Goal: Task Accomplishment & Management: Complete application form

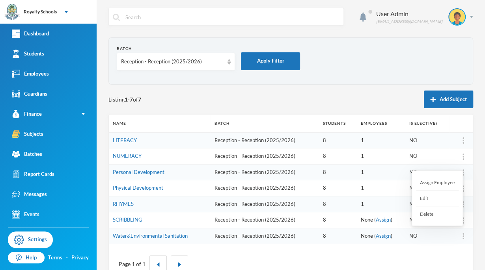
click at [439, 186] on div "Assign Employee" at bounding box center [437, 183] width 43 height 16
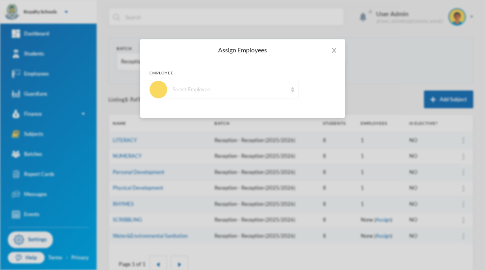
click at [231, 96] on div "Select Employee" at bounding box center [228, 90] width 140 height 18
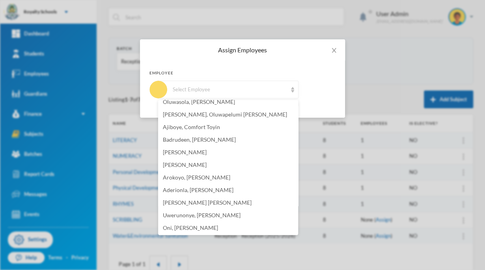
scroll to position [120, 0]
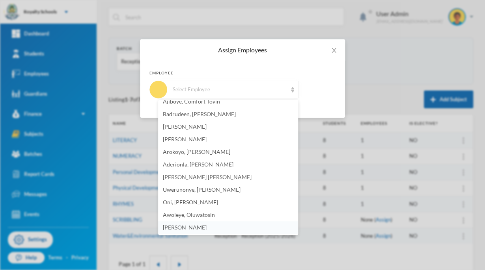
click at [241, 229] on li "[PERSON_NAME]" at bounding box center [228, 227] width 140 height 13
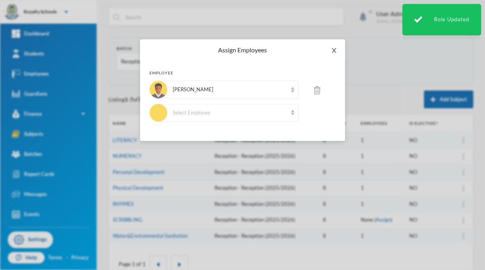
click at [335, 48] on icon "icon: close" at bounding box center [334, 50] width 6 height 6
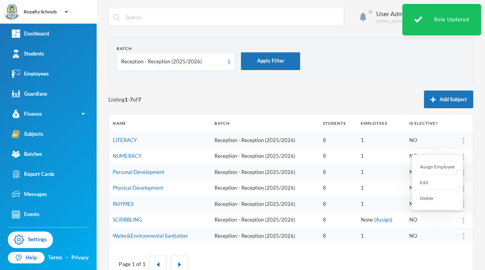
click at [446, 162] on div "Assign Employee" at bounding box center [437, 167] width 43 height 16
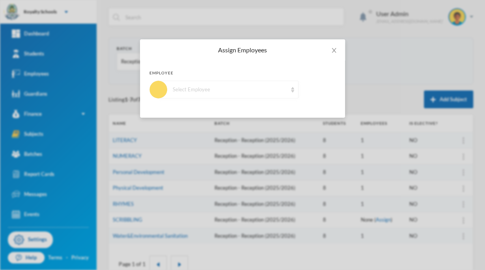
click at [242, 91] on div "Select Employee" at bounding box center [230, 90] width 114 height 8
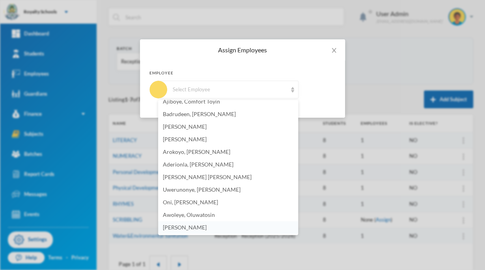
click at [229, 228] on li "[PERSON_NAME]" at bounding box center [228, 227] width 140 height 13
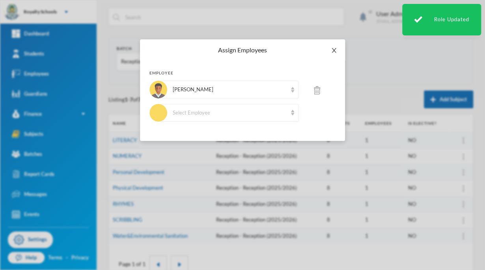
click at [333, 50] on icon "icon: close" at bounding box center [334, 50] width 6 height 6
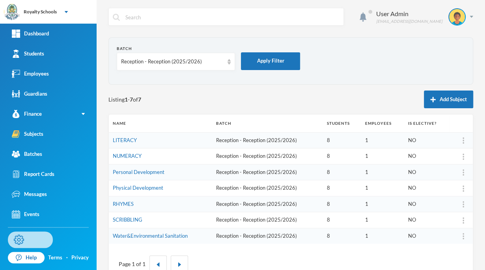
click at [37, 240] on link "Settings" at bounding box center [30, 240] width 45 height 17
click at [452, 94] on button "Add Subject" at bounding box center [448, 100] width 49 height 18
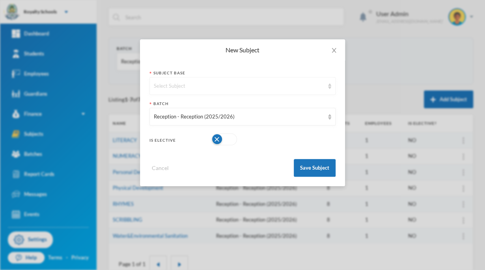
click at [287, 87] on div "Select Subject" at bounding box center [239, 86] width 170 height 8
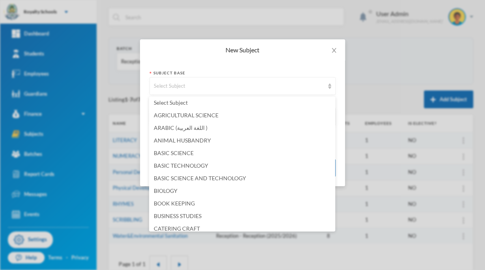
scroll to position [0, 0]
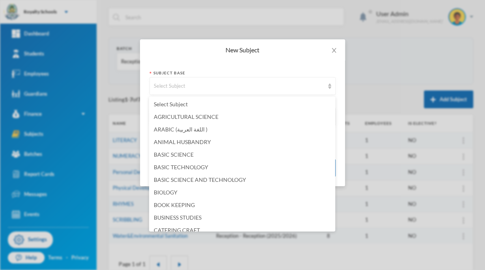
click at [376, 38] on div "New Subject Subject Base Select Subject Batch Reception - Reception (2025/2026)…" at bounding box center [242, 135] width 485 height 270
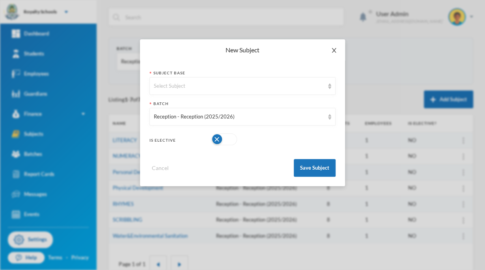
click at [335, 52] on icon "icon: close" at bounding box center [333, 50] width 4 height 5
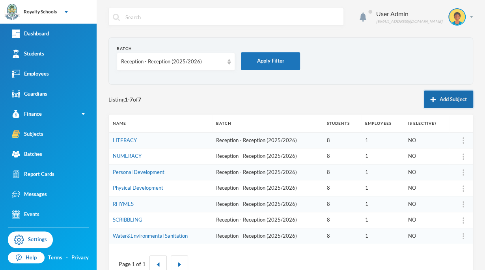
click at [441, 100] on button "Add Subject" at bounding box center [448, 100] width 49 height 18
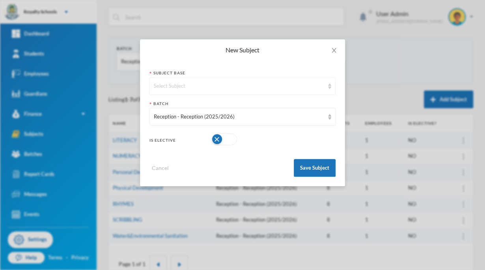
click at [284, 79] on div "Select Subject" at bounding box center [242, 86] width 186 height 18
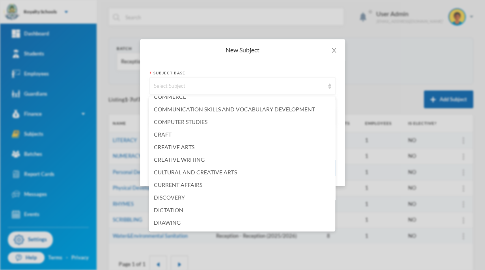
scroll to position [198, 0]
click at [186, 147] on span "CREATIVE ARTS" at bounding box center [174, 146] width 41 height 7
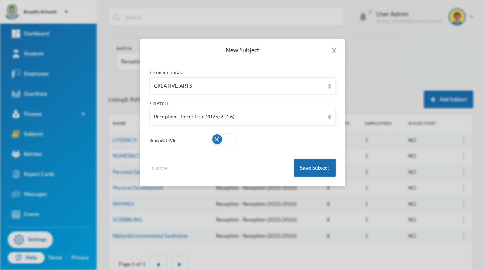
click at [313, 175] on button "Save Subject" at bounding box center [315, 168] width 42 height 18
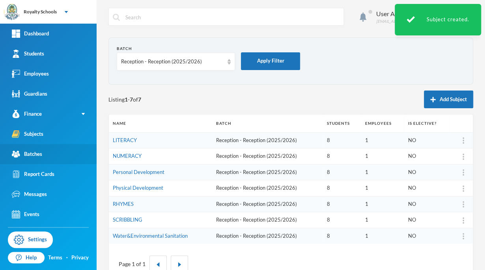
click at [47, 158] on link "Batches" at bounding box center [48, 154] width 97 height 20
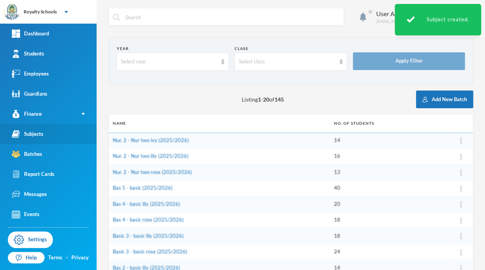
click at [61, 133] on link "Subjects" at bounding box center [48, 134] width 97 height 20
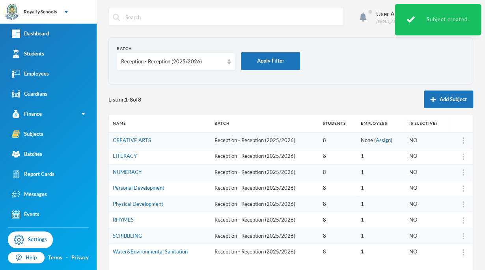
click at [477, 148] on div "User Admin [EMAIL_ADDRESS][DOMAIN_NAME] Batch Reception - Reception (2025/2026)…" at bounding box center [291, 135] width 388 height 270
click at [469, 142] on div "User Admin [EMAIL_ADDRESS][DOMAIN_NAME] Batch Reception - Reception (2025/2026)…" at bounding box center [291, 135] width 388 height 270
click at [462, 142] on img at bounding box center [463, 141] width 2 height 6
click at [449, 166] on div "Assign Employee" at bounding box center [437, 161] width 43 height 16
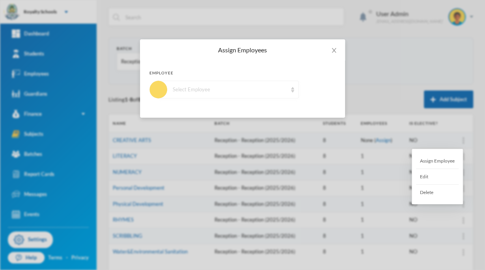
click at [254, 95] on div "Select Employee" at bounding box center [228, 90] width 140 height 18
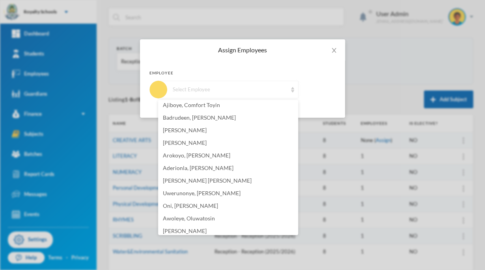
scroll to position [120, 0]
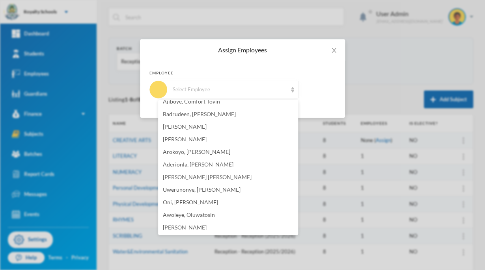
click at [223, 235] on ul "Folorunso, Oluwafunke [PERSON_NAME], [PERSON_NAME], [PERSON_NAME], [PERSON_NAME…" at bounding box center [228, 167] width 140 height 135
click at [206, 228] on span "[PERSON_NAME]" at bounding box center [185, 227] width 44 height 7
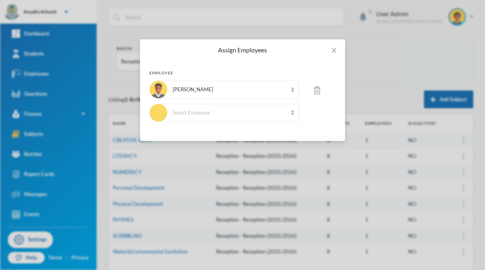
drag, startPoint x: 218, startPoint y: 228, endPoint x: 195, endPoint y: 160, distance: 71.3
drag, startPoint x: 195, startPoint y: 160, endPoint x: 401, endPoint y: 42, distance: 236.9
click at [401, 42] on div "Assign Employees Employee [PERSON_NAME] Select Employee" at bounding box center [242, 135] width 485 height 270
click at [337, 48] on span "Close" at bounding box center [334, 50] width 22 height 22
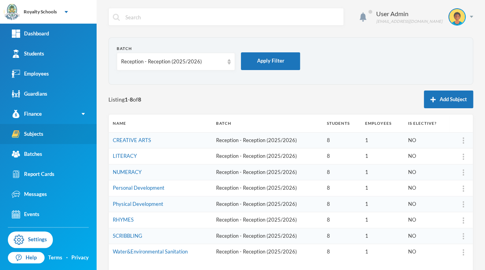
click at [55, 136] on link "Subjects" at bounding box center [48, 134] width 97 height 20
click at [183, 59] on div "Reception - Reception (2025/2026)" at bounding box center [172, 62] width 102 height 8
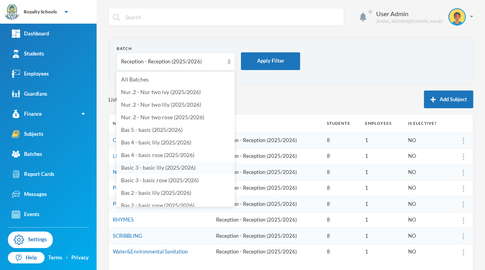
click at [163, 171] on span "Basic 3 - basic lily (2025/2026)" at bounding box center [158, 167] width 74 height 7
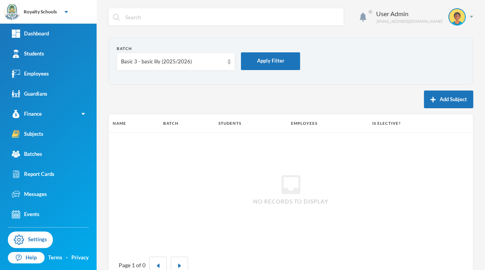
click at [180, 152] on div "inbox No records to display" at bounding box center [291, 189] width 364 height 112
click at [444, 97] on button "Add Subject" at bounding box center [448, 100] width 49 height 18
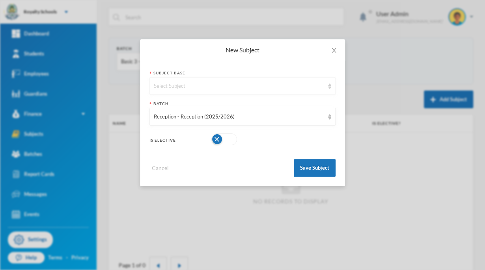
click at [259, 89] on div "Select Subject" at bounding box center [239, 86] width 170 height 8
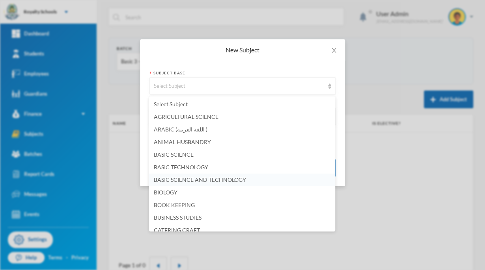
click at [233, 180] on span "BASIC SCIENCE AND TECHNOLOGY" at bounding box center [200, 180] width 92 height 7
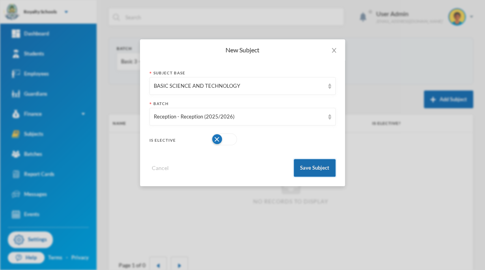
click at [312, 171] on button "Save Subject" at bounding box center [315, 168] width 42 height 18
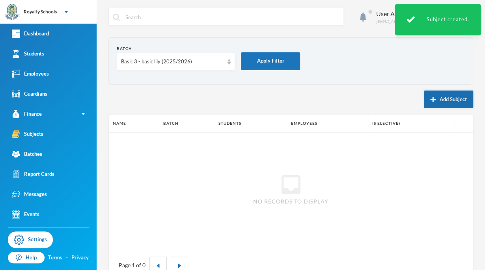
click at [437, 101] on button "Add Subject" at bounding box center [448, 100] width 49 height 18
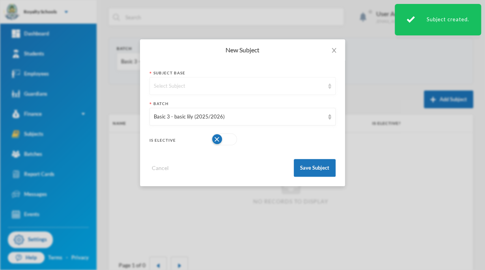
click at [286, 89] on div "Select Subject" at bounding box center [239, 86] width 170 height 8
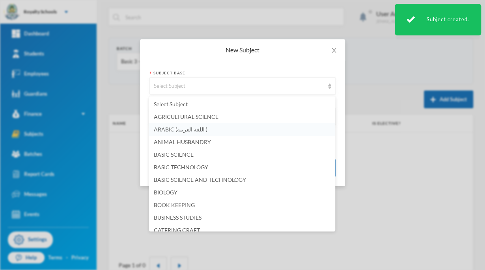
click at [209, 128] on li "ARABIC (اللغة العربية )" at bounding box center [242, 129] width 186 height 13
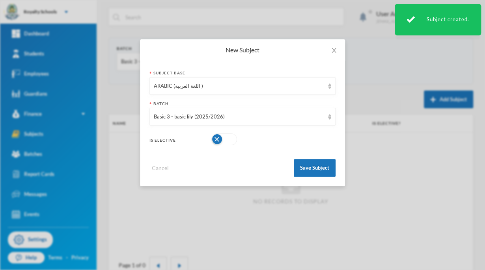
click at [216, 137] on button "button" at bounding box center [224, 140] width 26 height 12
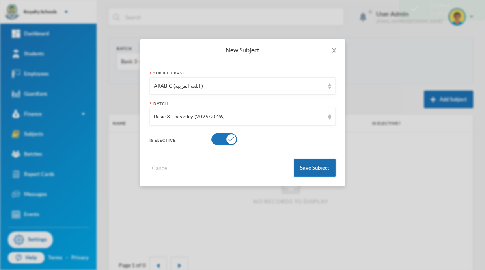
click at [322, 170] on button "Save Subject" at bounding box center [315, 168] width 42 height 18
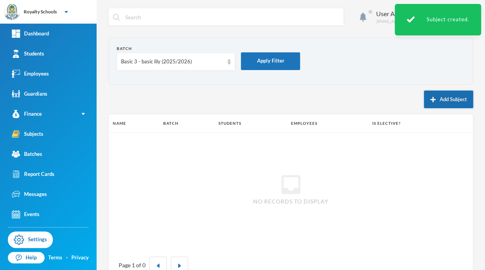
click at [456, 103] on button "Add Subject" at bounding box center [448, 100] width 49 height 18
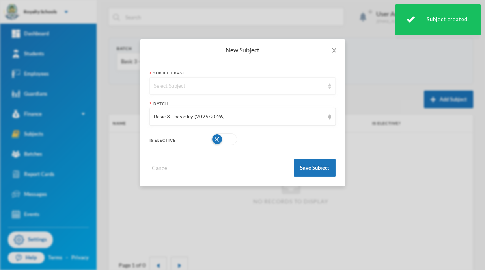
click at [308, 87] on div "Select Subject" at bounding box center [239, 86] width 170 height 8
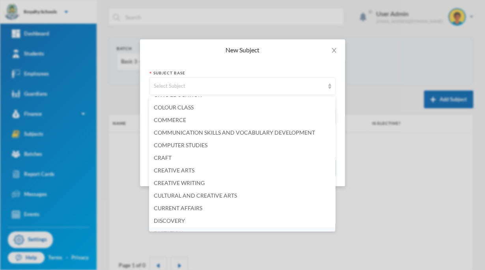
scroll to position [181, 0]
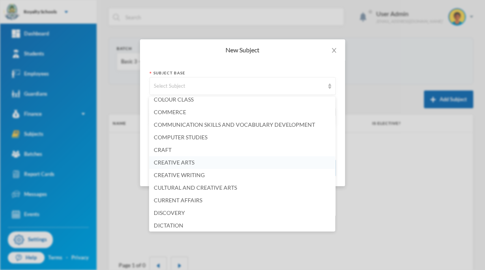
click at [179, 162] on span "CREATIVE ARTS" at bounding box center [174, 162] width 41 height 7
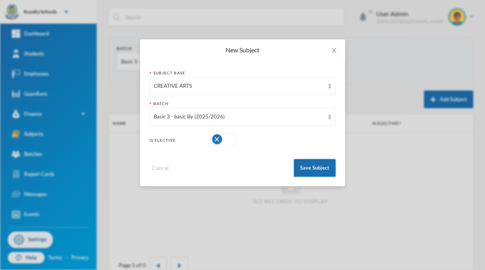
click at [301, 166] on button "Save Subject" at bounding box center [315, 168] width 42 height 18
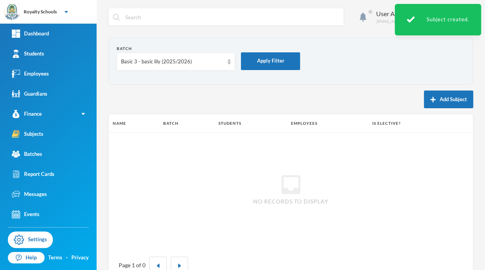
click at [301, 166] on div "inbox No records to display" at bounding box center [291, 189] width 364 height 112
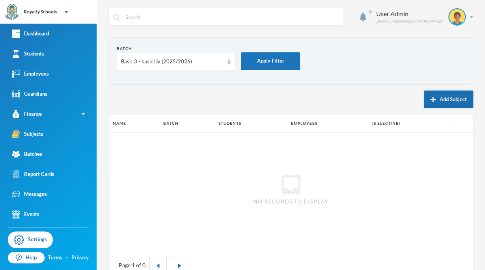
click at [442, 100] on button "Add Subject" at bounding box center [448, 100] width 49 height 18
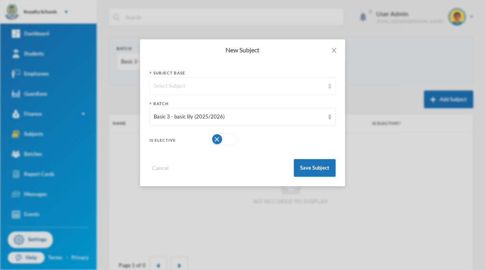
click at [315, 86] on div "Select Subject" at bounding box center [239, 86] width 170 height 8
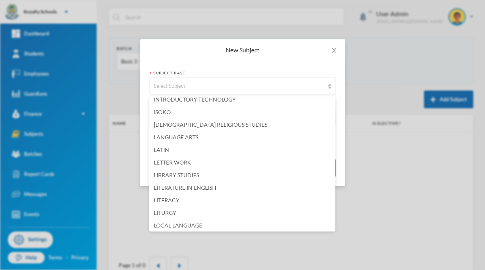
scroll to position [742, 0]
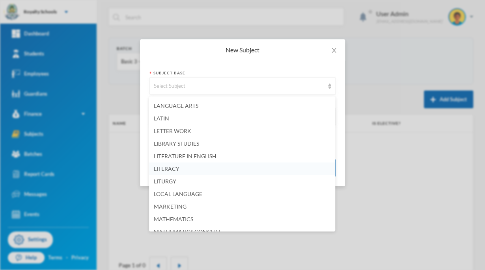
click at [185, 170] on li "LITERACY" at bounding box center [242, 169] width 186 height 13
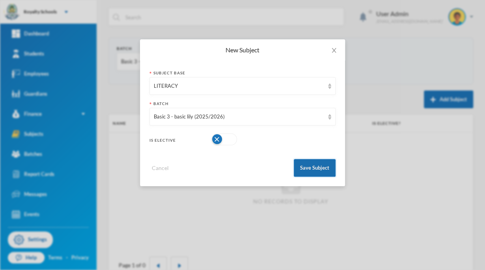
click at [300, 166] on button "Save Subject" at bounding box center [315, 168] width 42 height 18
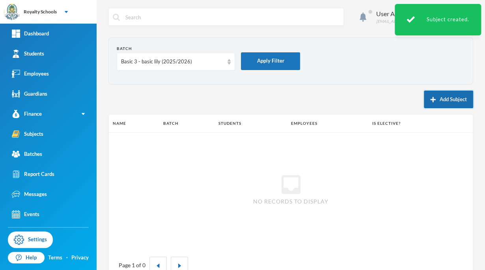
click at [432, 95] on button "Add Subject" at bounding box center [448, 100] width 49 height 18
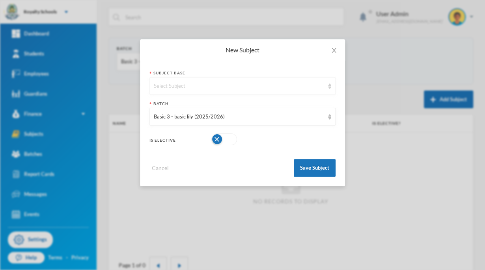
click at [272, 81] on div "Select Subject" at bounding box center [242, 86] width 186 height 18
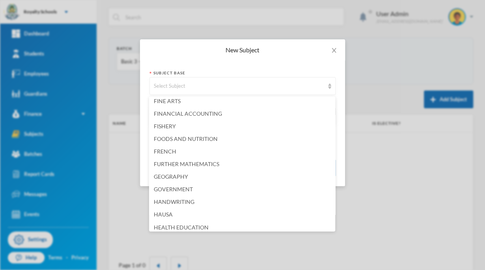
scroll to position [488, 0]
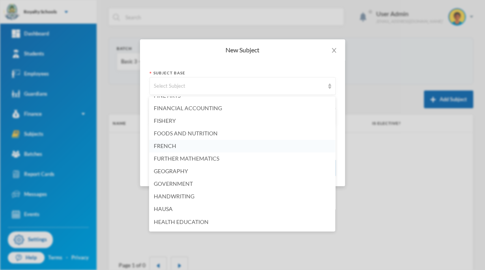
click at [176, 148] on li "FRENCH" at bounding box center [242, 146] width 186 height 13
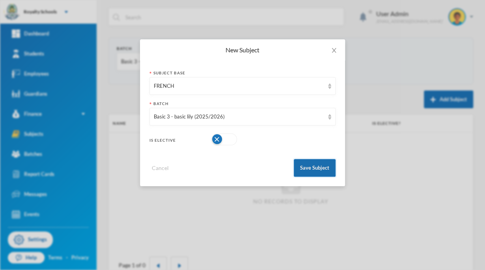
click at [307, 167] on button "Save Subject" at bounding box center [315, 168] width 42 height 18
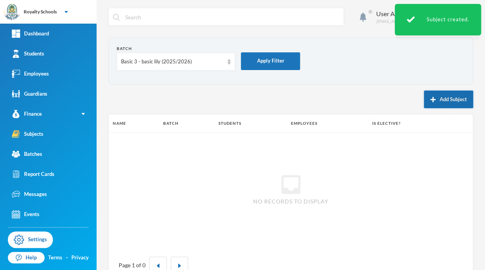
click at [433, 99] on button "Add Subject" at bounding box center [448, 100] width 49 height 18
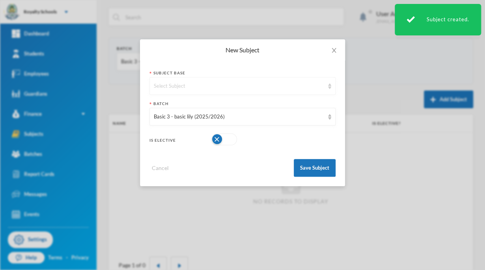
click at [285, 90] on div "Select Subject" at bounding box center [239, 86] width 170 height 8
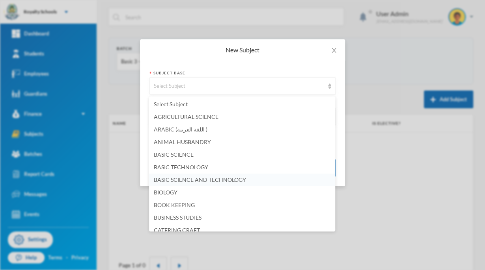
click at [234, 180] on span "BASIC SCIENCE AND TECHNOLOGY" at bounding box center [200, 180] width 92 height 7
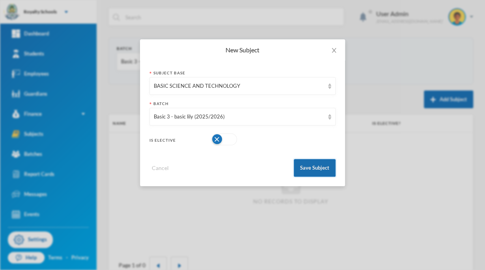
click at [311, 166] on button "Save Subject" at bounding box center [315, 168] width 42 height 18
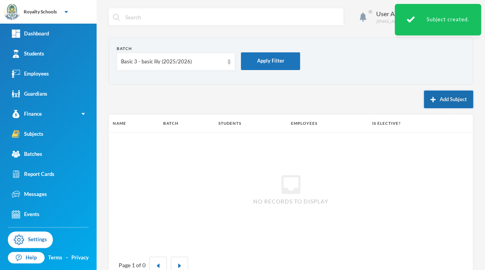
click at [445, 98] on button "Add Subject" at bounding box center [448, 100] width 49 height 18
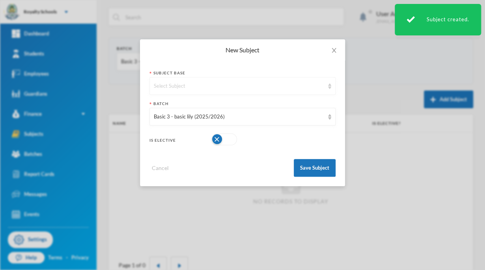
click at [253, 85] on div "Select Subject" at bounding box center [239, 86] width 170 height 8
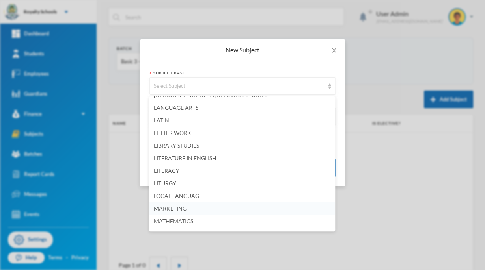
scroll to position [749, 0]
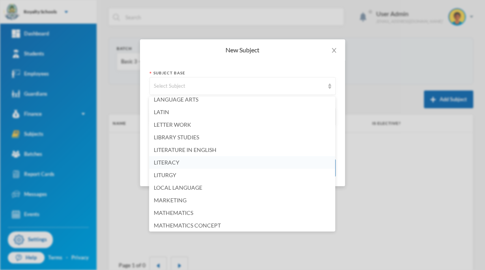
click at [162, 162] on span "LITERACY" at bounding box center [167, 162] width 26 height 7
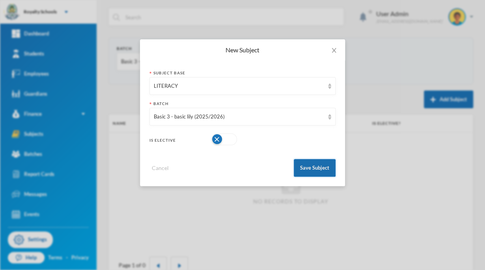
click at [311, 170] on button "Save Subject" at bounding box center [315, 168] width 42 height 18
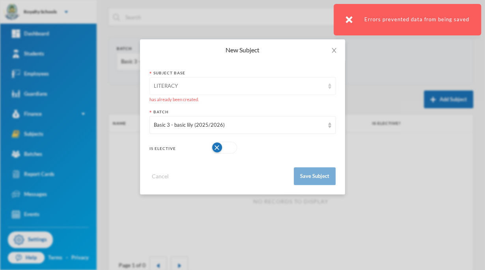
click at [255, 82] on div "LITERACY" at bounding box center [242, 86] width 186 height 18
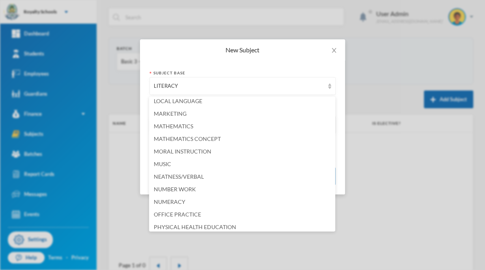
scroll to position [840, 0]
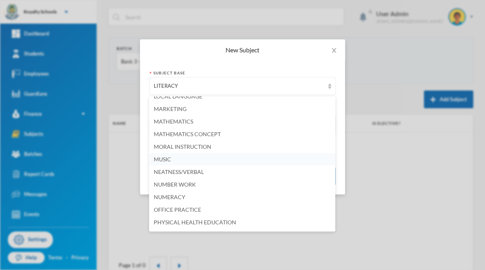
click at [167, 158] on span "MUSIC" at bounding box center [162, 159] width 17 height 7
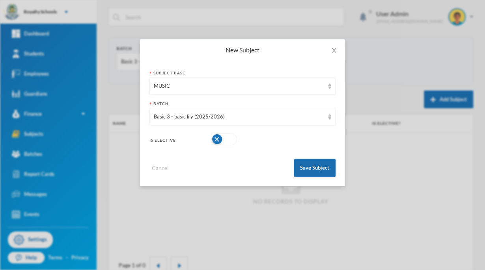
click at [320, 172] on button "Save Subject" at bounding box center [315, 168] width 42 height 18
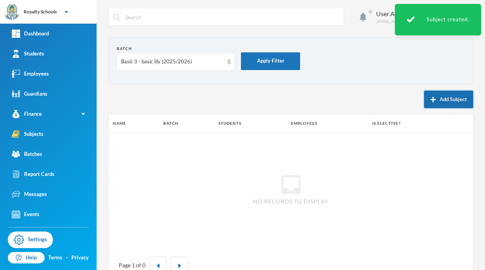
click at [448, 99] on button "Add Subject" at bounding box center [448, 100] width 49 height 18
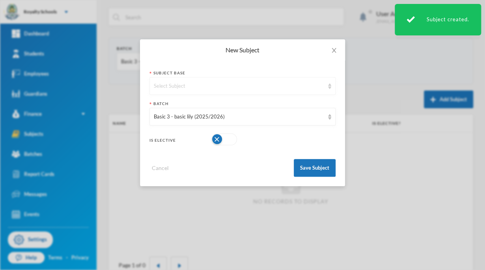
click at [246, 84] on div "Select Subject" at bounding box center [239, 86] width 170 height 8
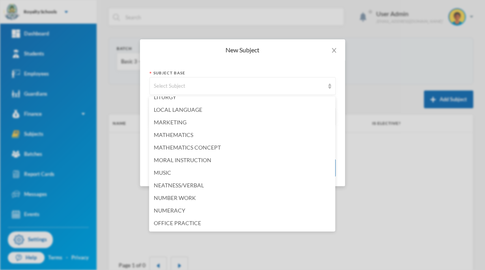
scroll to position [841, 0]
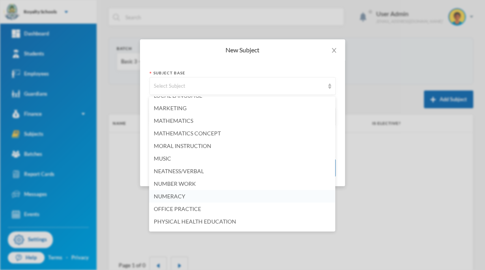
click at [182, 193] on span "NUMERACY" at bounding box center [170, 196] width 32 height 7
click at [182, 193] on div "New Subject Subject Base Select Subject Batch Basic 3 - basic lily (2025/2026) …" at bounding box center [242, 135] width 485 height 270
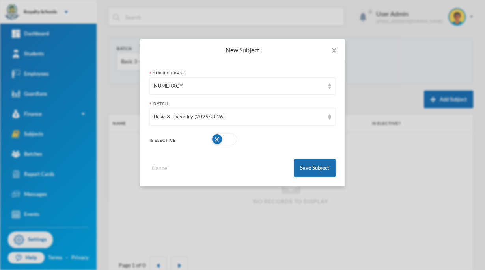
click at [324, 174] on button "Save Subject" at bounding box center [315, 168] width 42 height 18
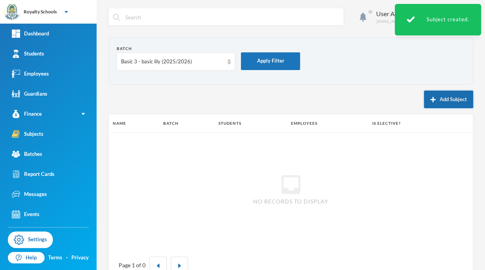
click at [434, 99] on button "Add Subject" at bounding box center [448, 100] width 49 height 18
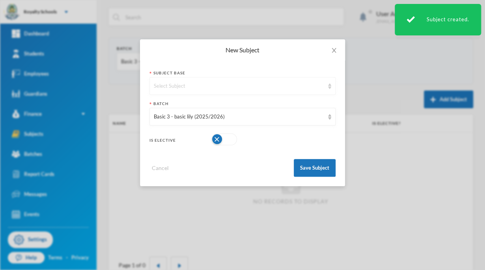
click at [245, 78] on div "Select Subject" at bounding box center [242, 86] width 186 height 18
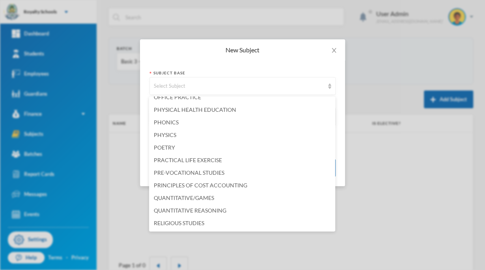
scroll to position [956, 0]
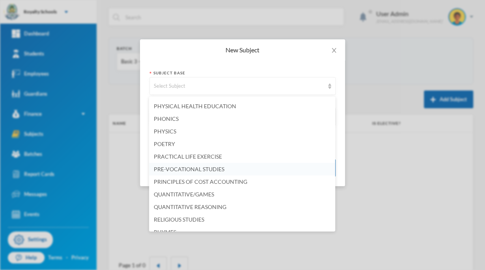
click at [214, 172] on span "PRE-VOCATIONAL STUDIES" at bounding box center [189, 169] width 71 height 7
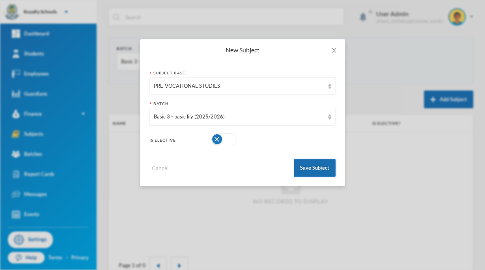
click at [318, 164] on button "Save Subject" at bounding box center [315, 168] width 42 height 18
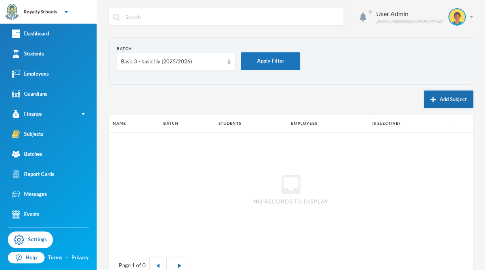
click at [438, 100] on button "Add Subject" at bounding box center [448, 100] width 49 height 18
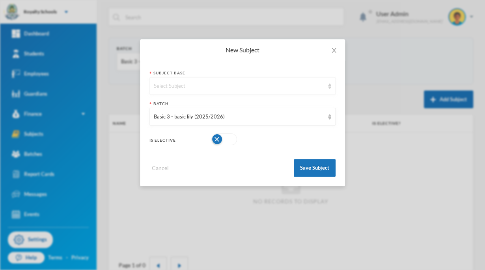
click at [214, 87] on div "Select Subject" at bounding box center [239, 86] width 170 height 8
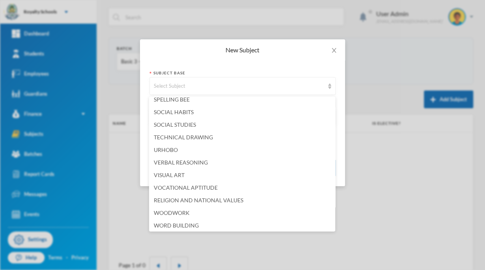
scroll to position [1203, 0]
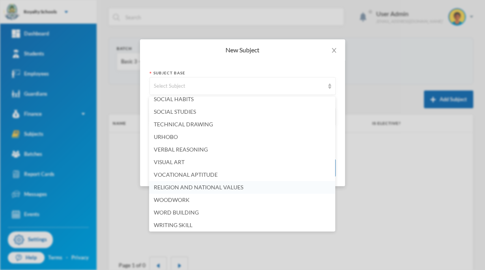
click at [236, 188] on span "RELIGION AND NATIONAL VALUES" at bounding box center [198, 187] width 89 height 7
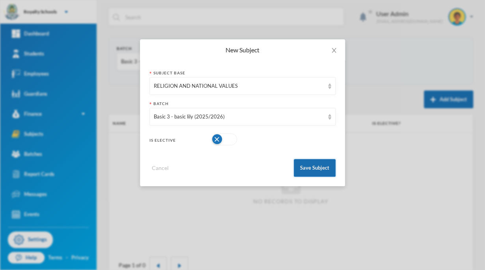
click at [309, 173] on button "Save Subject" at bounding box center [315, 168] width 42 height 18
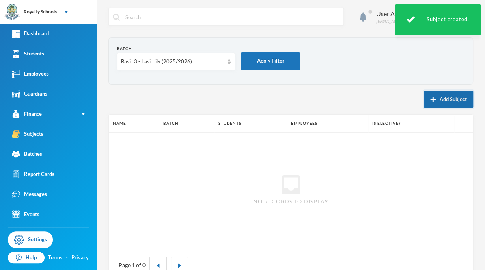
click at [432, 102] on button "Add Subject" at bounding box center [448, 100] width 49 height 18
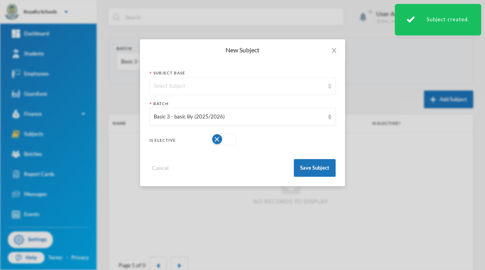
click at [283, 90] on div "Select Subject" at bounding box center [242, 86] width 186 height 18
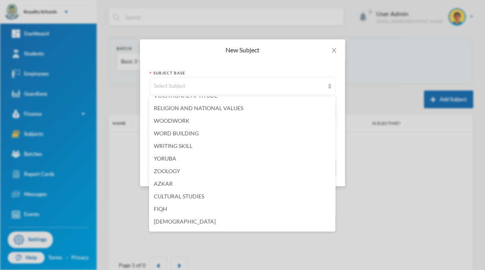
scroll to position [1298, 0]
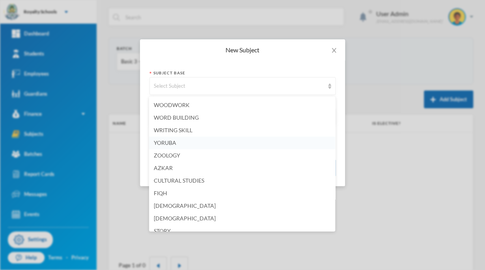
click at [187, 144] on li "YORUBA" at bounding box center [242, 143] width 186 height 13
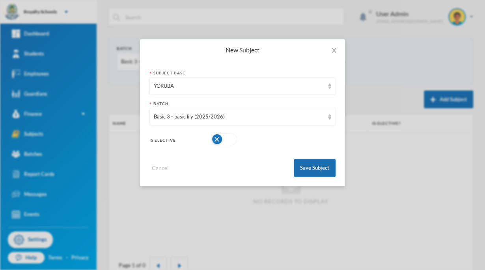
click at [311, 173] on button "Save Subject" at bounding box center [315, 168] width 42 height 18
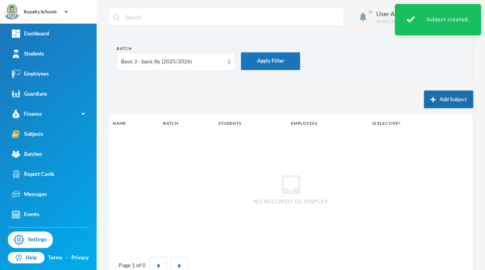
click at [449, 99] on button "Add Subject" at bounding box center [448, 100] width 49 height 18
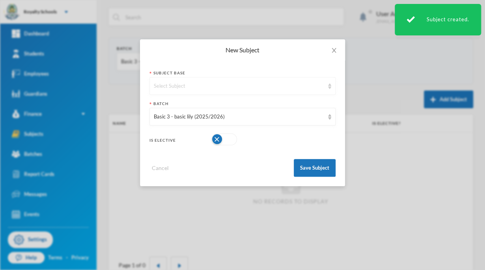
click at [271, 86] on div "Select Subject" at bounding box center [239, 86] width 170 height 8
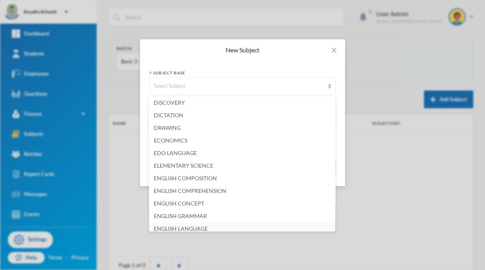
scroll to position [295, 0]
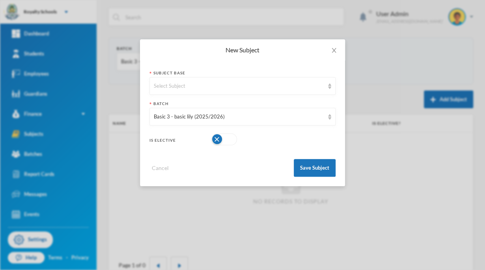
click at [335, 224] on div "New Subject Subject Base Select Subject Batch Basic 3 - basic lily (2025/2026) …" at bounding box center [242, 135] width 485 height 270
click at [277, 87] on div "Select Subject" at bounding box center [239, 86] width 170 height 8
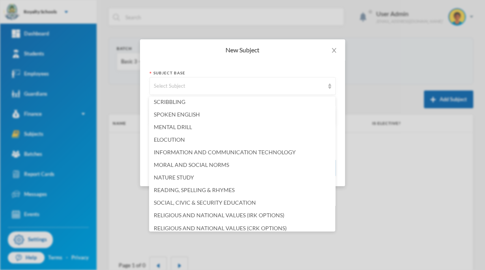
scroll to position [1822, 0]
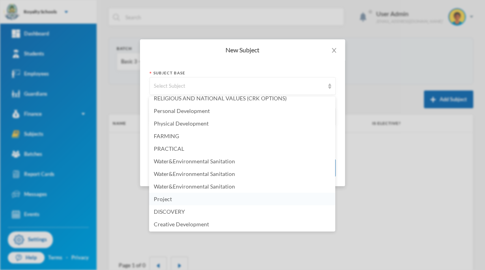
click at [171, 201] on span "Project" at bounding box center [163, 198] width 18 height 7
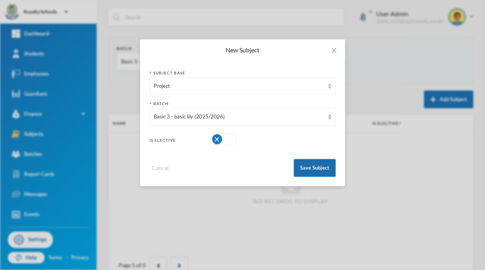
click at [326, 171] on button "Save Subject" at bounding box center [315, 168] width 42 height 18
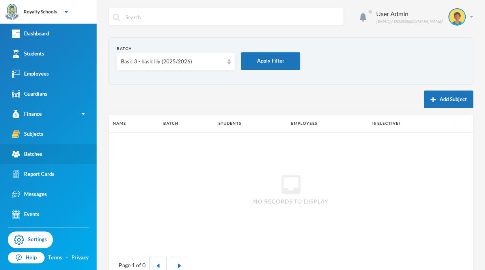
click at [40, 155] on div "Batches" at bounding box center [27, 154] width 30 height 8
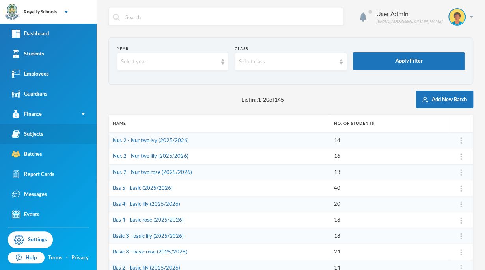
click at [45, 133] on link "Subjects" at bounding box center [48, 134] width 97 height 20
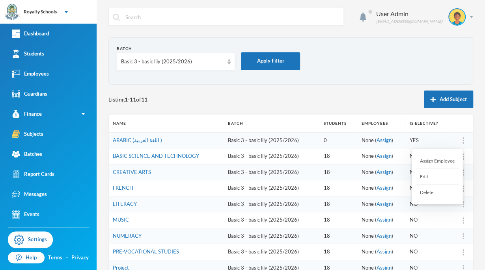
click at [446, 161] on div "Assign Employee" at bounding box center [437, 161] width 43 height 16
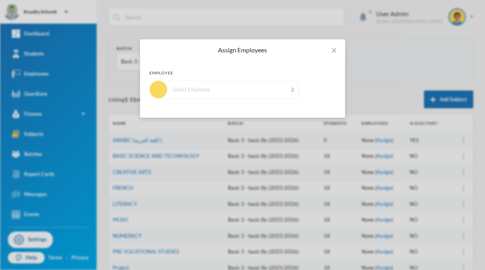
click at [284, 92] on div "Select Employee" at bounding box center [230, 90] width 114 height 8
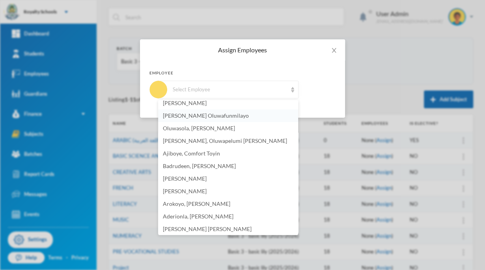
scroll to position [65, 0]
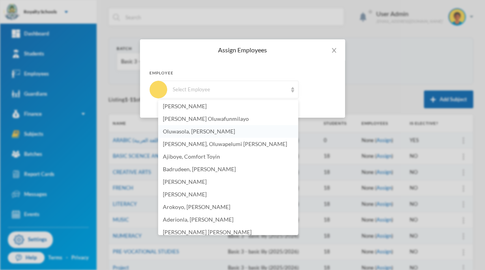
click at [223, 131] on span "Oluwasola, [PERSON_NAME]" at bounding box center [199, 131] width 72 height 7
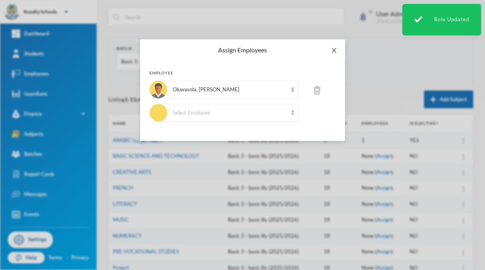
click at [332, 54] on span "Close" at bounding box center [334, 50] width 22 height 22
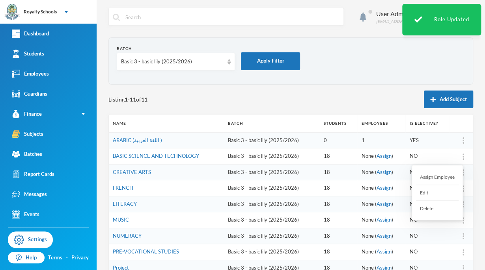
click at [446, 177] on div "Assign Employee" at bounding box center [437, 177] width 43 height 16
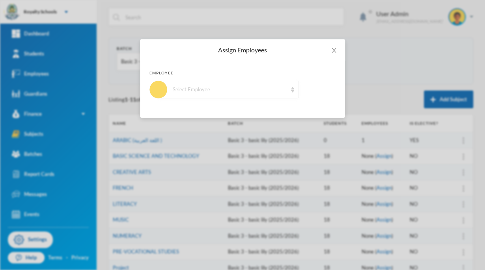
click at [241, 90] on div "Select Employee" at bounding box center [230, 90] width 114 height 8
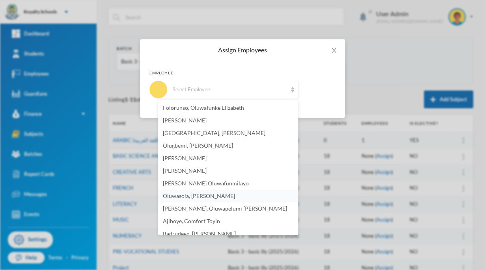
click at [222, 199] on span "Oluwasola, [PERSON_NAME]" at bounding box center [199, 196] width 72 height 7
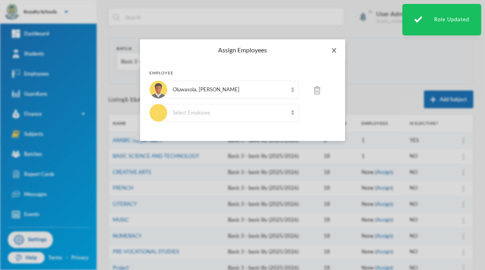
click at [335, 50] on icon "icon: close" at bounding box center [334, 50] width 6 height 6
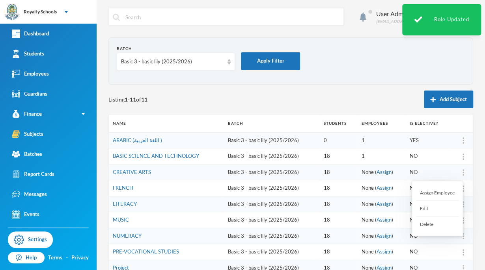
click at [445, 192] on div "Assign Employee" at bounding box center [437, 193] width 43 height 16
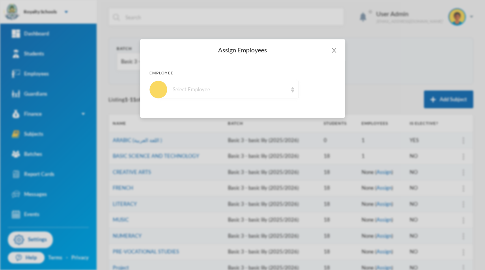
click at [238, 92] on div "Select Employee" at bounding box center [230, 90] width 114 height 8
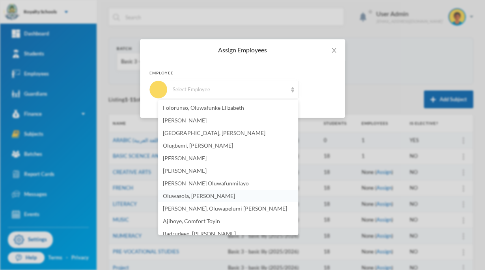
click at [226, 196] on span "Oluwasola, [PERSON_NAME]" at bounding box center [199, 196] width 72 height 7
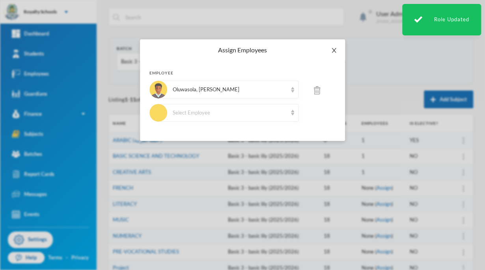
click at [332, 49] on icon "icon: close" at bounding box center [334, 50] width 6 height 6
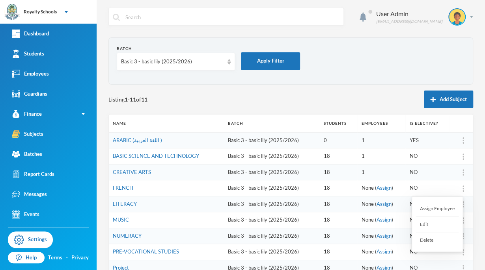
click at [447, 210] on div "Assign Employee" at bounding box center [437, 209] width 43 height 16
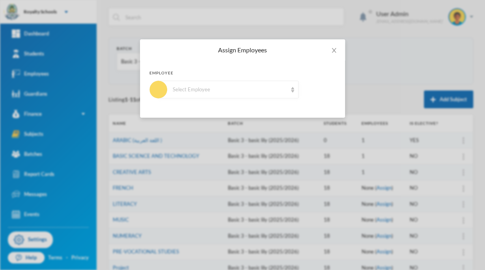
click at [243, 84] on div "Select Employee" at bounding box center [228, 90] width 140 height 18
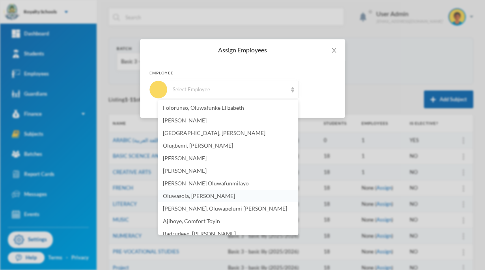
click at [222, 197] on span "Oluwasola, [PERSON_NAME]" at bounding box center [199, 196] width 72 height 7
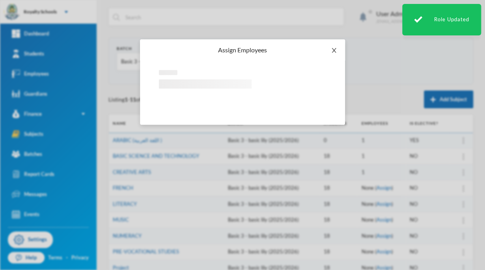
click at [335, 56] on span "Close" at bounding box center [334, 50] width 22 height 22
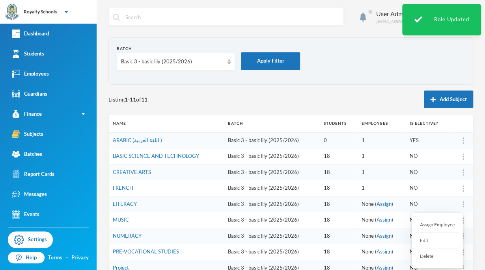
click at [448, 223] on div "Assign Employee" at bounding box center [437, 225] width 43 height 16
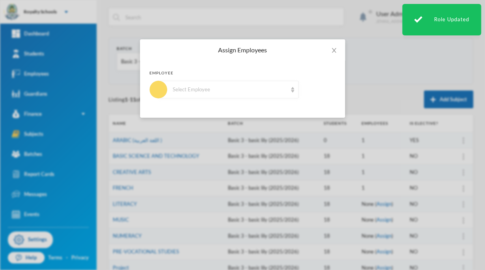
click at [272, 85] on div "Select Employee" at bounding box center [228, 90] width 140 height 18
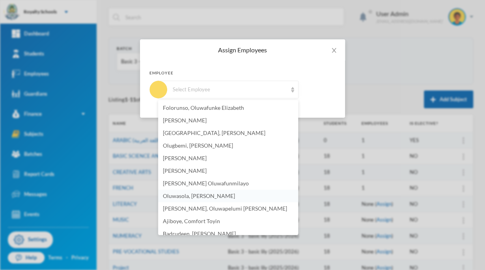
click at [227, 194] on span "Oluwasola, [PERSON_NAME]" at bounding box center [199, 196] width 72 height 7
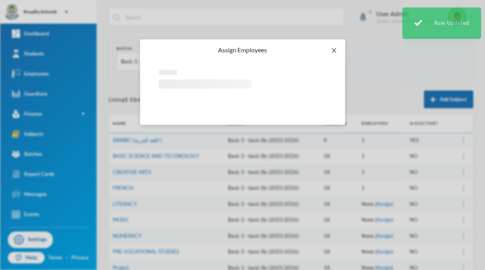
click at [335, 50] on icon "icon: close" at bounding box center [334, 50] width 6 height 6
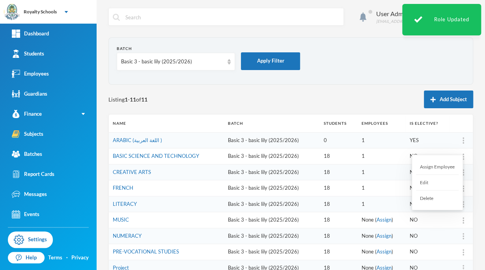
click at [440, 167] on div "Assign Employee" at bounding box center [437, 167] width 43 height 16
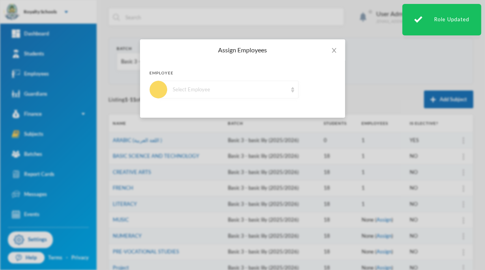
click at [251, 89] on div "Select Employee" at bounding box center [230, 90] width 114 height 8
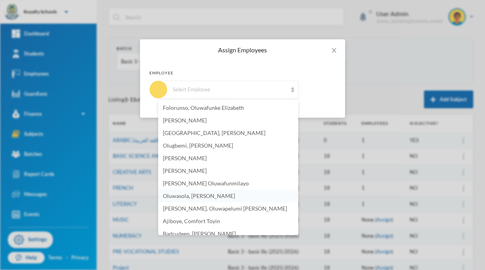
click at [233, 198] on span "Oluwasola, [PERSON_NAME]" at bounding box center [199, 196] width 72 height 7
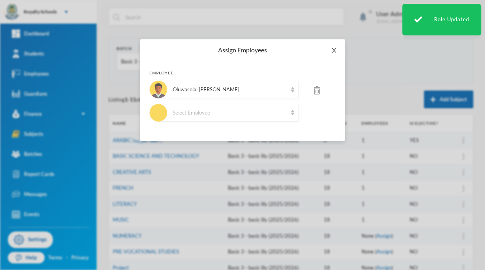
click at [332, 53] on icon "icon: close" at bounding box center [334, 50] width 6 height 6
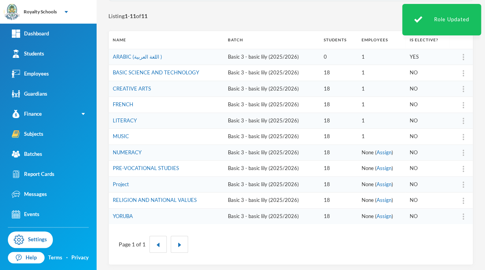
scroll to position [85, 0]
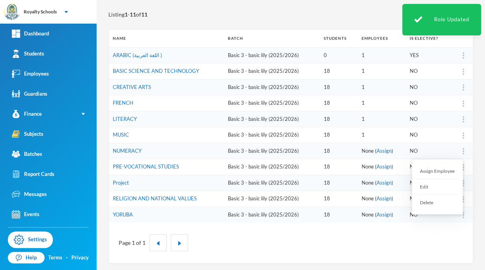
click at [443, 171] on div "Assign Employee" at bounding box center [437, 172] width 43 height 16
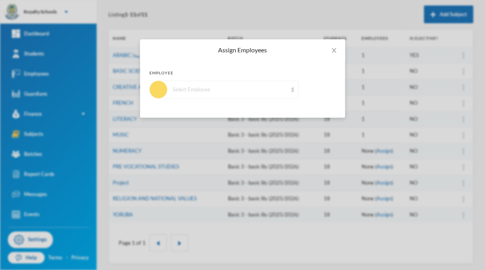
click at [251, 84] on div "Select Employee" at bounding box center [228, 90] width 140 height 18
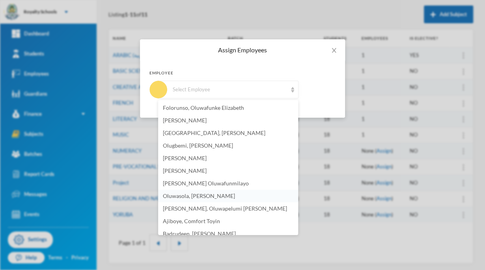
click at [226, 201] on li "Oluwasola, [PERSON_NAME]" at bounding box center [228, 196] width 140 height 13
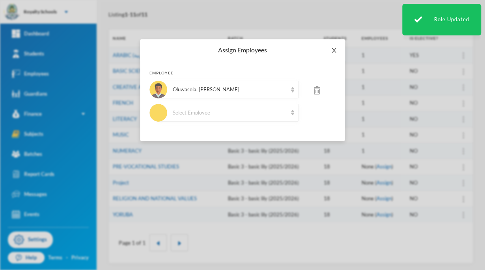
click at [333, 54] on span "Close" at bounding box center [334, 50] width 22 height 22
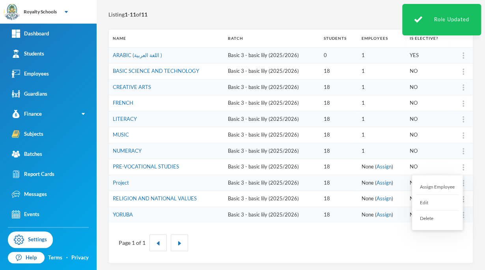
click at [441, 184] on div "Assign Employee" at bounding box center [437, 187] width 43 height 16
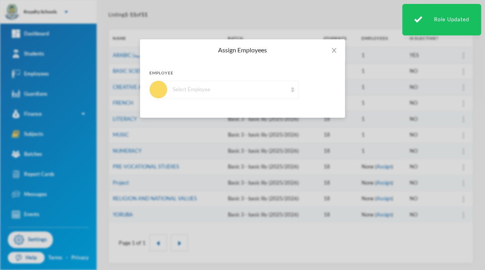
click at [240, 92] on div "Select Employee" at bounding box center [230, 90] width 114 height 8
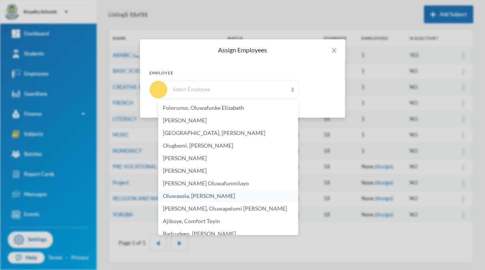
click at [225, 199] on span "Oluwasola, [PERSON_NAME]" at bounding box center [199, 196] width 72 height 7
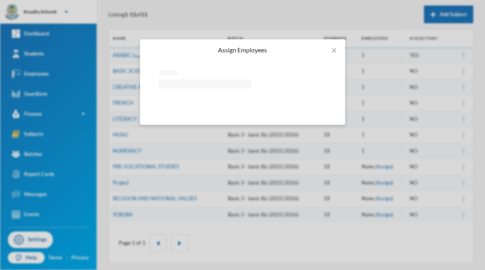
click at [264, 250] on div "Assign Employees Loading interface..." at bounding box center [242, 135] width 485 height 270
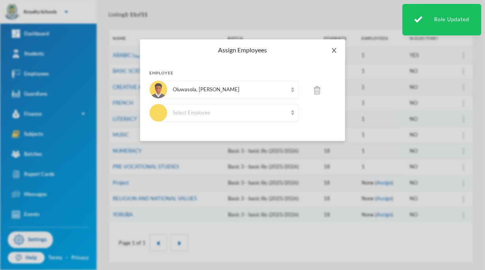
click at [331, 51] on icon "icon: close" at bounding box center [334, 50] width 6 height 6
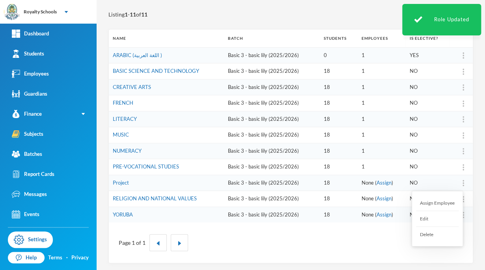
click at [452, 204] on div "Assign Employee" at bounding box center [437, 203] width 43 height 16
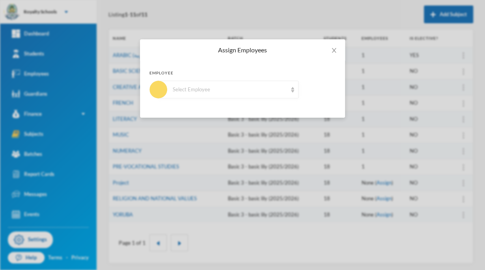
click at [249, 82] on div "Select Employee" at bounding box center [228, 90] width 140 height 18
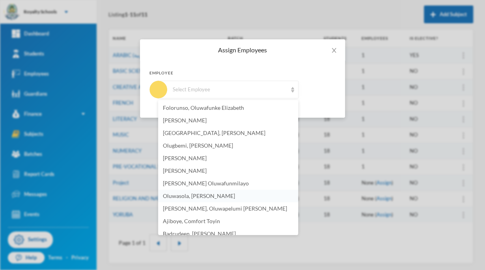
click at [224, 196] on span "Oluwasola, [PERSON_NAME]" at bounding box center [199, 196] width 72 height 7
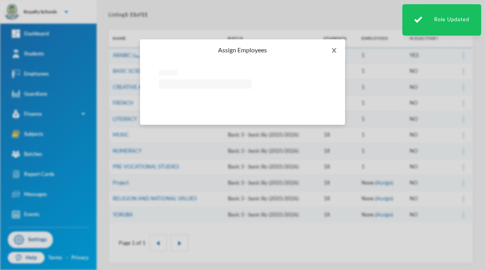
click at [333, 49] on icon "icon: close" at bounding box center [334, 50] width 6 height 6
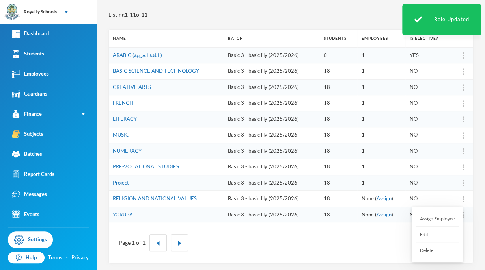
click at [444, 218] on div "Assign Employee" at bounding box center [437, 219] width 43 height 16
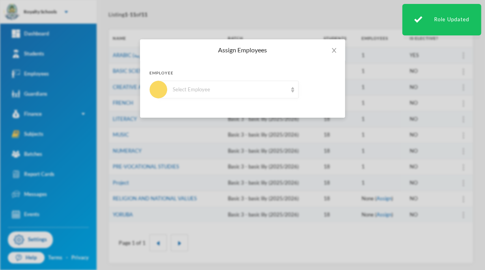
click at [259, 87] on div "Select Employee" at bounding box center [230, 90] width 114 height 8
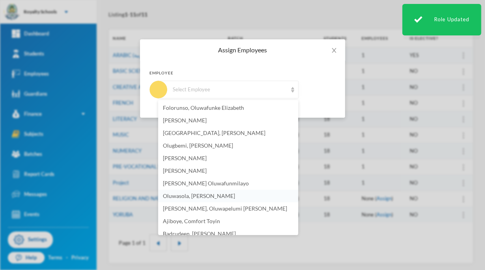
click at [222, 196] on span "Oluwasola, [PERSON_NAME]" at bounding box center [199, 196] width 72 height 7
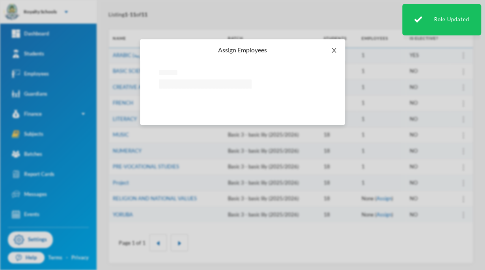
click at [332, 51] on icon "icon: close" at bounding box center [334, 50] width 6 height 6
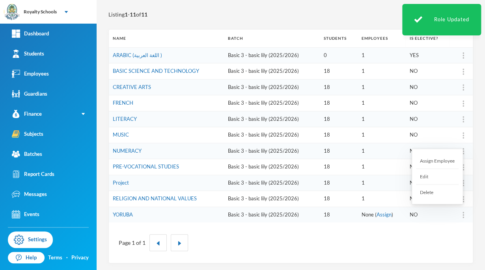
click at [442, 164] on div "Assign Employee" at bounding box center [437, 161] width 43 height 16
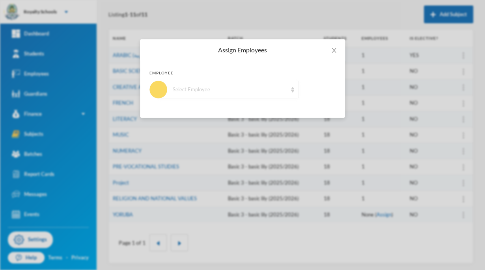
click at [247, 97] on div "Select Employee" at bounding box center [228, 90] width 140 height 18
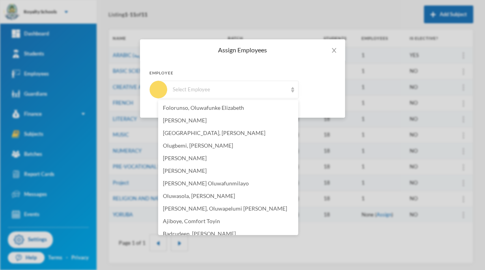
scroll to position [5, 0]
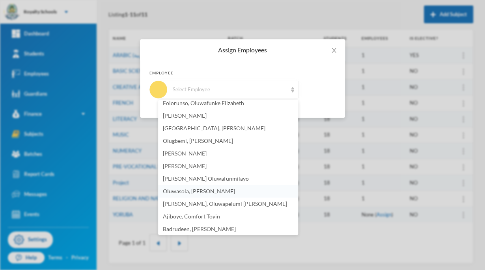
click at [217, 190] on span "Oluwasola, [PERSON_NAME]" at bounding box center [199, 191] width 72 height 7
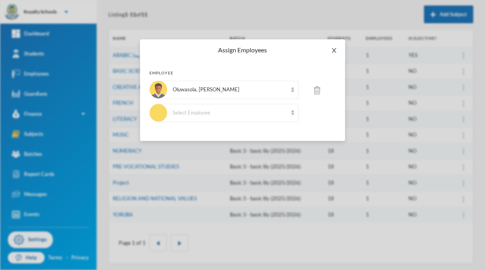
click at [329, 54] on span "Close" at bounding box center [334, 50] width 22 height 22
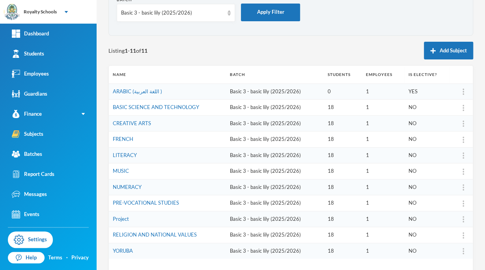
scroll to position [0, 0]
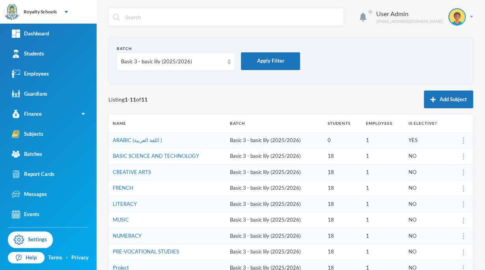
click at [176, 66] on div "Basic 3 - basic lily (2025/2026)" at bounding box center [176, 62] width 118 height 18
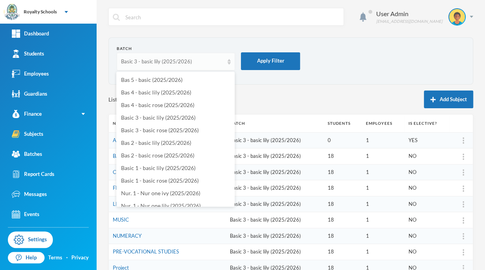
scroll to position [52, 0]
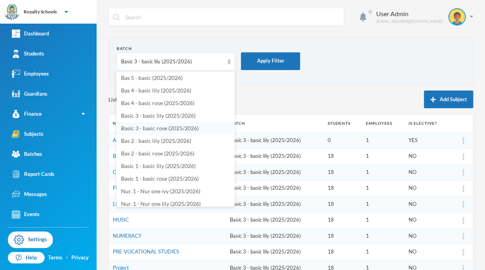
click at [175, 128] on span "Basic 3 - basic rose (2025/2026)" at bounding box center [160, 128] width 78 height 7
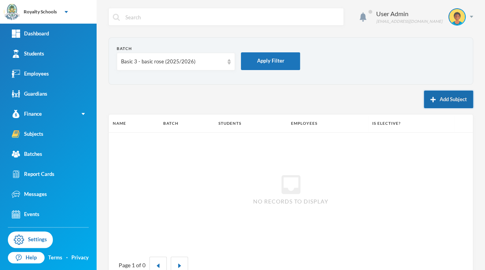
click at [440, 104] on button "Add Subject" at bounding box center [448, 100] width 49 height 18
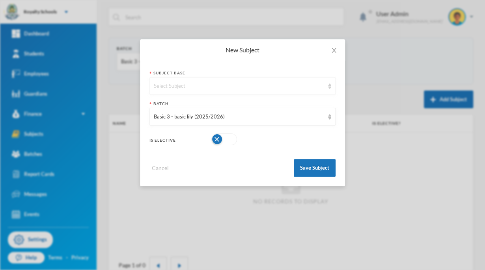
click at [272, 92] on div "Select Subject" at bounding box center [242, 86] width 186 height 18
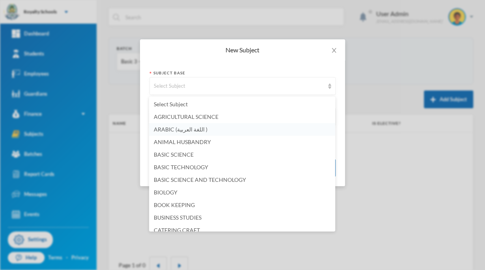
click at [193, 130] on span "ARABIC (اللغة العربية )" at bounding box center [181, 129] width 54 height 7
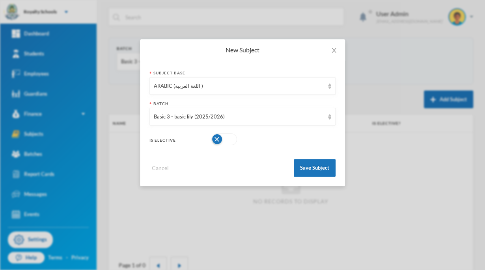
click at [219, 142] on button "button" at bounding box center [224, 140] width 26 height 12
click at [318, 175] on button "Save Subject" at bounding box center [315, 168] width 42 height 18
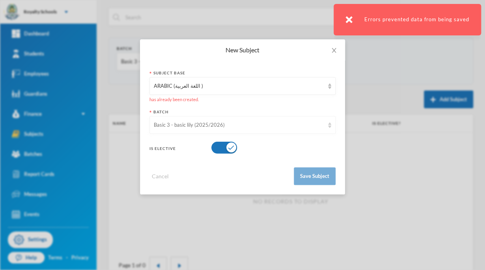
click at [285, 128] on div "Basic 3 - basic lily (2025/2026)" at bounding box center [239, 125] width 170 height 8
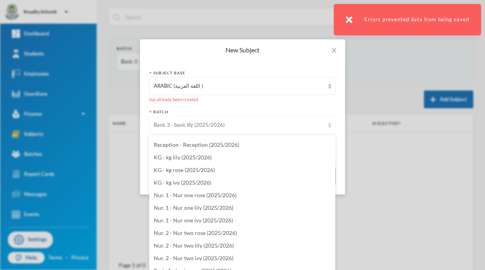
scroll to position [1709, 0]
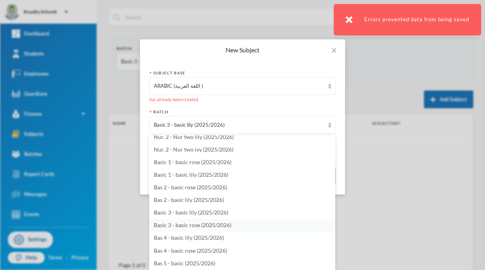
click at [218, 226] on span "Basic 3 - basic rose (2025/2026)" at bounding box center [193, 225] width 78 height 7
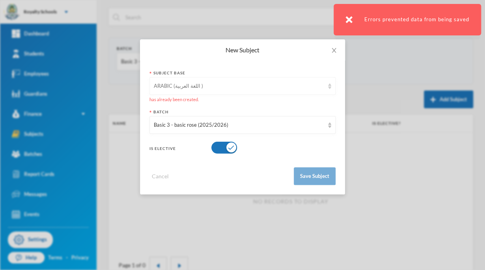
click at [273, 78] on div "ARABIC (اللغة العربية )" at bounding box center [242, 86] width 186 height 18
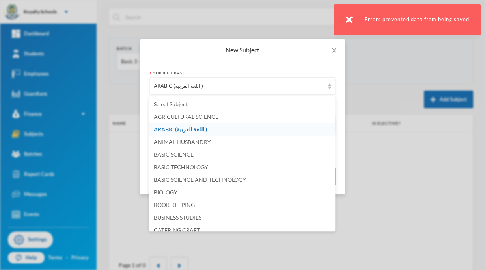
click at [199, 129] on span "ARABIC (اللغة العربية )" at bounding box center [180, 129] width 53 height 7
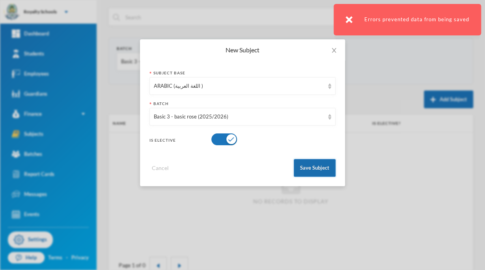
click at [318, 172] on button "Save Subject" at bounding box center [315, 168] width 42 height 18
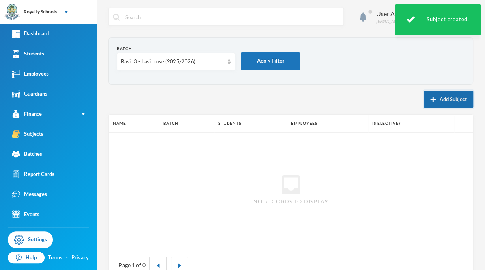
click at [430, 106] on button "Add Subject" at bounding box center [448, 100] width 49 height 18
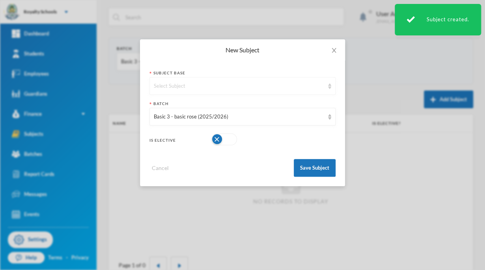
click at [209, 86] on div "Select Subject" at bounding box center [239, 86] width 170 height 8
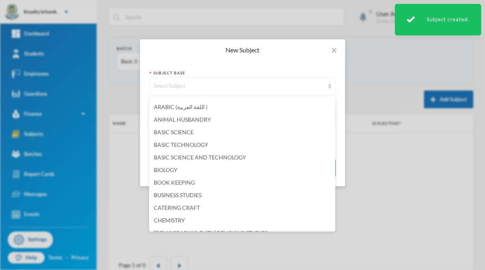
scroll to position [24, 0]
click at [237, 158] on span "BASIC SCIENCE AND TECHNOLOGY" at bounding box center [200, 156] width 92 height 7
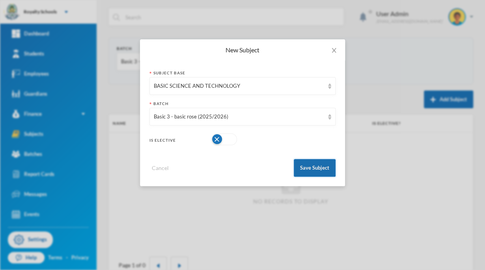
click at [312, 174] on button "Save Subject" at bounding box center [315, 168] width 42 height 18
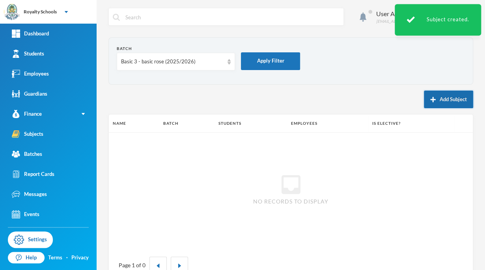
click at [430, 105] on button "Add Subject" at bounding box center [448, 100] width 49 height 18
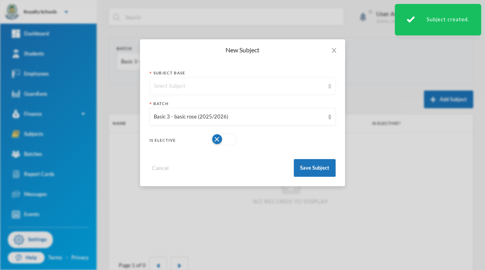
click at [285, 88] on div "Select Subject" at bounding box center [239, 86] width 170 height 8
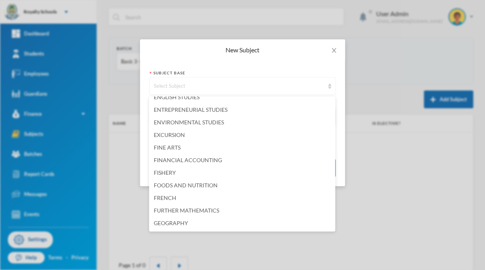
scroll to position [440, 0]
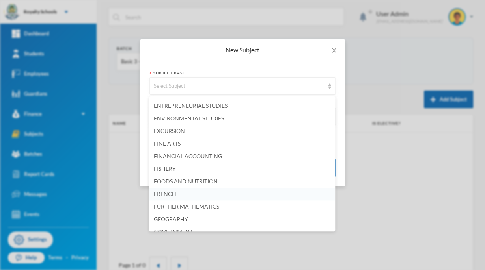
click at [170, 196] on span "FRENCH" at bounding box center [165, 194] width 22 height 7
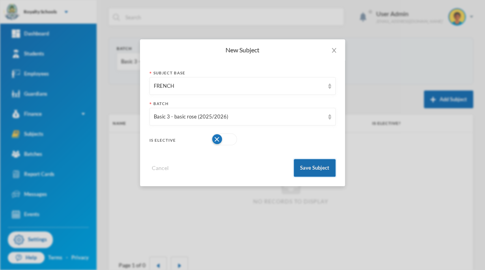
click at [315, 175] on button "Save Subject" at bounding box center [315, 168] width 42 height 18
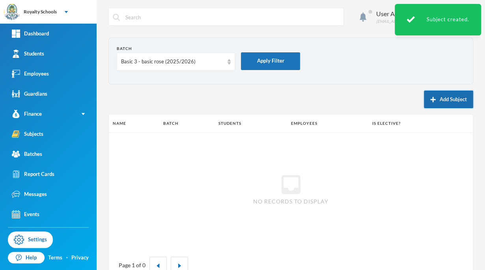
click at [437, 98] on button "Add Subject" at bounding box center [448, 100] width 49 height 18
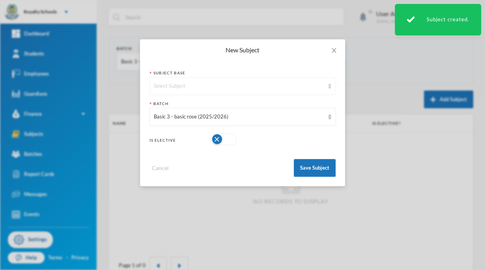
click at [274, 88] on div "Select Subject" at bounding box center [239, 86] width 170 height 8
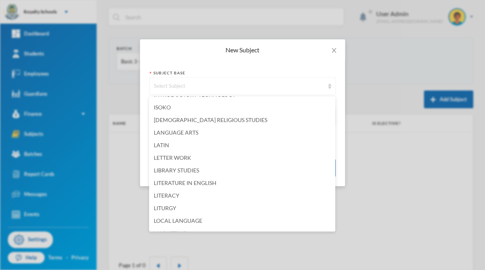
scroll to position [717, 0]
click at [172, 195] on span "LITERACY" at bounding box center [167, 194] width 26 height 7
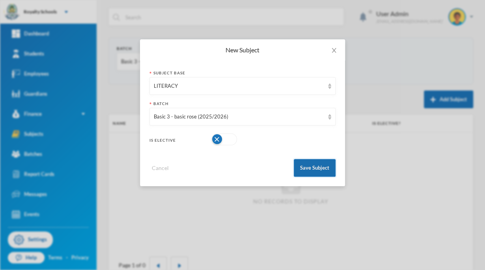
click at [313, 167] on button "Save Subject" at bounding box center [315, 168] width 42 height 18
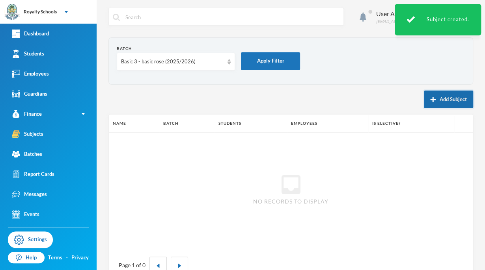
click at [440, 102] on button "Add Subject" at bounding box center [448, 100] width 49 height 18
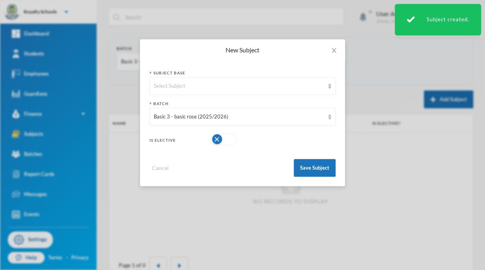
click at [273, 87] on div "Select Subject" at bounding box center [239, 86] width 170 height 8
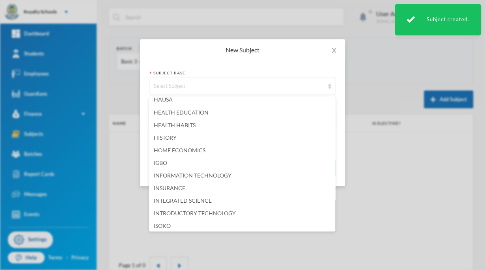
scroll to position [600, 0]
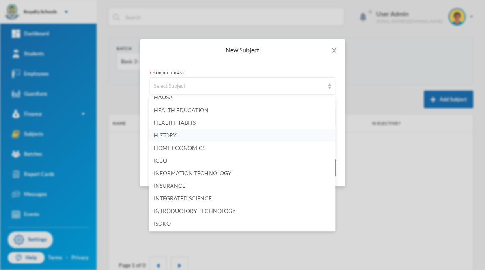
click at [161, 137] on span "HISTORY" at bounding box center [165, 135] width 23 height 7
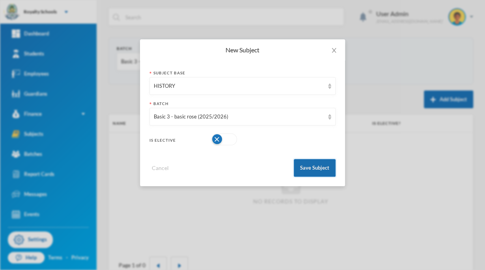
click at [321, 169] on button "Save Subject" at bounding box center [315, 168] width 42 height 18
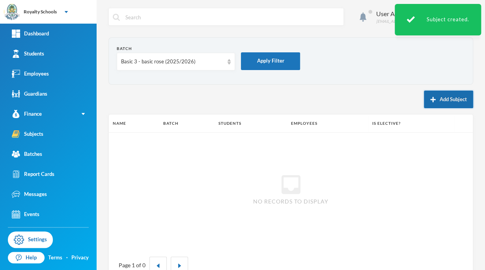
click at [435, 102] on button "Add Subject" at bounding box center [448, 100] width 49 height 18
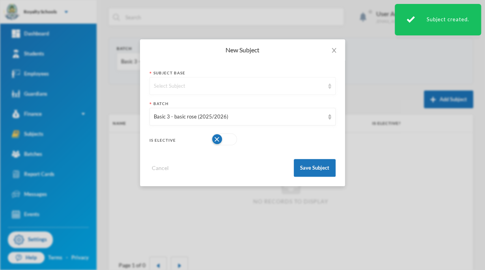
click at [285, 86] on div "Select Subject" at bounding box center [239, 86] width 170 height 8
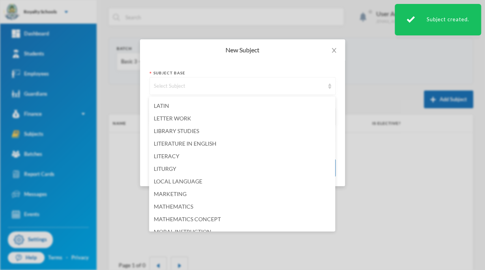
scroll to position [756, 0]
click at [164, 158] on span "LITERACY" at bounding box center [167, 155] width 26 height 7
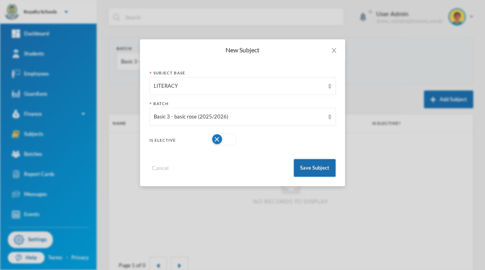
click at [320, 171] on button "Save Subject" at bounding box center [315, 168] width 42 height 18
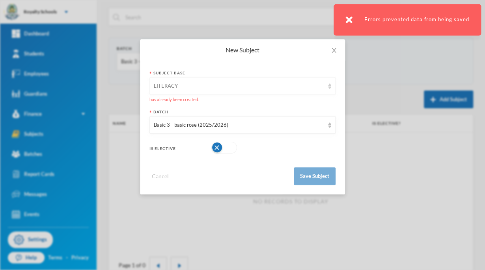
click at [295, 91] on div "LITERACY" at bounding box center [242, 86] width 186 height 18
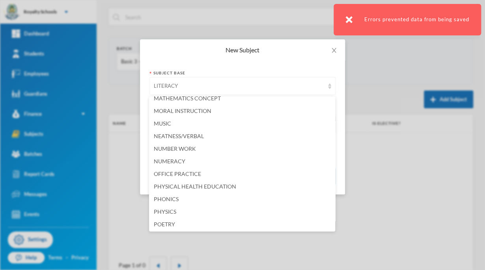
scroll to position [877, 0]
click at [175, 125] on li "MUSIC" at bounding box center [242, 122] width 186 height 13
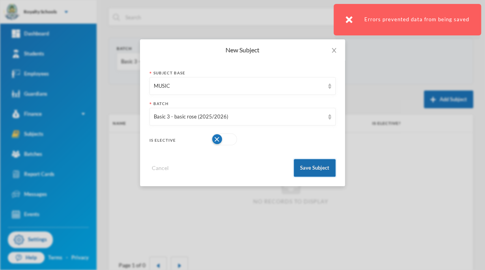
click at [322, 169] on button "Save Subject" at bounding box center [315, 168] width 42 height 18
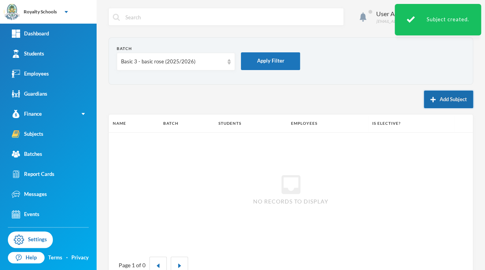
click at [439, 101] on button "Add Subject" at bounding box center [448, 100] width 49 height 18
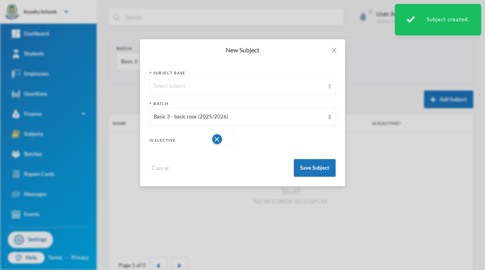
click at [285, 86] on div "Select Subject" at bounding box center [239, 86] width 170 height 8
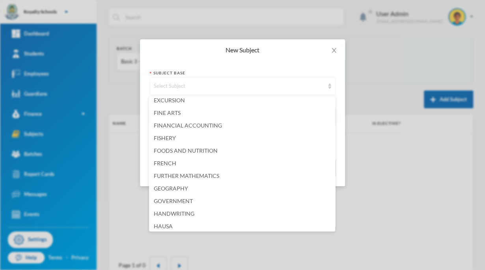
scroll to position [471, 0]
click at [171, 164] on span "FRENCH" at bounding box center [165, 162] width 22 height 7
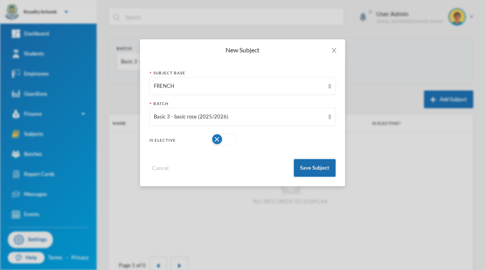
click at [319, 169] on button "Save Subject" at bounding box center [315, 168] width 42 height 18
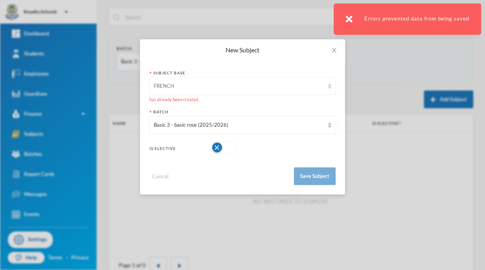
click at [292, 90] on div "FRENCH" at bounding box center [242, 86] width 186 height 18
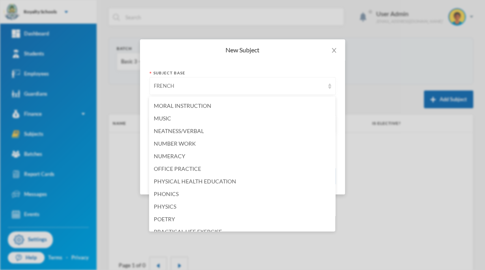
scroll to position [882, 0]
click at [178, 156] on span "NUMERACY" at bounding box center [170, 155] width 32 height 7
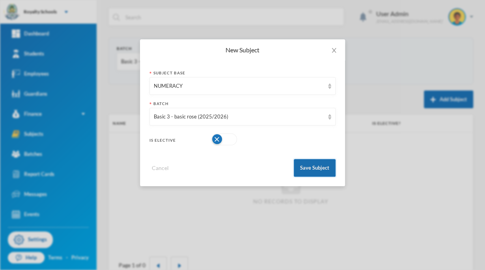
click at [324, 167] on button "Save Subject" at bounding box center [315, 168] width 42 height 18
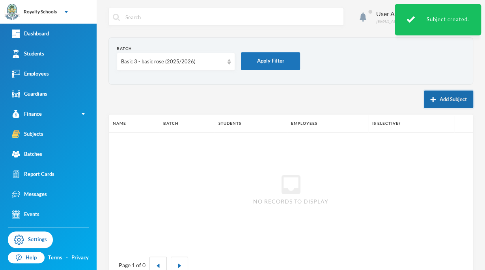
click at [444, 102] on button "Add Subject" at bounding box center [448, 100] width 49 height 18
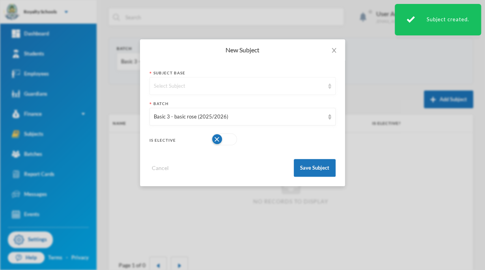
click at [269, 93] on div "Select Subject" at bounding box center [242, 86] width 186 height 18
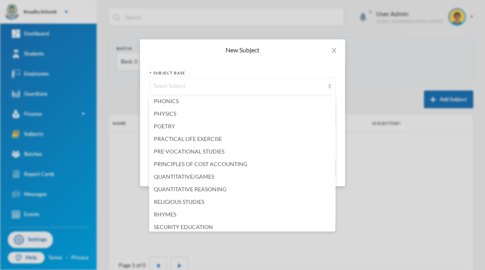
scroll to position [974, 0]
click at [220, 156] on li "PRE-VOCATIONAL STUDIES" at bounding box center [242, 152] width 186 height 13
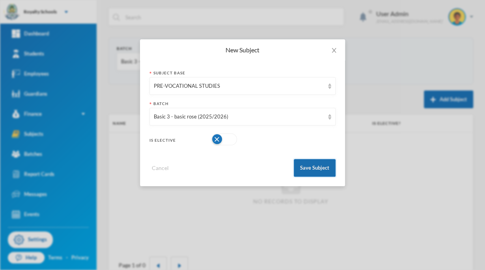
click at [317, 167] on button "Save Subject" at bounding box center [315, 168] width 42 height 18
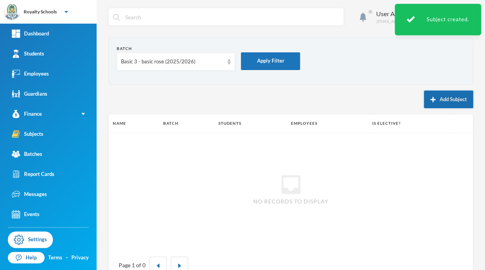
click at [439, 102] on button "Add Subject" at bounding box center [448, 100] width 49 height 18
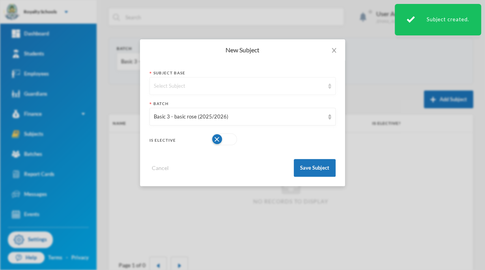
click at [283, 92] on div "Select Subject" at bounding box center [242, 86] width 186 height 18
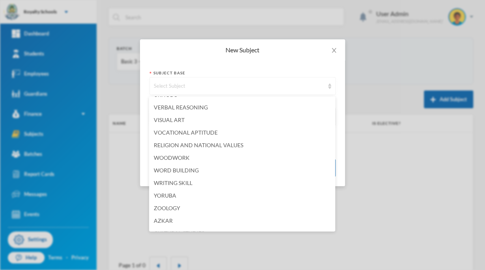
scroll to position [1247, 0]
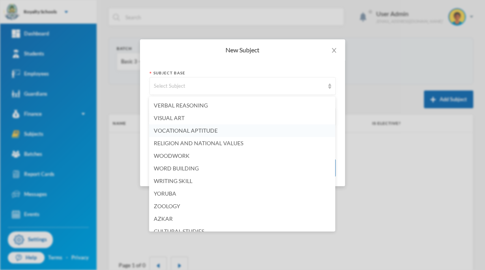
click at [208, 129] on span "VOCATIONAL APTITUDE" at bounding box center [186, 130] width 64 height 7
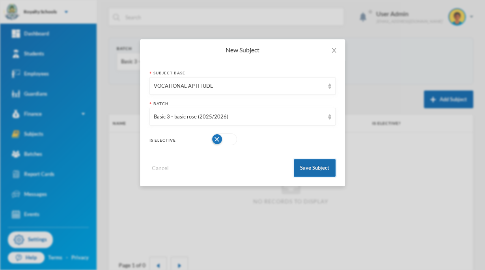
click at [320, 167] on button "Save Subject" at bounding box center [315, 168] width 42 height 18
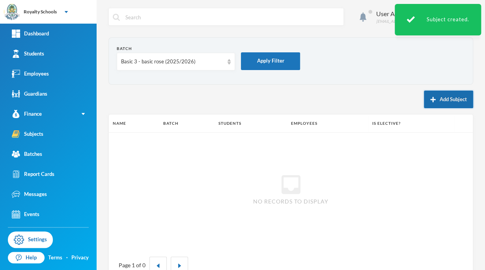
click at [440, 100] on button "Add Subject" at bounding box center [448, 100] width 49 height 18
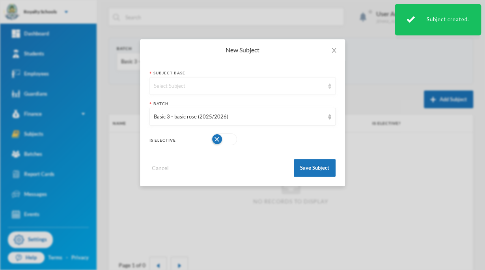
click at [287, 87] on div "Select Subject" at bounding box center [239, 86] width 170 height 8
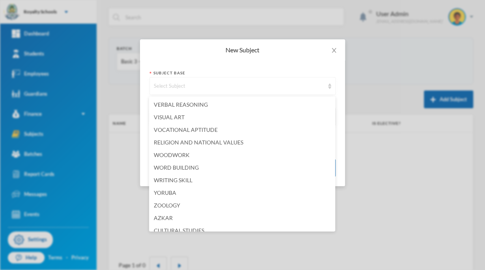
scroll to position [1252, 0]
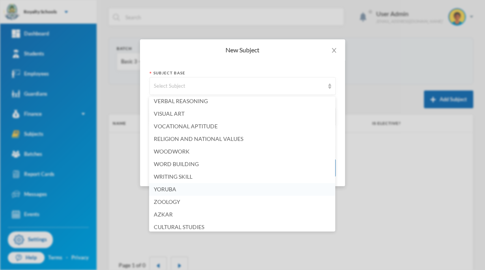
click at [170, 189] on span "YORUBA" at bounding box center [165, 189] width 22 height 7
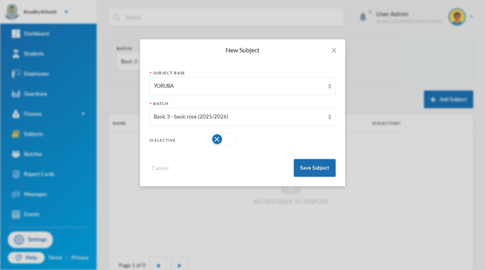
click at [319, 169] on button "Save Subject" at bounding box center [315, 168] width 42 height 18
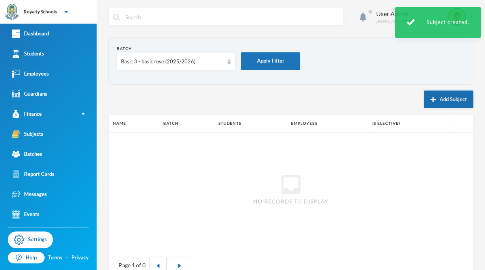
click at [442, 100] on button "Add Subject" at bounding box center [448, 100] width 49 height 18
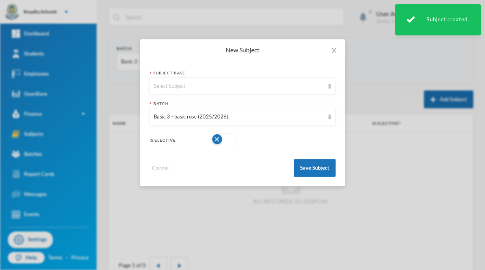
click at [278, 88] on div "Select Subject" at bounding box center [239, 86] width 170 height 8
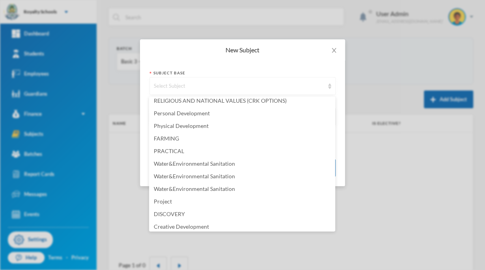
scroll to position [1822, 0]
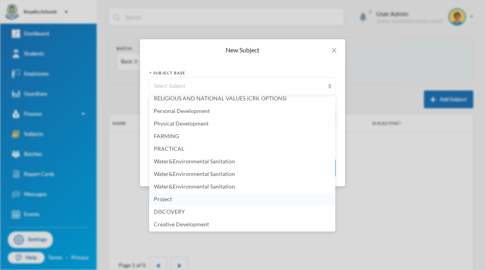
click at [167, 199] on span "Project" at bounding box center [163, 198] width 18 height 7
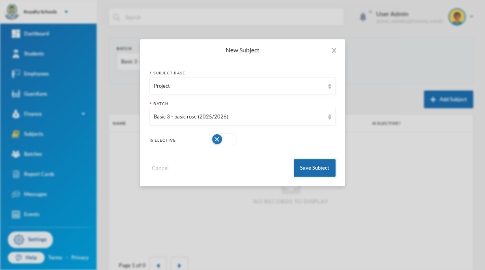
click at [314, 169] on button "Save Subject" at bounding box center [315, 168] width 42 height 18
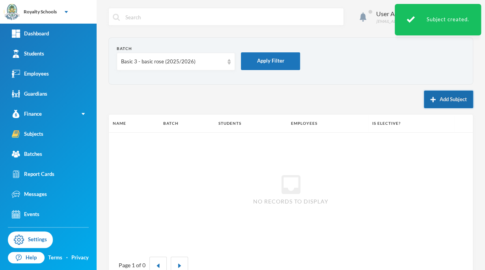
click at [432, 99] on button "Add Subject" at bounding box center [448, 100] width 49 height 18
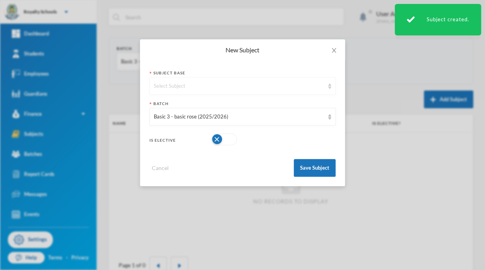
click at [301, 87] on div "Select Subject" at bounding box center [239, 86] width 170 height 8
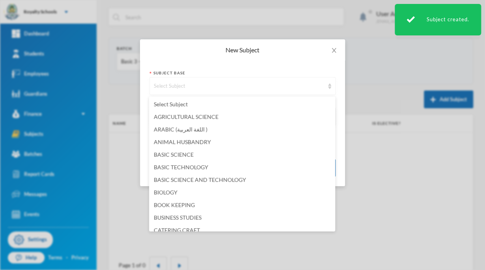
click at [300, 87] on div "Select Subject" at bounding box center [239, 86] width 170 height 8
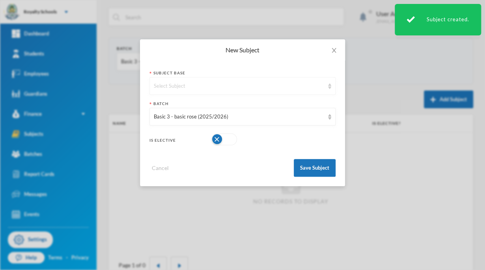
click at [298, 86] on div "Select Subject" at bounding box center [239, 86] width 170 height 8
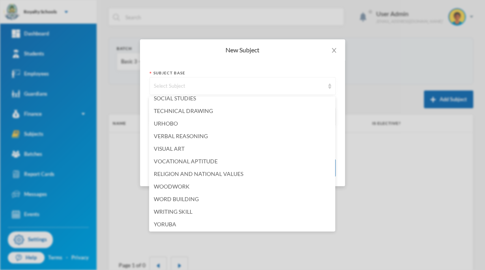
scroll to position [1217, 0]
click at [235, 177] on span "RELIGION AND NATIONAL VALUES" at bounding box center [198, 173] width 89 height 7
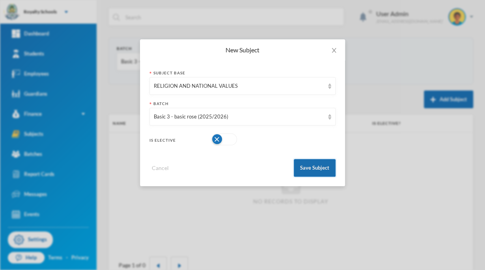
click at [312, 170] on button "Save Subject" at bounding box center [315, 168] width 42 height 18
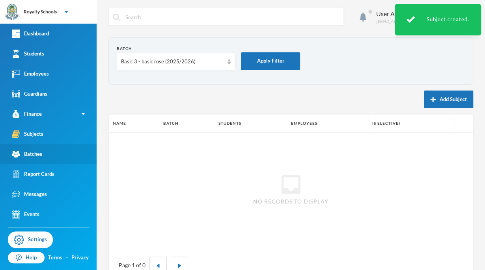
click at [49, 148] on link "Batches" at bounding box center [48, 154] width 97 height 20
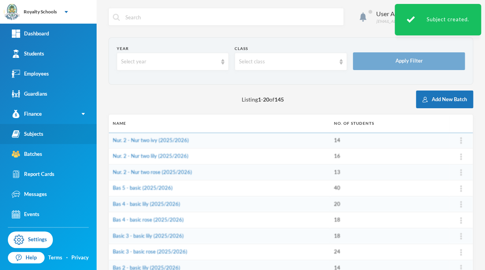
click at [65, 134] on link "Subjects" at bounding box center [48, 134] width 97 height 20
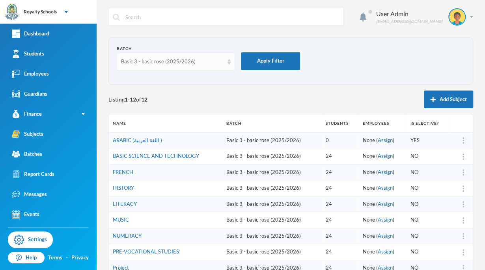
click at [195, 58] on div "Basic 3 - basic rose (2025/2026)" at bounding box center [172, 62] width 102 height 8
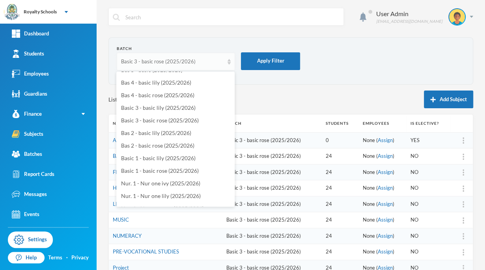
scroll to position [62, 0]
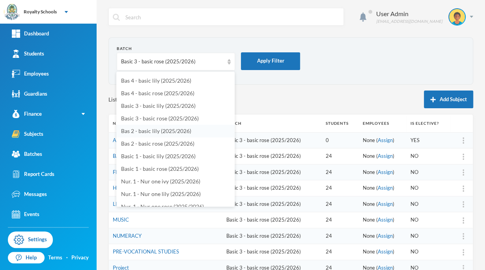
click at [180, 131] on span "Bas 2 - basic lily (2025/2026)" at bounding box center [156, 131] width 70 height 7
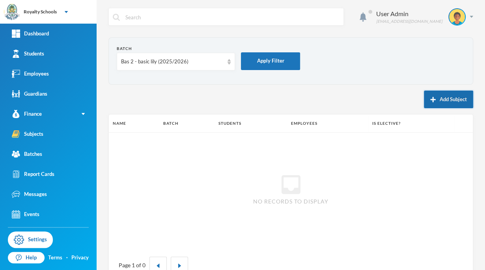
click at [435, 100] on button "Add Subject" at bounding box center [448, 100] width 49 height 18
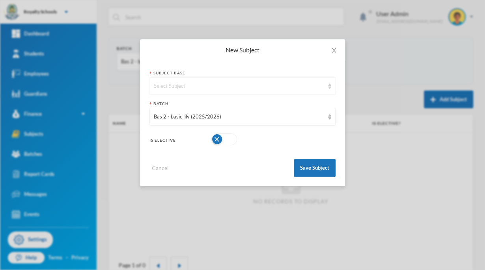
click at [277, 86] on div "Select Subject" at bounding box center [239, 86] width 170 height 8
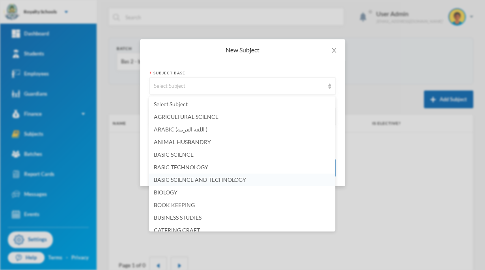
click at [242, 183] on span "BASIC SCIENCE AND TECHNOLOGY" at bounding box center [200, 180] width 92 height 7
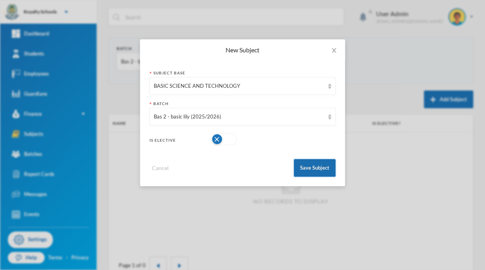
click at [319, 167] on button "Save Subject" at bounding box center [315, 168] width 42 height 18
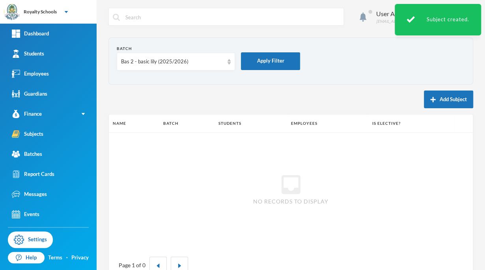
click at [433, 97] on button "Add Subject" at bounding box center [448, 100] width 49 height 18
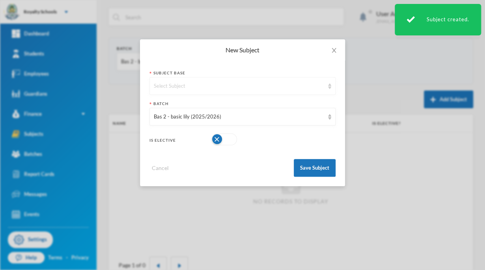
click at [266, 88] on div "Select Subject" at bounding box center [239, 86] width 170 height 8
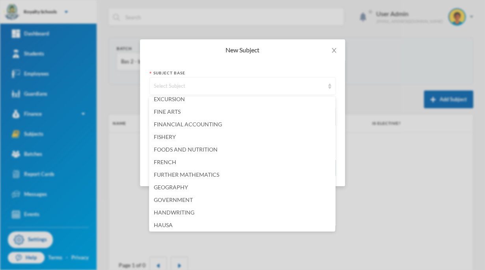
scroll to position [473, 0]
click at [172, 165] on li "FRENCH" at bounding box center [242, 161] width 186 height 13
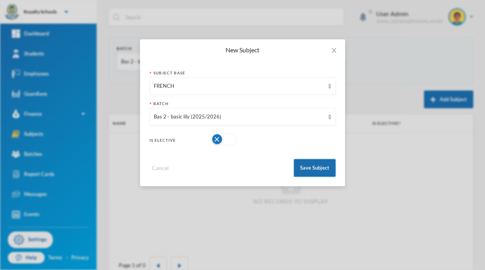
click at [322, 170] on button "Save Subject" at bounding box center [315, 168] width 42 height 18
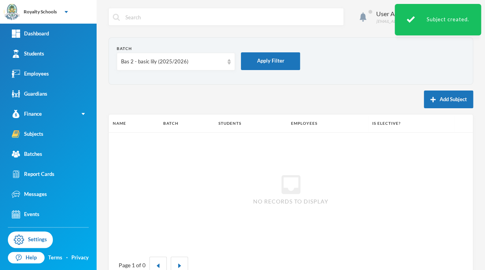
click at [443, 104] on button "Add Subject" at bounding box center [448, 100] width 49 height 18
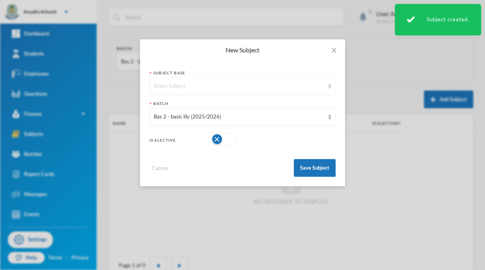
click at [296, 86] on div "Select Subject" at bounding box center [239, 86] width 170 height 8
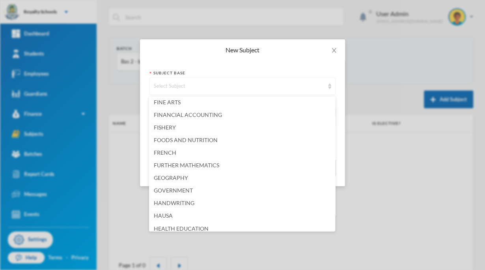
scroll to position [488, 0]
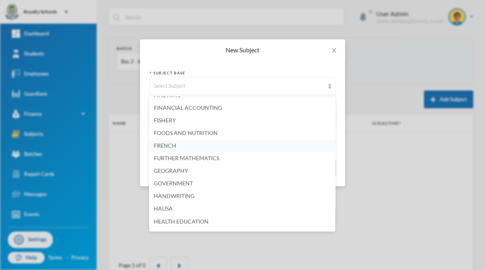
click at [166, 146] on span "FRENCH" at bounding box center [165, 145] width 22 height 7
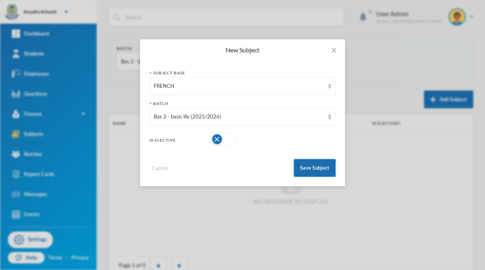
click at [312, 170] on button "Save Subject" at bounding box center [315, 168] width 42 height 18
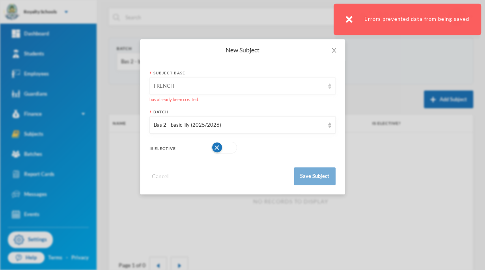
click at [273, 90] on div "FRENCH" at bounding box center [242, 86] width 186 height 18
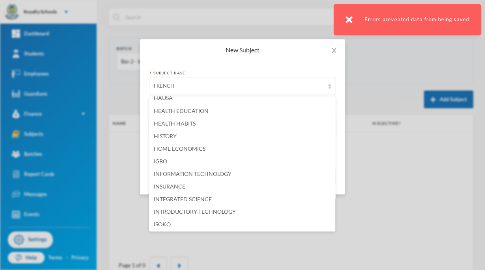
scroll to position [600, 0]
click at [170, 137] on span "HISTORY" at bounding box center [165, 135] width 23 height 7
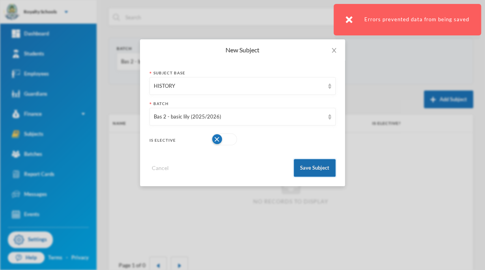
click at [318, 172] on button "Save Subject" at bounding box center [315, 168] width 42 height 18
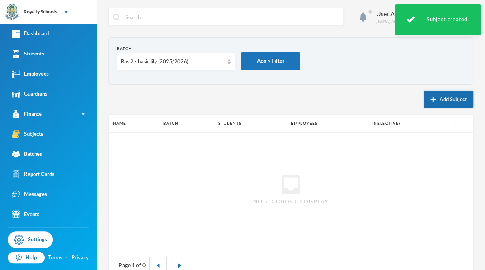
click at [432, 99] on button "Add Subject" at bounding box center [448, 100] width 49 height 18
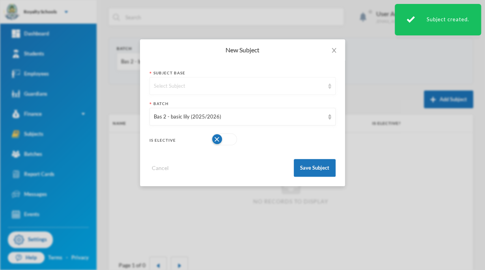
click at [259, 89] on div "Select Subject" at bounding box center [239, 86] width 170 height 8
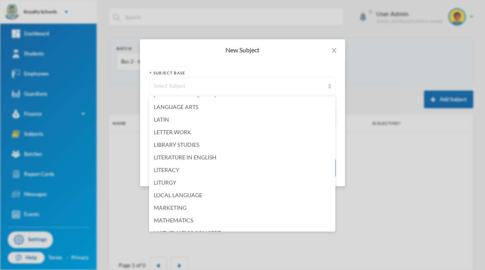
scroll to position [739, 0]
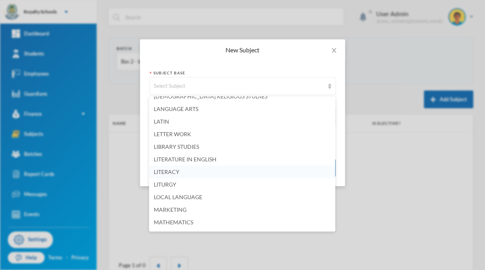
click at [178, 171] on span "LITERACY" at bounding box center [167, 172] width 26 height 7
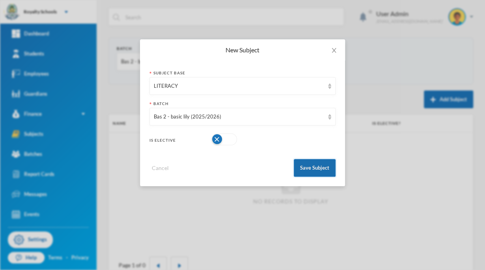
click at [328, 166] on button "Save Subject" at bounding box center [315, 168] width 42 height 18
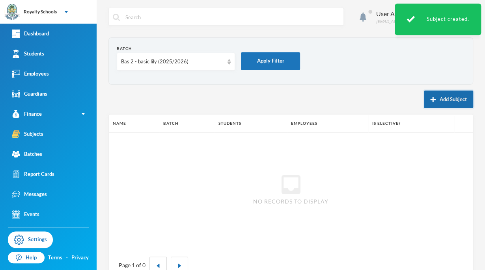
click at [452, 100] on button "Add Subject" at bounding box center [448, 100] width 49 height 18
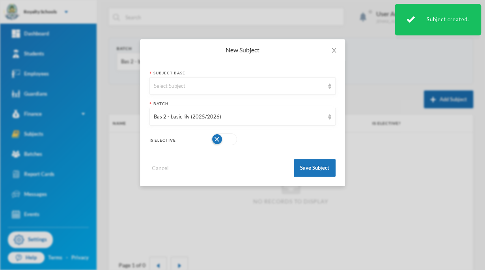
click at [226, 85] on div "Select Subject" at bounding box center [239, 86] width 170 height 8
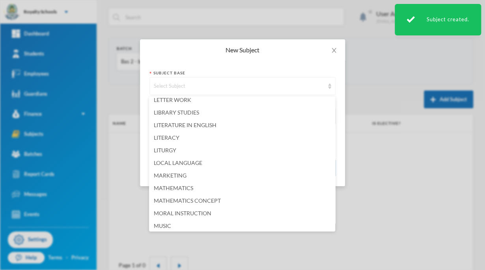
scroll to position [774, 0]
click at [177, 139] on span "LITERACY" at bounding box center [167, 137] width 26 height 7
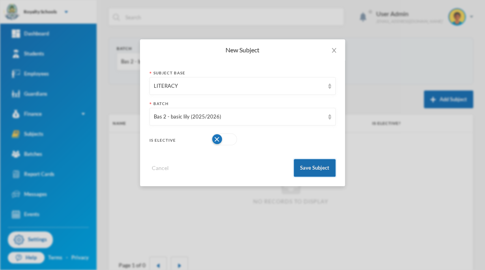
click at [314, 174] on button "Save Subject" at bounding box center [315, 168] width 42 height 18
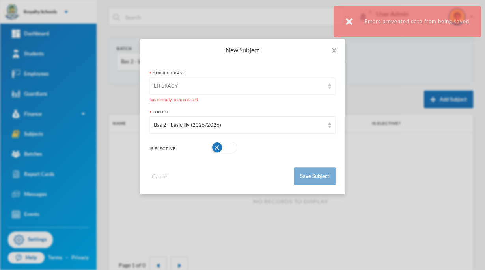
click at [269, 87] on div "LITERACY" at bounding box center [239, 86] width 170 height 8
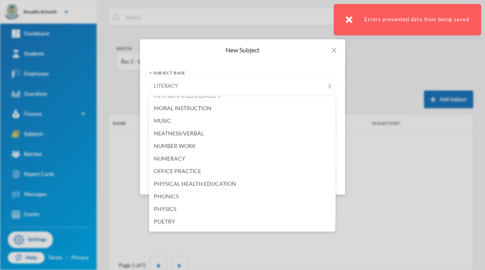
scroll to position [880, 0]
click at [184, 160] on span "NUMERACY" at bounding box center [170, 157] width 32 height 7
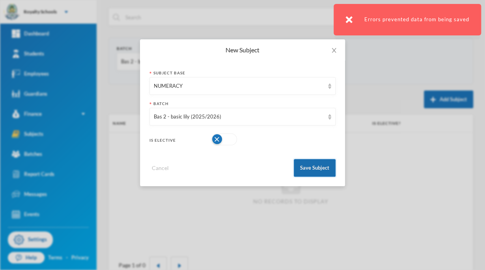
click at [311, 172] on button "Save Subject" at bounding box center [315, 168] width 42 height 18
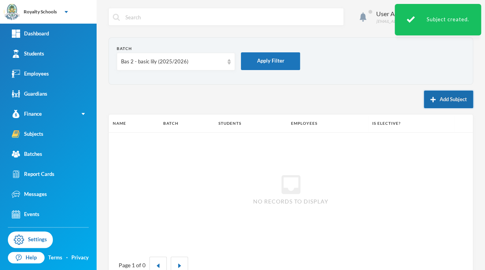
click at [449, 96] on button "Add Subject" at bounding box center [448, 100] width 49 height 18
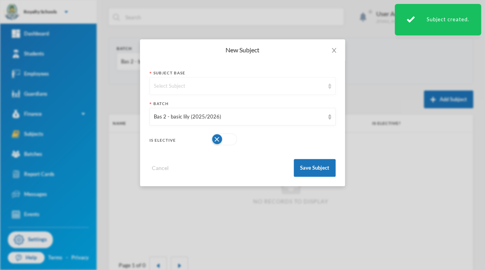
click at [244, 91] on div "Select Subject" at bounding box center [242, 86] width 186 height 18
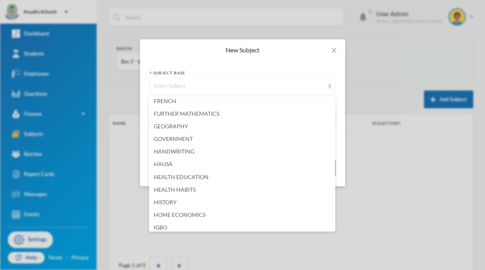
scroll to position [531, 0]
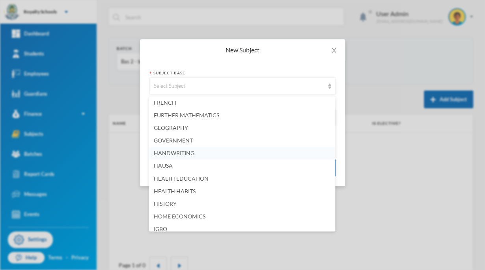
click at [189, 154] on span "HANDWRITING" at bounding box center [174, 153] width 41 height 7
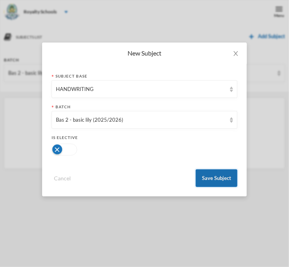
click at [205, 173] on button "Save Subject" at bounding box center [217, 178] width 42 height 18
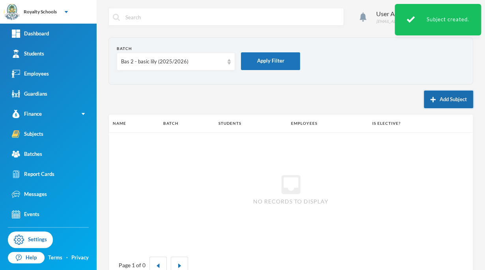
click at [435, 104] on button "Add Subject" at bounding box center [448, 100] width 49 height 18
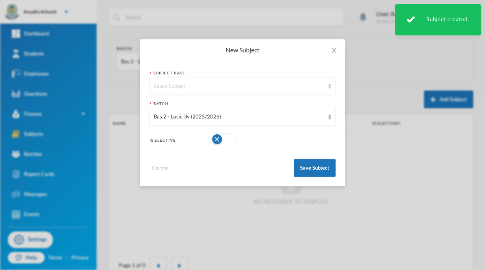
click at [255, 88] on div "Select Subject" at bounding box center [239, 86] width 170 height 8
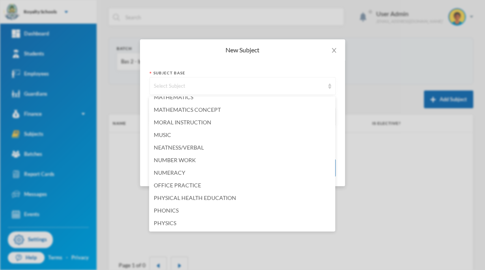
scroll to position [864, 0]
click at [167, 136] on span "MUSIC" at bounding box center [162, 135] width 17 height 7
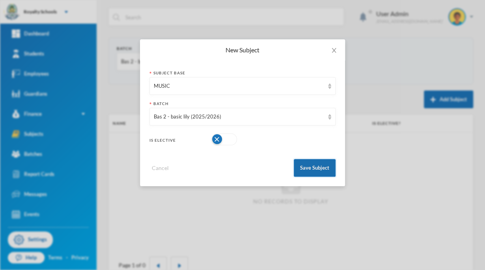
click at [315, 171] on button "Save Subject" at bounding box center [315, 168] width 42 height 18
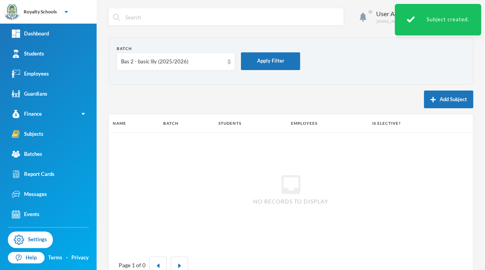
click at [437, 99] on button "Add Subject" at bounding box center [448, 100] width 49 height 18
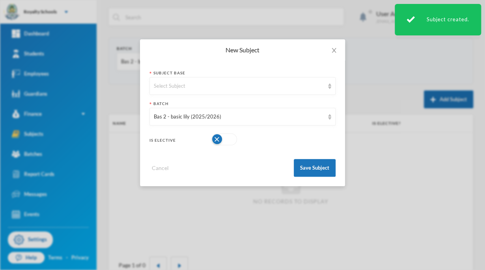
click at [292, 84] on div "Select Subject" at bounding box center [239, 86] width 170 height 8
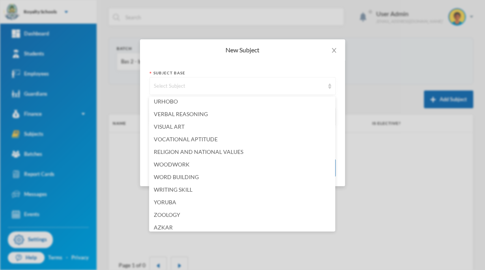
scroll to position [1239, 0]
click at [238, 149] on span "RELIGION AND NATIONAL VALUES" at bounding box center [198, 151] width 89 height 7
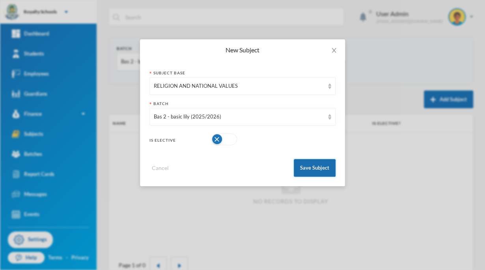
click at [311, 168] on button "Save Subject" at bounding box center [315, 168] width 42 height 18
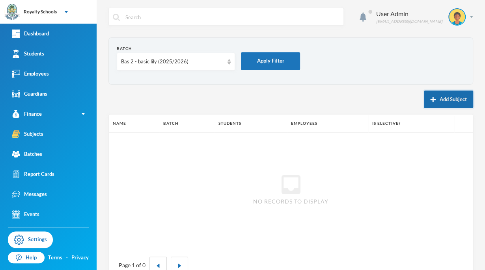
click at [449, 98] on button "Add Subject" at bounding box center [448, 100] width 49 height 18
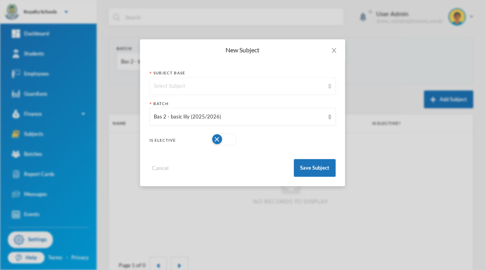
click at [275, 89] on div "Select Subject" at bounding box center [239, 86] width 170 height 8
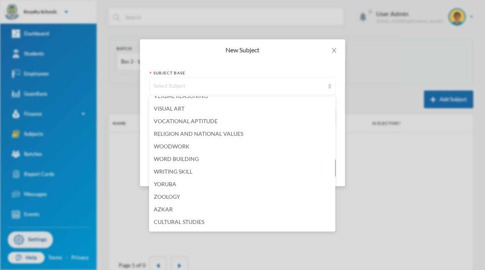
scroll to position [1259, 0]
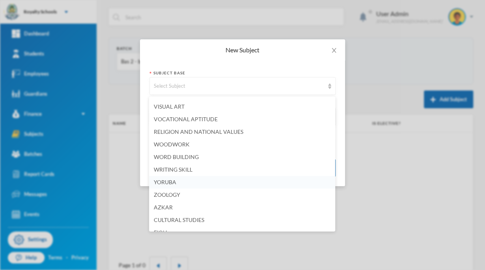
click at [166, 183] on span "YORUBA" at bounding box center [165, 182] width 22 height 7
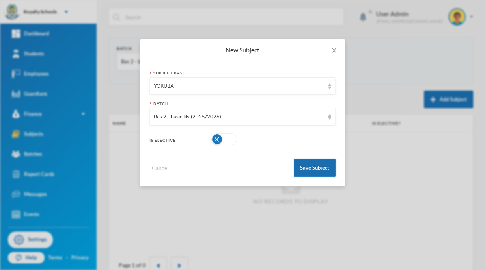
click at [314, 170] on button "Save Subject" at bounding box center [315, 168] width 42 height 18
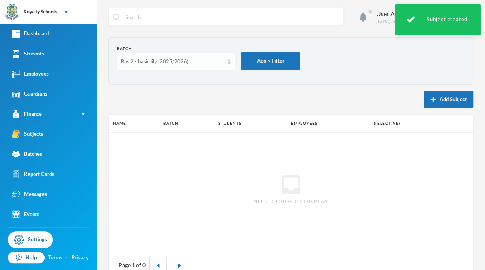
click at [219, 65] on div "Bas 2 - basic lily (2025/2026)" at bounding box center [176, 62] width 118 height 18
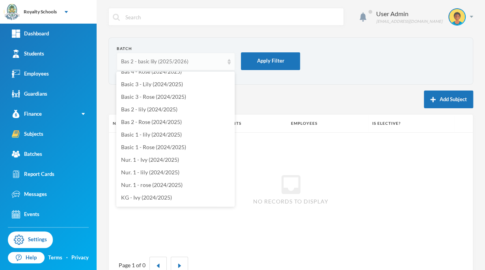
scroll to position [328, 0]
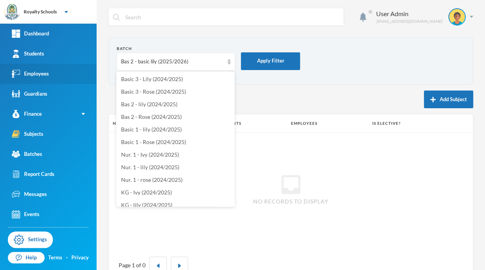
click at [54, 65] on link "Employees" at bounding box center [48, 74] width 97 height 20
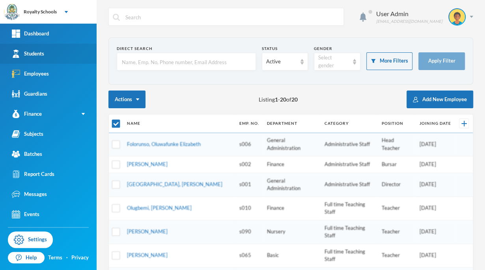
click at [64, 57] on link "Students" at bounding box center [48, 54] width 97 height 20
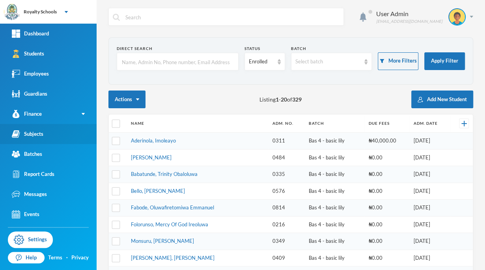
click at [60, 138] on link "Subjects" at bounding box center [48, 134] width 97 height 20
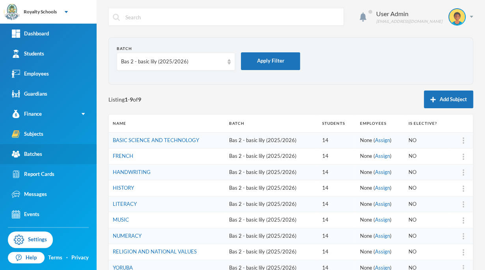
click at [38, 160] on link "Batches" at bounding box center [48, 154] width 97 height 20
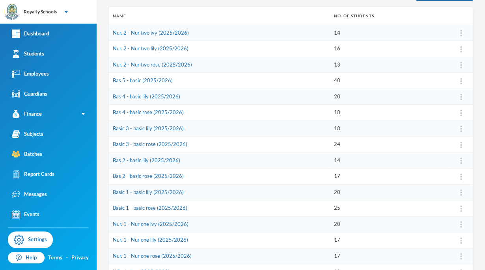
scroll to position [116, 0]
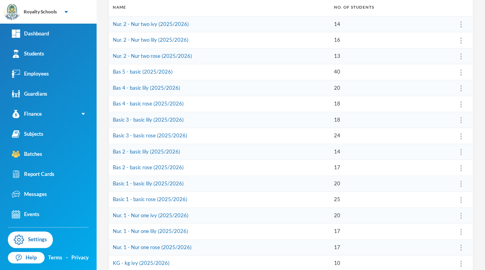
click at [156, 249] on td "Nur. 1 - Nur one rose (2025/2026)" at bounding box center [219, 248] width 221 height 16
click at [158, 249] on link "Nur. 1 - Nur one rose (2025/2026)" at bounding box center [152, 247] width 79 height 6
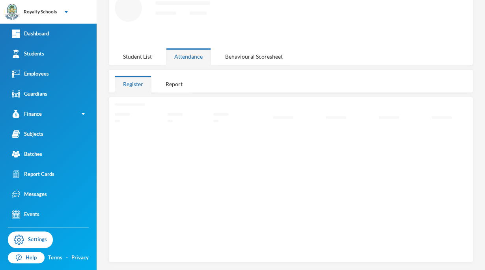
scroll to position [46, 0]
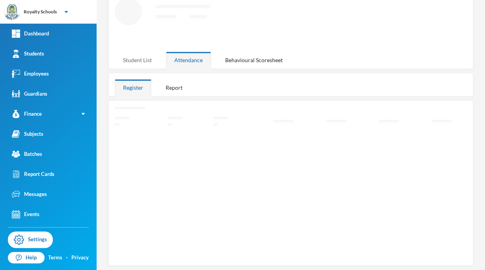
click at [135, 59] on div "User Admin [EMAIL_ADDRESS][DOMAIN_NAME] Loading interface... Student List Atten…" at bounding box center [291, 135] width 388 height 270
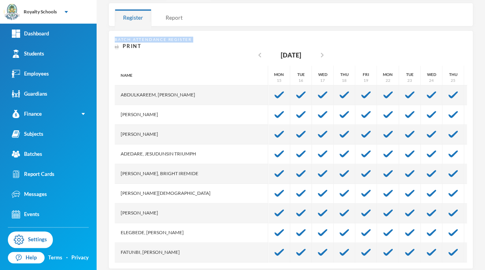
drag, startPoint x: 135, startPoint y: 59, endPoint x: 164, endPoint y: 24, distance: 45.0
click at [164, 24] on div "User Admin [EMAIL_ADDRESS][DOMAIN_NAME] Options Nur. 1 - Nur one rose (2025/202…" at bounding box center [291, 135] width 388 height 270
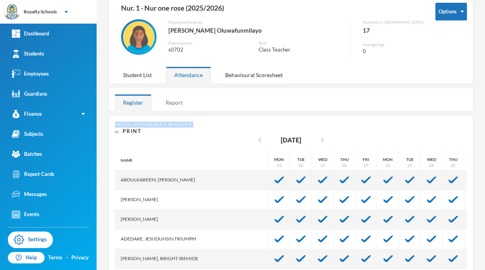
scroll to position [32, 0]
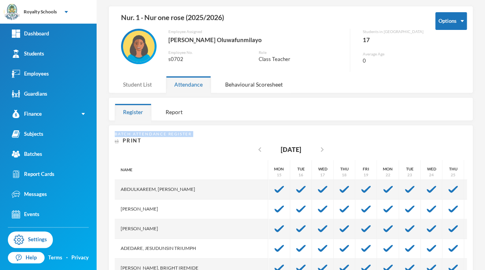
click at [148, 81] on div "Student List" at bounding box center [137, 84] width 45 height 17
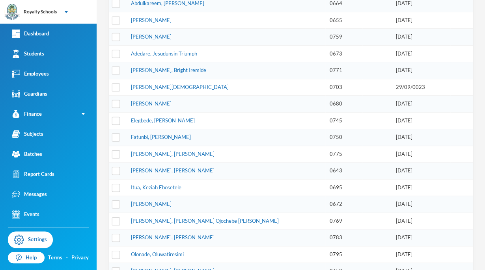
scroll to position [178, 0]
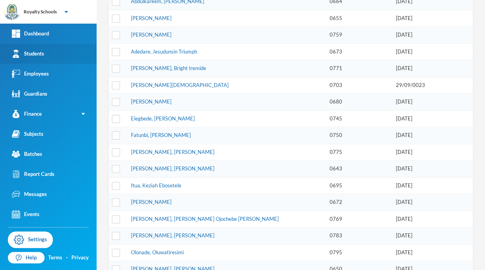
click at [38, 59] on link "Students" at bounding box center [48, 54] width 97 height 20
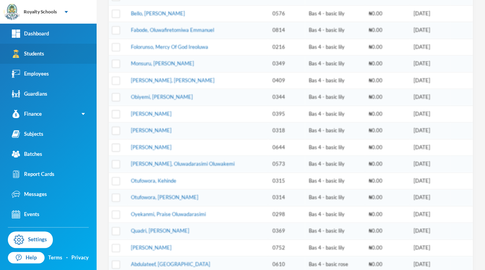
click at [38, 59] on link "Students" at bounding box center [48, 54] width 97 height 20
click at [39, 59] on link "Students" at bounding box center [48, 54] width 97 height 20
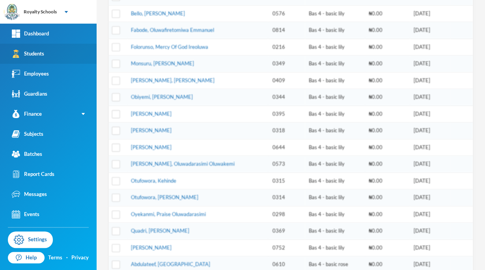
click at [39, 59] on link "Students" at bounding box center [48, 54] width 97 height 20
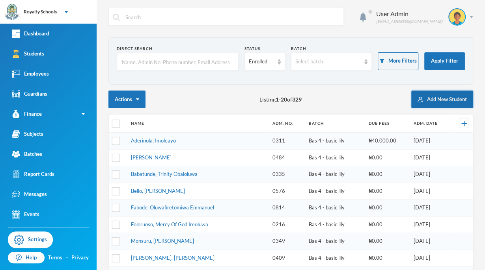
click at [452, 100] on button "Add New Student" at bounding box center [442, 100] width 62 height 18
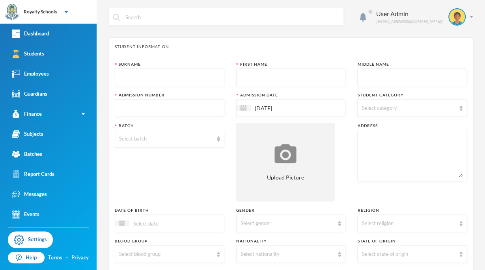
click at [192, 73] on input "text" at bounding box center [169, 78] width 101 height 18
type input "[PERSON_NAME]"
click at [296, 77] on input "text" at bounding box center [290, 78] width 101 height 18
type input "k"
type input "[PERSON_NAME]"
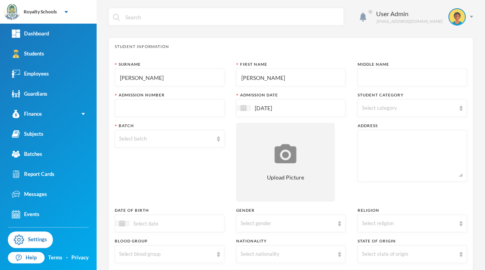
click at [407, 78] on input "text" at bounding box center [411, 78] width 101 height 18
type input "Praise-[DEMOGRAPHIC_DATA]"
click at [173, 179] on div "Batch Select batch" at bounding box center [170, 162] width 110 height 79
click at [201, 110] on input "text" at bounding box center [169, 109] width 101 height 18
type input "0867"
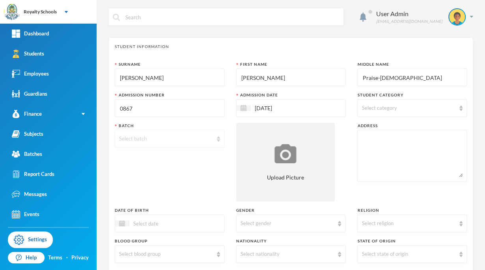
click at [173, 142] on div "Select batch" at bounding box center [166, 139] width 94 height 8
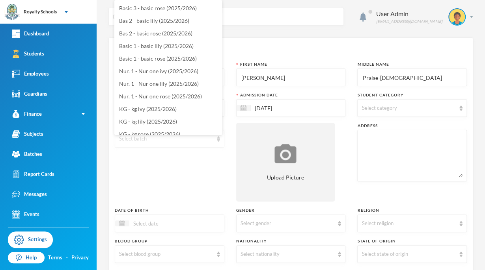
scroll to position [107, 0]
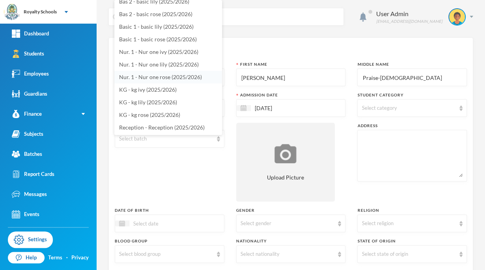
click at [183, 76] on span "Nur. 1 - Nur one rose (2025/2026)" at bounding box center [160, 77] width 83 height 7
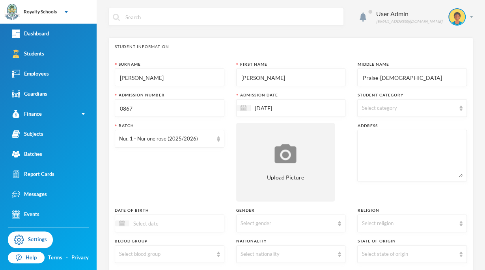
click at [408, 109] on div "Select category" at bounding box center [408, 108] width 94 height 8
click at [361, 130] on input "Day" at bounding box center [362, 128] width 8 height 8
checkbox input "true"
click at [339, 153] on div "Surname [PERSON_NAME] First Name [PERSON_NAME] Middle Name Praise-[DEMOGRAPHIC_…" at bounding box center [291, 212] width 352 height 303
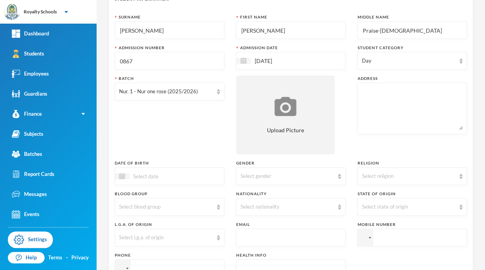
scroll to position [51, 0]
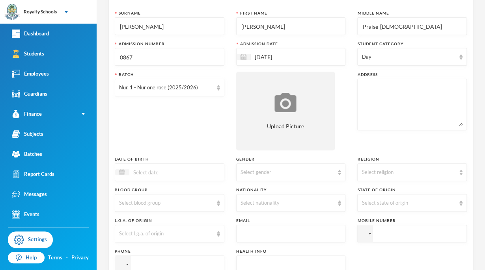
click at [403, 105] on textarea at bounding box center [411, 104] width 101 height 43
type textarea "[GEOGRAPHIC_DATA] [GEOGRAPHIC_DATA]"
click at [281, 56] on input "[DATE]" at bounding box center [284, 56] width 66 height 9
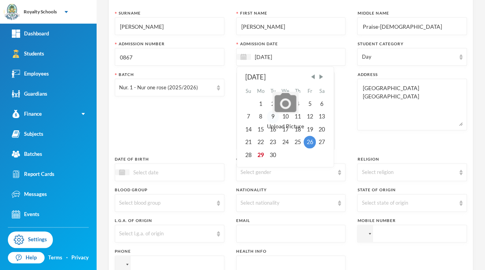
click at [271, 118] on div "9" at bounding box center [273, 116] width 12 height 13
type input "[DATE]"
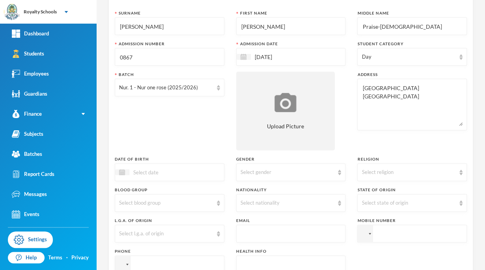
click at [218, 122] on div "Batch Nur. 1 - Nur one rose (2025/2026)" at bounding box center [170, 111] width 110 height 79
click at [400, 176] on div "Select religion" at bounding box center [412, 173] width 110 height 18
click at [393, 189] on li "[DEMOGRAPHIC_DATA]" at bounding box center [407, 190] width 108 height 13
click at [262, 174] on div "Select gender" at bounding box center [287, 172] width 94 height 8
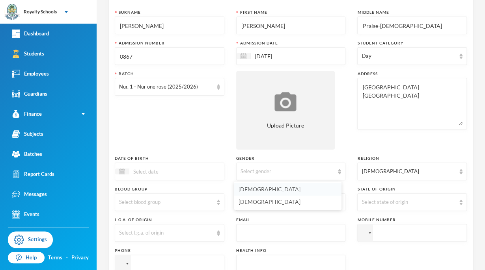
click at [254, 192] on li "[DEMOGRAPHIC_DATA]" at bounding box center [288, 189] width 108 height 13
click at [194, 173] on input at bounding box center [162, 171] width 66 height 9
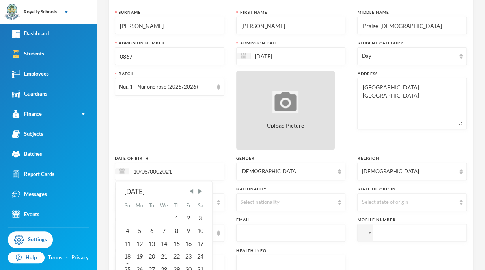
click at [160, 168] on input "10/05/0002021" at bounding box center [162, 171] width 66 height 9
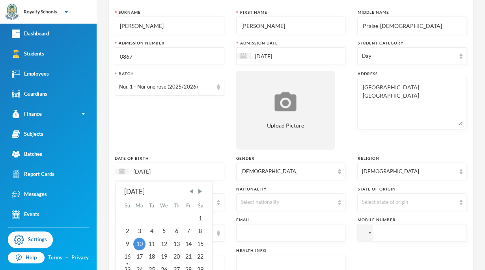
type input "[DATE]"
click at [164, 123] on div "Batch Nur. 1 - Nur one rose (2025/2026)" at bounding box center [170, 110] width 110 height 79
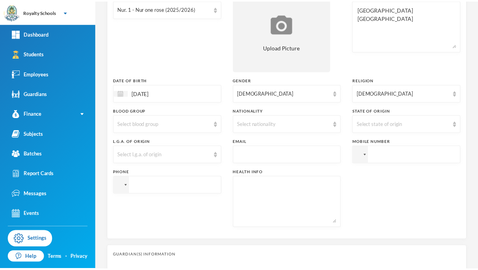
scroll to position [130, 0]
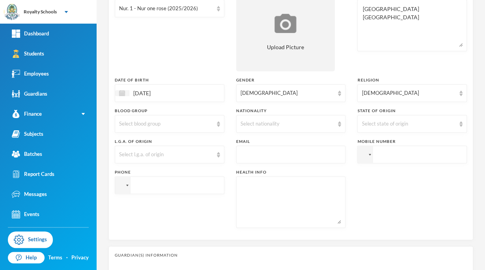
click at [312, 120] on div "Select nationality" at bounding box center [287, 124] width 94 height 8
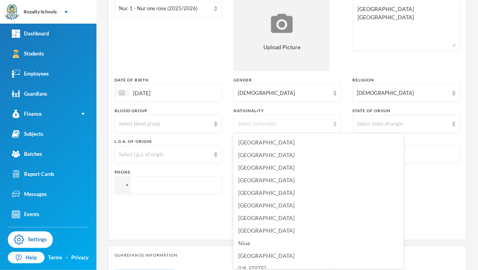
scroll to position [1918, 0]
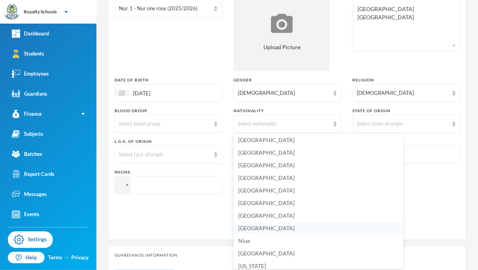
click at [257, 233] on li "[GEOGRAPHIC_DATA]" at bounding box center [319, 229] width 170 height 13
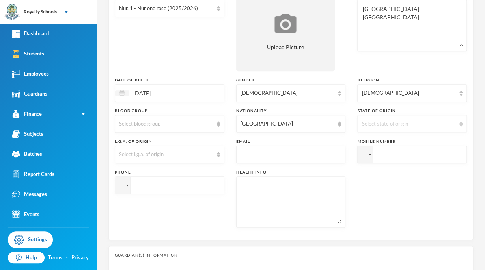
click at [413, 126] on div "Select state of origin" at bounding box center [408, 124] width 94 height 8
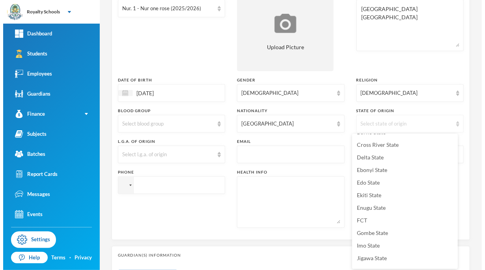
scroll to position [99, 0]
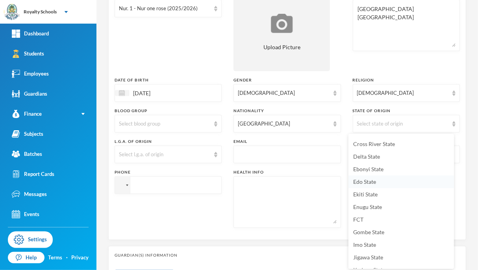
click at [371, 180] on span "Edo State" at bounding box center [364, 182] width 23 height 7
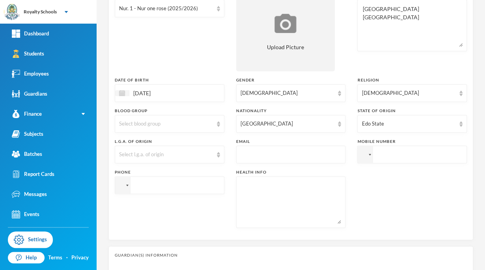
click at [196, 153] on div "Select l.g.a. of origin" at bounding box center [166, 155] width 94 height 8
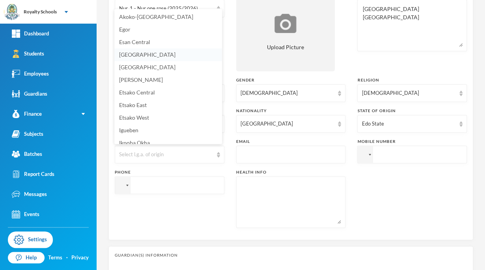
click at [155, 56] on span "[GEOGRAPHIC_DATA]" at bounding box center [147, 54] width 56 height 7
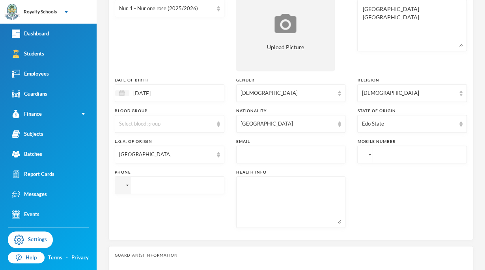
click at [363, 157] on div at bounding box center [364, 154] width 15 height 17
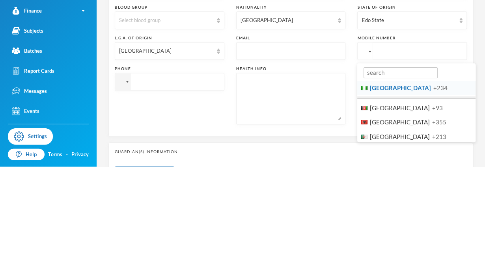
click at [433, 192] on span "+234" at bounding box center [440, 191] width 14 height 7
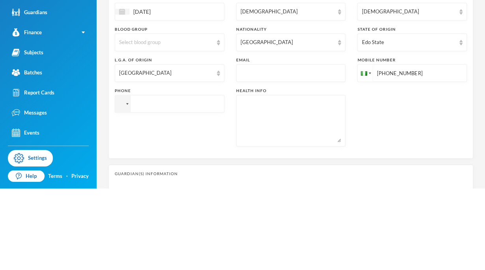
type input "[PHONE_NUMBER]"
click at [119, 191] on div at bounding box center [122, 185] width 15 height 17
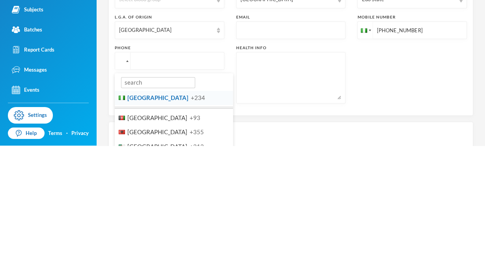
click at [174, 222] on li "Nigeria +234" at bounding box center [174, 222] width 118 height 15
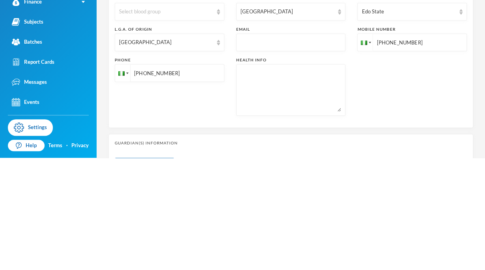
type input "[PHONE_NUMBER]"
click at [205, 226] on div "Phone [PHONE_NUMBER]" at bounding box center [170, 198] width 110 height 59
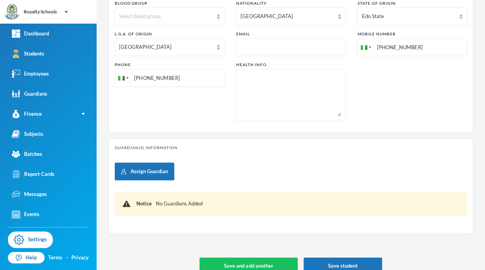
scroll to position [251, 0]
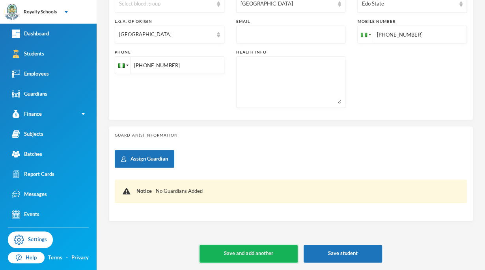
click at [262, 260] on button "Save and add another" at bounding box center [248, 254] width 98 height 18
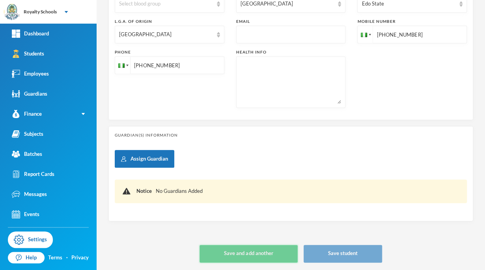
type input "[DATE]"
type input "+234"
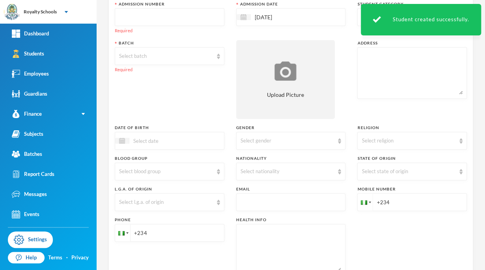
scroll to position [0, 0]
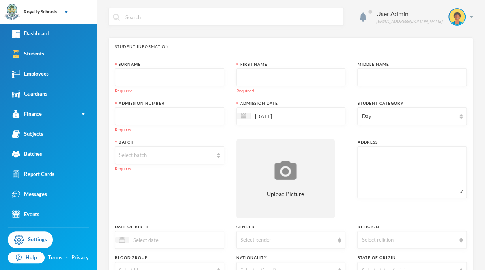
click at [152, 79] on input "text" at bounding box center [169, 78] width 101 height 18
type input "Atolagbe"
click at [288, 76] on input "text" at bounding box center [290, 78] width 101 height 18
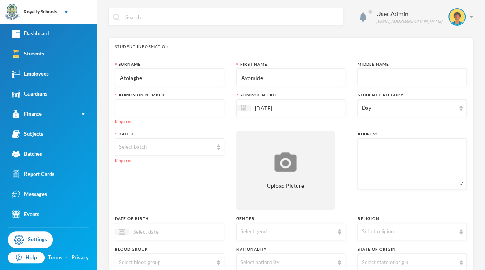
type input "Ayomide"
click at [380, 77] on input "text" at bounding box center [411, 78] width 101 height 18
type input "[DEMOGRAPHIC_DATA]"
click at [341, 132] on div "Surname Atolagbe First Name Ayomide Middle Name [DEMOGRAPHIC_DATA] Admission Nu…" at bounding box center [291, 216] width 352 height 311
click at [208, 106] on input "text" at bounding box center [169, 109] width 101 height 18
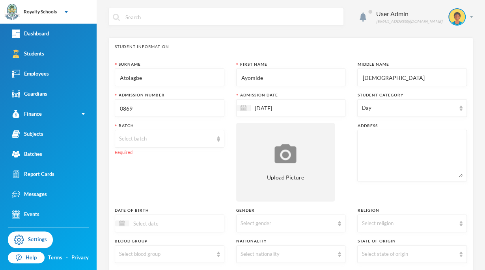
type input "0869"
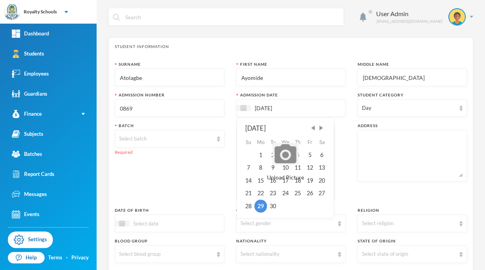
click at [262, 106] on input "[DATE]" at bounding box center [284, 108] width 66 height 9
click at [259, 181] on div "15" at bounding box center [260, 181] width 13 height 13
type input "[DATE]"
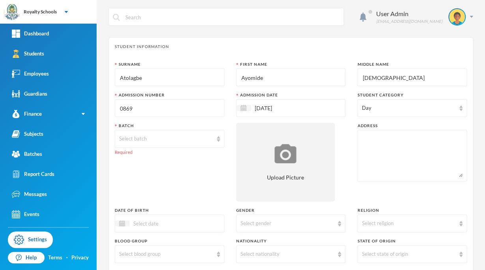
click at [370, 146] on textarea at bounding box center [411, 155] width 101 height 43
click at [191, 140] on div "Select batch" at bounding box center [166, 139] width 94 height 8
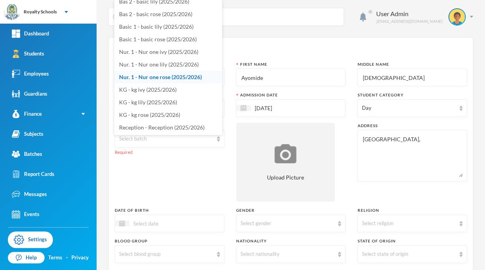
click at [191, 76] on span "Nur. 1 - Nur one rose (2025/2026)" at bounding box center [160, 77] width 83 height 7
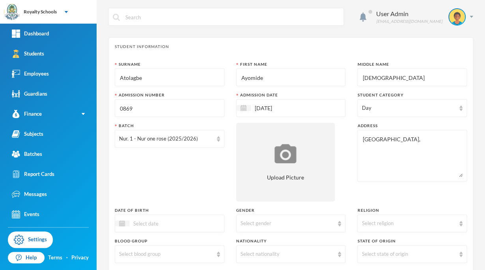
click at [404, 140] on textarea "[GEOGRAPHIC_DATA]," at bounding box center [411, 155] width 101 height 43
type textarea "[GEOGRAPHIC_DATA],egbejila ilorin kwara state"
click at [195, 173] on div "Batch Nur. 1 - Nur one rose (2025/2026)" at bounding box center [170, 162] width 110 height 79
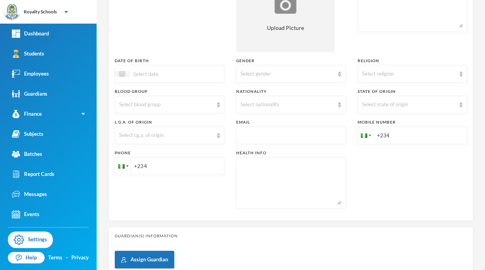
scroll to position [151, 0]
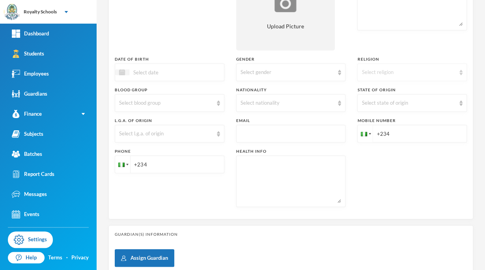
click at [384, 69] on div "Select religion" at bounding box center [408, 73] width 94 height 8
click at [380, 91] on span "[DEMOGRAPHIC_DATA]" at bounding box center [388, 90] width 61 height 7
click at [297, 98] on div "Select nationality" at bounding box center [291, 103] width 110 height 18
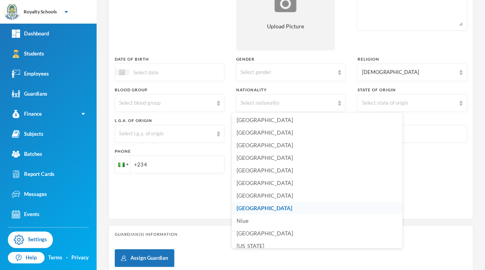
click at [255, 209] on li "[GEOGRAPHIC_DATA]" at bounding box center [317, 208] width 170 height 13
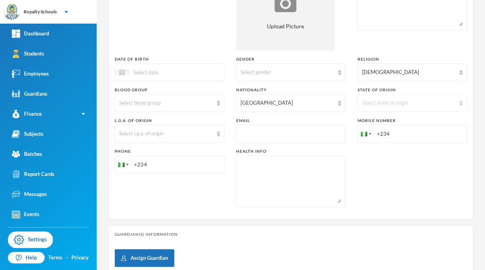
click at [366, 101] on div "Select state of origin" at bounding box center [408, 103] width 94 height 8
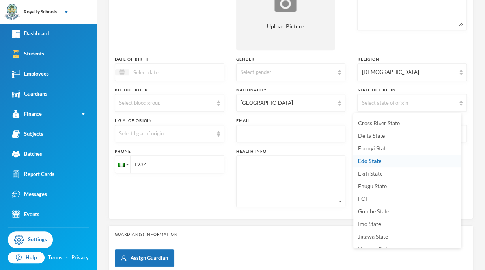
scroll to position [90, 0]
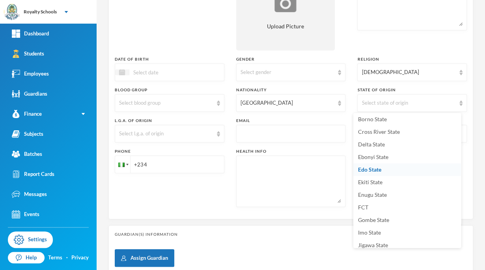
click at [460, 215] on ul "Abia State Adamawa State Akwa Ibom State [GEOGRAPHIC_DATA] [GEOGRAPHIC_DATA] Ba…" at bounding box center [407, 180] width 108 height 135
drag, startPoint x: 460, startPoint y: 215, endPoint x: 456, endPoint y: 218, distance: 5.1
click at [456, 218] on ul "Abia State Adamawa State Akwa Ibom State [GEOGRAPHIC_DATA] [GEOGRAPHIC_DATA] Ba…" at bounding box center [407, 180] width 108 height 135
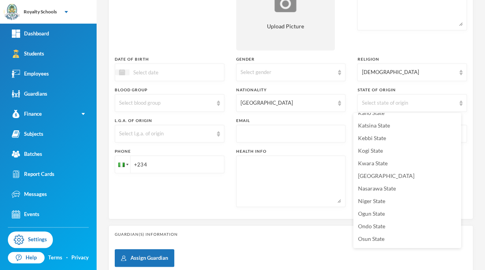
scroll to position [247, 0]
click at [370, 165] on span "Kwara State" at bounding box center [373, 164] width 30 height 7
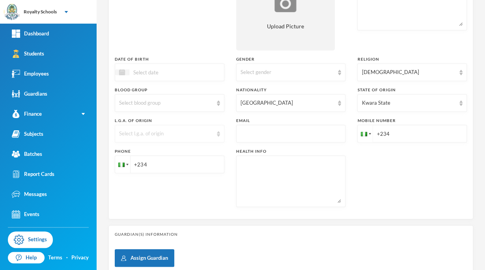
click at [171, 131] on div "Select l.g.a. of origin" at bounding box center [166, 134] width 94 height 8
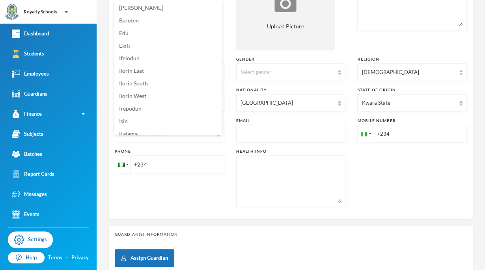
scroll to position [5, 0]
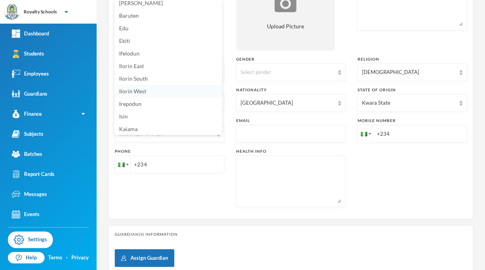
click at [146, 92] on li "Ilorin West" at bounding box center [168, 91] width 108 height 13
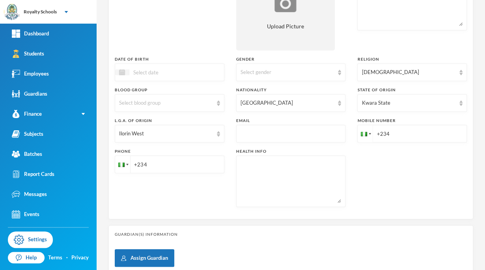
click at [167, 168] on input "+234" at bounding box center [170, 165] width 110 height 18
type input "[PHONE_NUMBER]"
click at [393, 130] on input "+234" at bounding box center [412, 134] width 110 height 18
type input "[PHONE_NUMBER]"
click at [268, 70] on div "Select gender" at bounding box center [287, 73] width 94 height 8
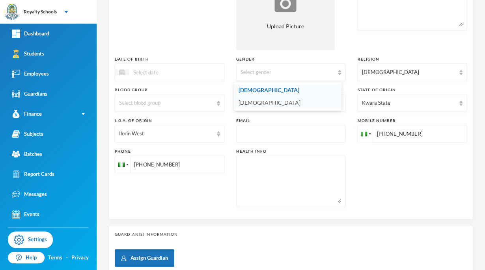
click at [244, 101] on span "[DEMOGRAPHIC_DATA]" at bounding box center [269, 102] width 62 height 7
click at [191, 77] on div at bounding box center [170, 72] width 110 height 18
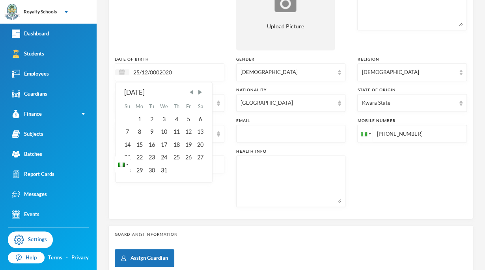
click at [158, 69] on input "25/12/0002020" at bounding box center [162, 72] width 66 height 9
type input "[DATE]"
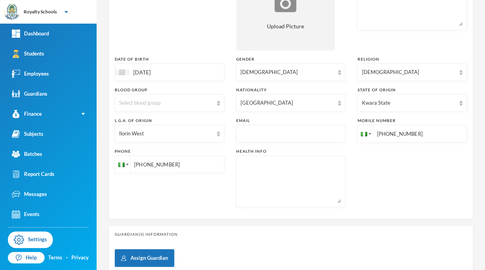
click at [183, 26] on div "Batch Nur. 1 - Nur one rose (2025/2026)" at bounding box center [170, 11] width 110 height 79
click at [382, 47] on div "Address [GEOGRAPHIC_DATA]" at bounding box center [412, 11] width 110 height 79
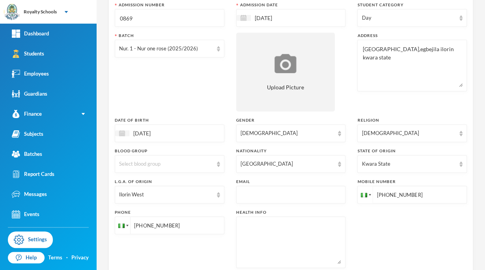
scroll to position [251, 0]
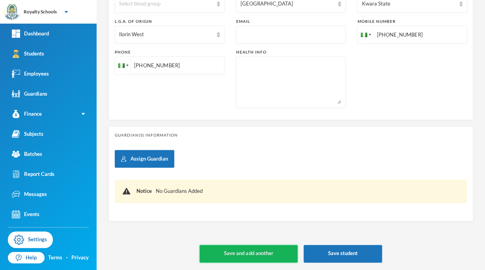
click at [270, 258] on button "Save and add another" at bounding box center [248, 254] width 98 height 18
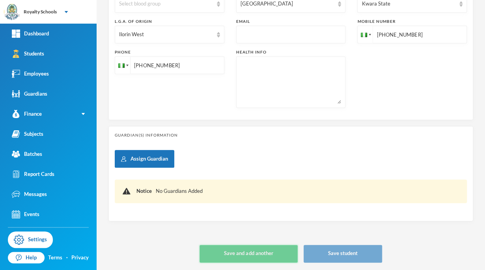
type input "[DATE]"
type input "+234"
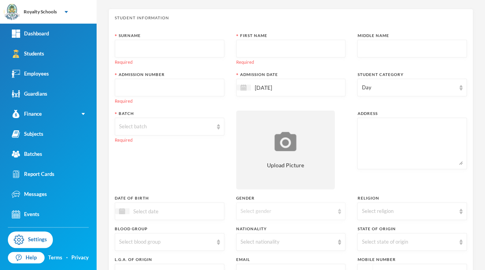
scroll to position [0, 0]
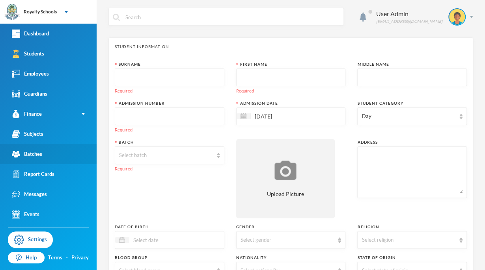
click at [52, 149] on link "Batches" at bounding box center [48, 154] width 97 height 20
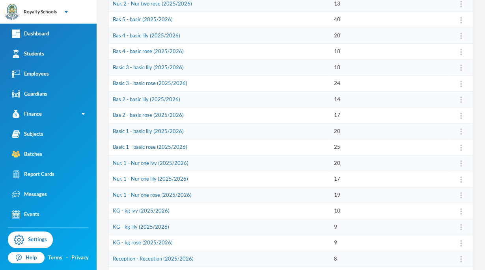
scroll to position [189, 0]
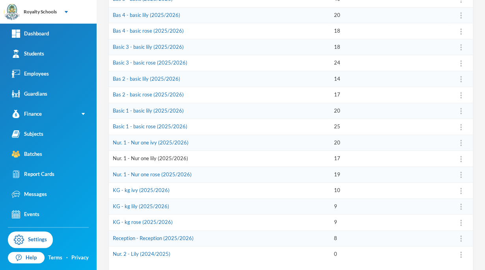
click at [157, 160] on link "Nur. 1 - Nur one lily (2025/2026)" at bounding box center [150, 158] width 75 height 6
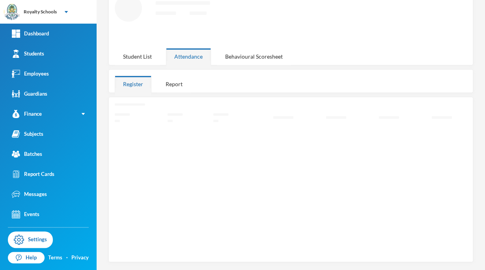
scroll to position [46, 0]
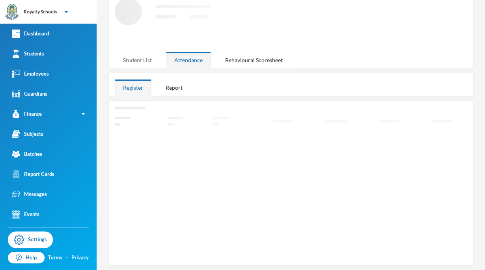
click at [151, 62] on div "Student List" at bounding box center [137, 60] width 45 height 17
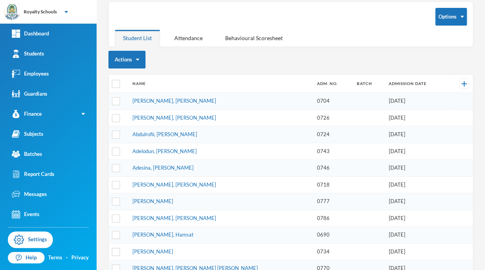
scroll to position [38, 0]
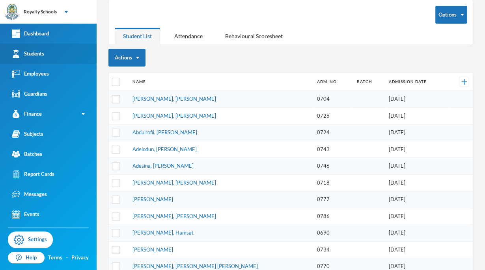
click at [50, 53] on link "Students" at bounding box center [48, 54] width 97 height 20
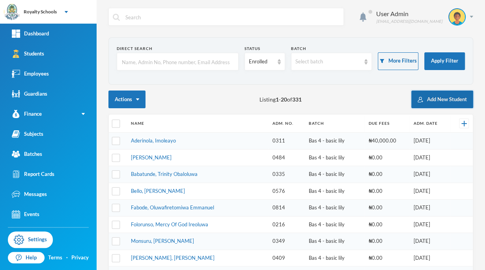
click at [437, 100] on button "Add New Student" at bounding box center [442, 100] width 62 height 18
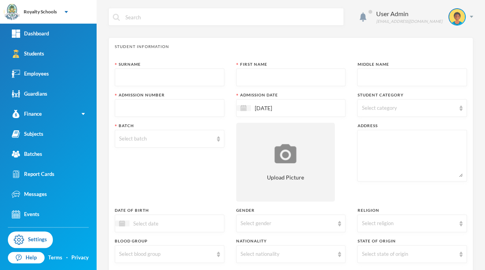
click at [184, 76] on input "text" at bounding box center [169, 78] width 101 height 18
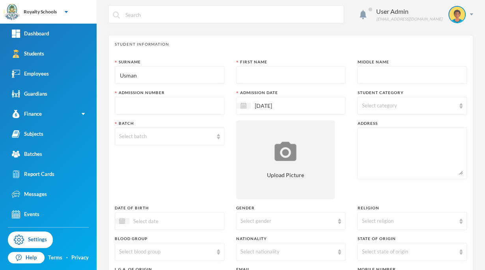
type input "Usman"
click at [242, 72] on input "text" at bounding box center [290, 76] width 101 height 18
type input "Samir"
click at [154, 104] on input "text" at bounding box center [169, 106] width 101 height 18
type input "0858"
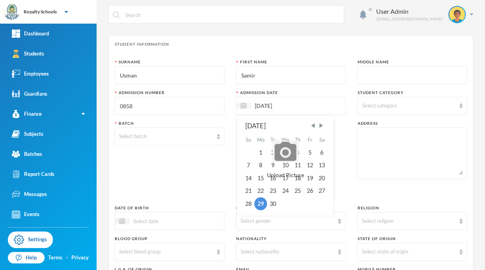
click at [270, 106] on input "[DATE]" at bounding box center [284, 105] width 66 height 9
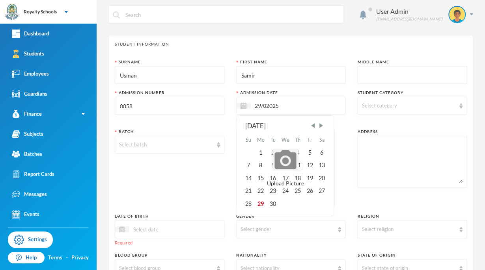
click at [295, 166] on div "11" at bounding box center [298, 165] width 12 height 13
type input "[DATE]"
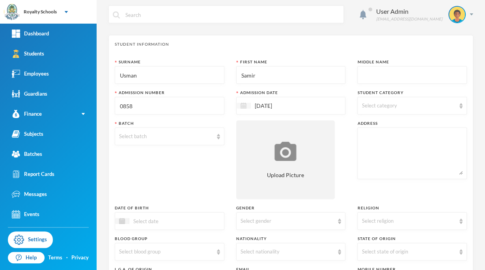
click at [245, 106] on div at bounding box center [243, 106] width 14 height 6
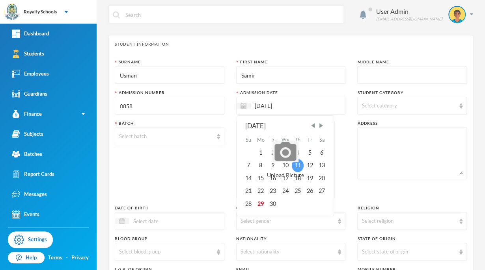
click at [297, 164] on div "11" at bounding box center [298, 165] width 12 height 13
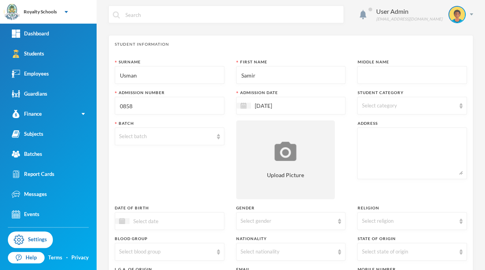
click at [193, 183] on div "Batch Select batch" at bounding box center [170, 160] width 110 height 79
click at [393, 104] on div "Select category" at bounding box center [408, 106] width 94 height 8
click at [361, 125] on input "Day" at bounding box center [362, 126] width 8 height 8
checkbox input "true"
click at [344, 137] on div "Surname Usman First Name [PERSON_NAME] Middle Name Admission Number 0858 Admiss…" at bounding box center [291, 210] width 352 height 303
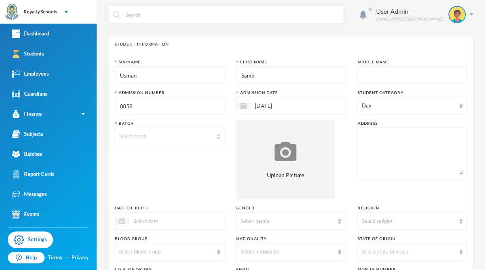
click at [163, 134] on div "Select batch" at bounding box center [166, 137] width 94 height 8
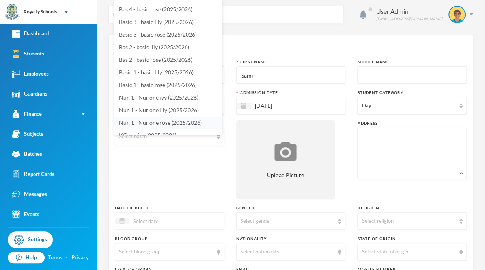
scroll to position [68, 0]
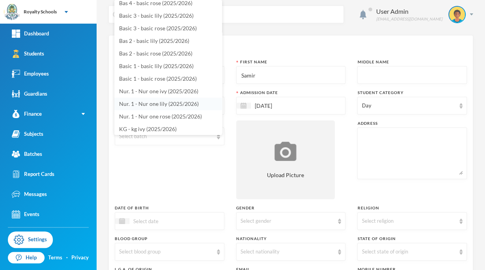
click at [168, 101] on span "Nur. 1 - Nur one lily (2025/2026)" at bounding box center [159, 103] width 80 height 7
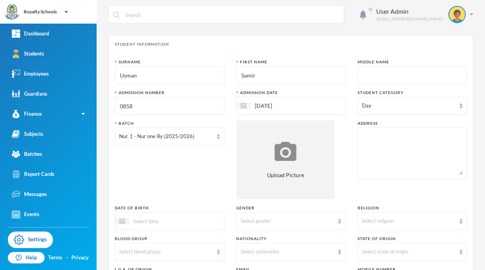
click at [203, 164] on div "Batch Nur. 1 - Nur one lily (2025/2026)" at bounding box center [170, 160] width 110 height 79
click at [395, 154] on textarea at bounding box center [411, 153] width 101 height 43
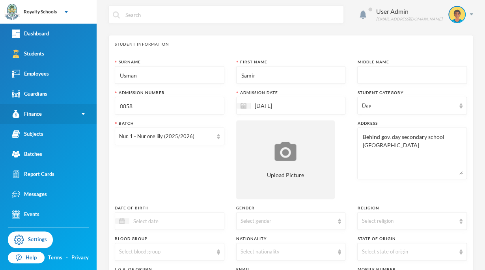
click at [0, 113] on link "Finance" at bounding box center [48, 114] width 97 height 20
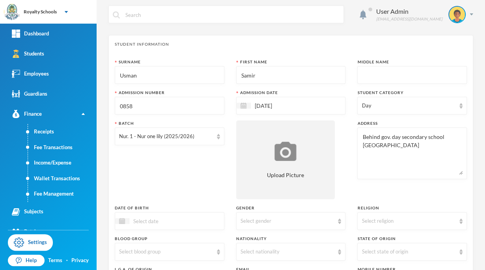
click at [418, 149] on textarea "Behind gov. day secondary school [GEOGRAPHIC_DATA]" at bounding box center [411, 153] width 101 height 43
type textarea "Behind gov. day secondary school [GEOGRAPHIC_DATA] [GEOGRAPHIC_DATA]"
click at [386, 192] on div "Address Behind gov. day secondary school [GEOGRAPHIC_DATA] [GEOGRAPHIC_DATA]" at bounding box center [412, 160] width 110 height 79
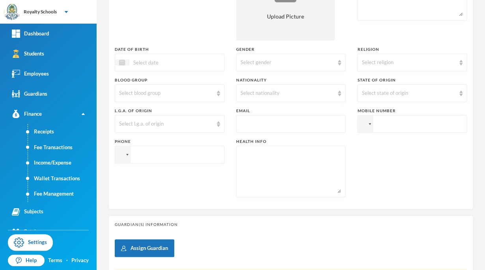
scroll to position [162, 0]
click at [434, 59] on div "Select religion" at bounding box center [408, 62] width 94 height 8
click at [386, 97] on li "[DEMOGRAPHIC_DATA]" at bounding box center [407, 92] width 108 height 13
click at [296, 67] on div "Select gender" at bounding box center [291, 62] width 110 height 18
click at [262, 81] on li "[DEMOGRAPHIC_DATA]" at bounding box center [288, 80] width 108 height 13
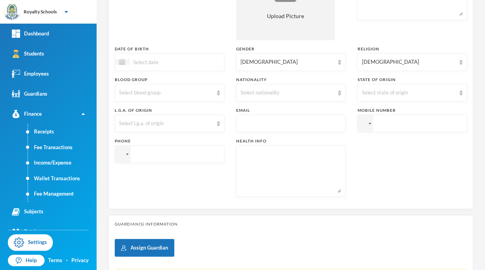
click at [397, 97] on div "Select state of origin" at bounding box center [412, 93] width 110 height 18
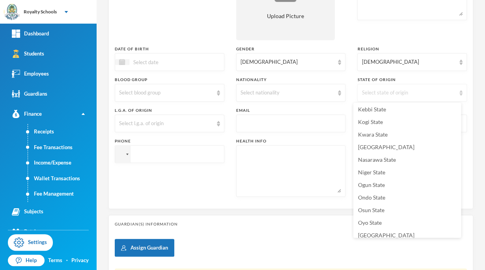
scroll to position [270, 0]
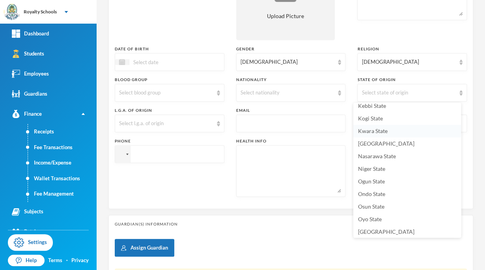
click at [386, 135] on li "Kwara State" at bounding box center [407, 131] width 108 height 13
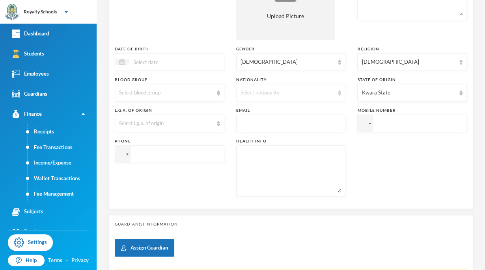
click at [273, 93] on div "Select nationality" at bounding box center [287, 93] width 94 height 8
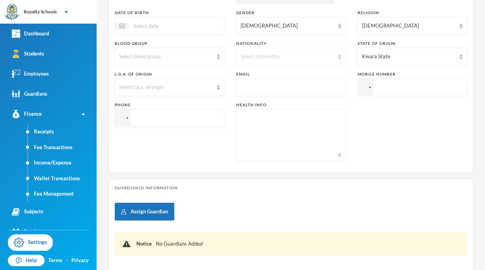
scroll to position [199, 0]
click at [316, 78] on input "text" at bounding box center [290, 87] width 101 height 18
click at [393, 117] on div "Surname Usman First Name [PERSON_NAME] Middle Name Admission Number 0858 Admiss…" at bounding box center [291, 14] width 352 height 303
click at [316, 58] on div "Select nationality" at bounding box center [287, 56] width 94 height 8
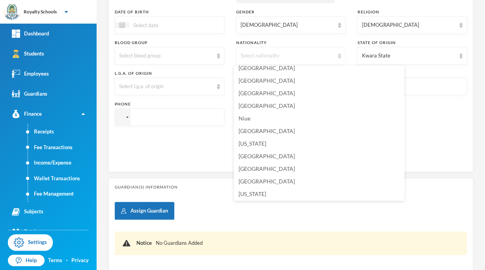
scroll to position [1976, 0]
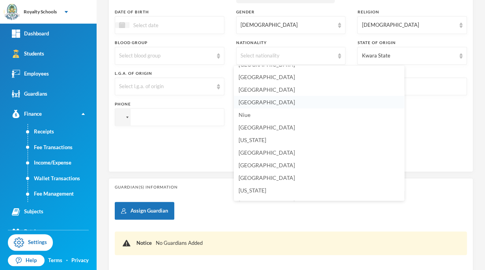
click at [246, 102] on span "[GEOGRAPHIC_DATA]" at bounding box center [266, 102] width 56 height 7
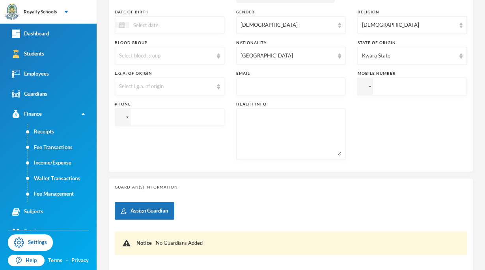
click at [356, 203] on div "Assign Guardian Notice No Guardians Added" at bounding box center [291, 234] width 352 height 65
click at [368, 86] on div at bounding box center [369, 87] width 2 height 2
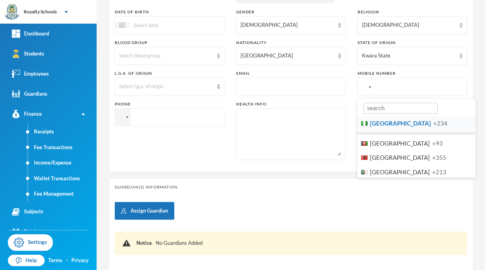
click at [392, 128] on li "Nigeria +234" at bounding box center [416, 123] width 118 height 15
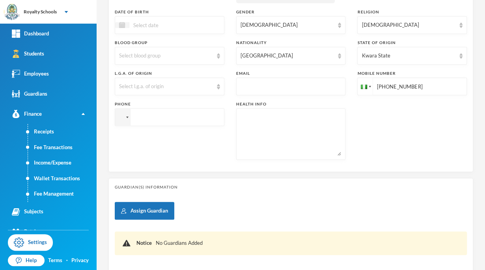
type input "[PHONE_NUMBER]"
click at [127, 117] on div at bounding box center [127, 118] width 2 height 2
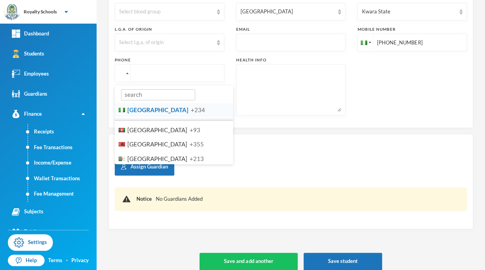
scroll to position [244, 0]
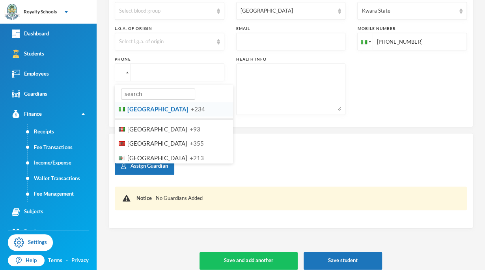
click at [168, 115] on li "Nigeria +234" at bounding box center [174, 109] width 118 height 15
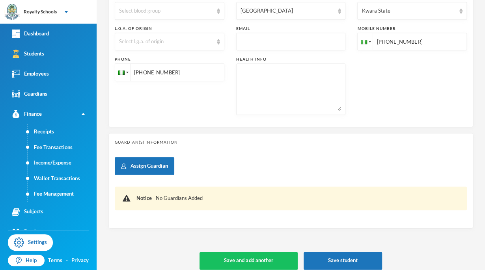
type input "[PHONE_NUMBER]"
click at [243, 151] on div "Guardian(s) Information Assign Guardian Notice No Guardians Added" at bounding box center [290, 180] width 365 height 95
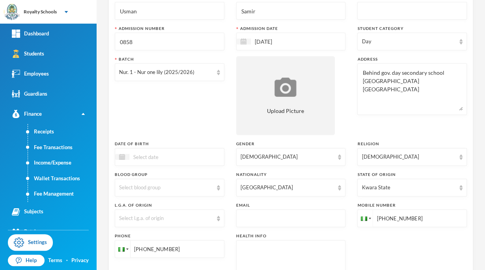
scroll to position [66, 0]
click at [178, 158] on input at bounding box center [162, 157] width 66 height 9
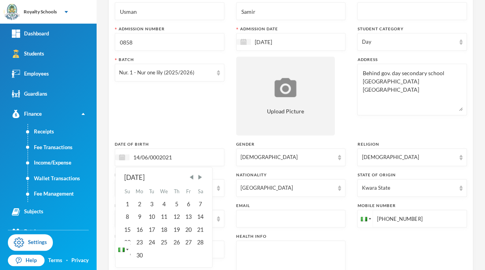
click at [159, 156] on input "14/06/0002021" at bounding box center [162, 157] width 66 height 9
type input "[DATE]"
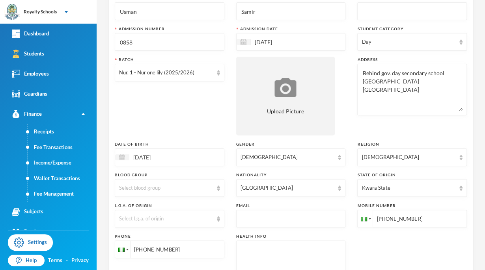
click at [177, 111] on div "Batch Nur. 1 - Nur one lily (2025/2026)" at bounding box center [170, 96] width 110 height 79
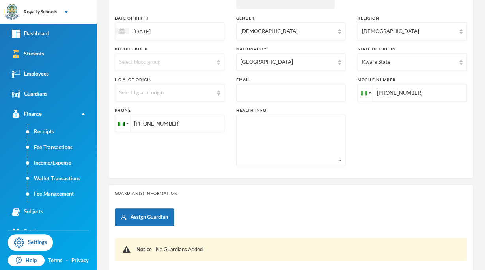
scroll to position [197, 0]
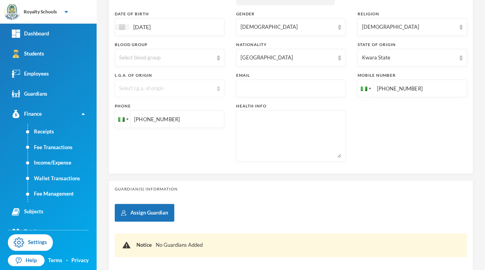
click at [186, 88] on div "Select l.g.a. of origin" at bounding box center [166, 89] width 94 height 8
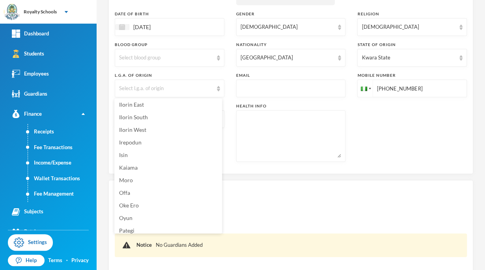
scroll to position [69, 0]
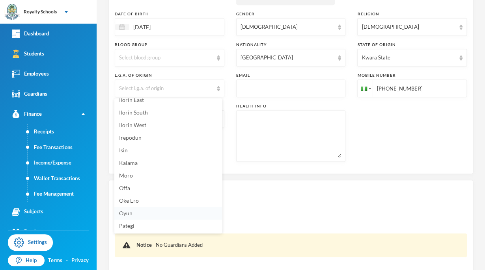
click at [143, 211] on li "Oyun" at bounding box center [168, 213] width 108 height 13
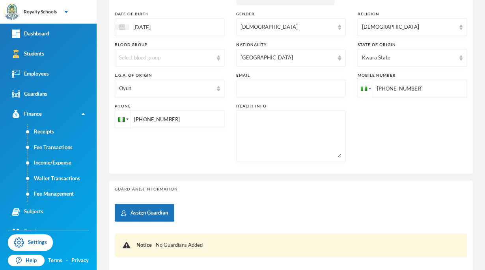
click at [204, 153] on div "Phone [PHONE_NUMBER]" at bounding box center [170, 132] width 110 height 59
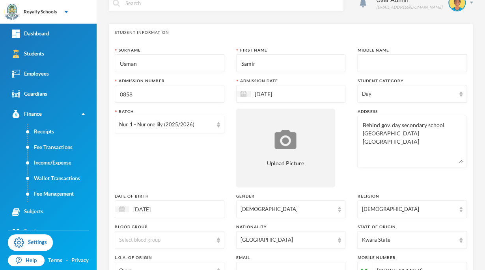
scroll to position [251, 0]
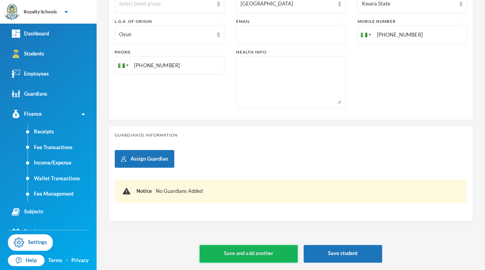
click at [239, 253] on button "Save and add another" at bounding box center [248, 254] width 98 height 18
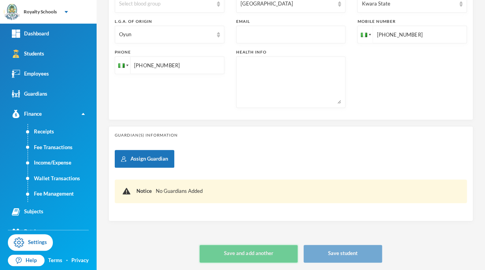
type input "[DATE]"
type input "+234"
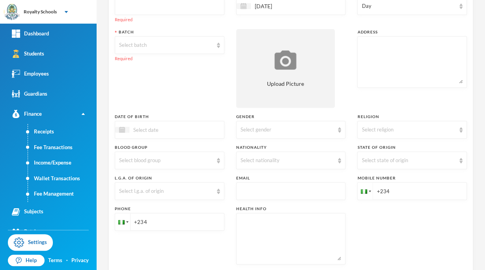
scroll to position [0, 0]
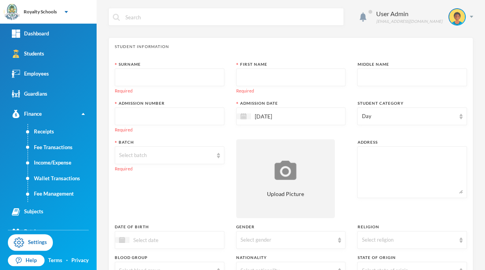
click at [177, 80] on input "text" at bounding box center [169, 78] width 101 height 18
type input "Jimoh"
click at [312, 78] on input "text" at bounding box center [290, 78] width 101 height 18
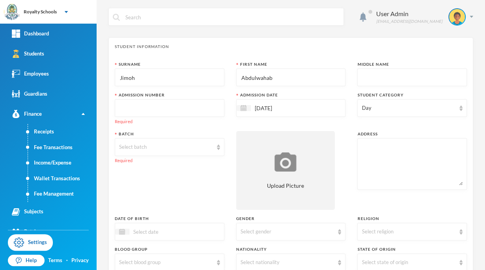
type input "Abdulwahab"
click at [190, 110] on input "text" at bounding box center [169, 109] width 101 height 18
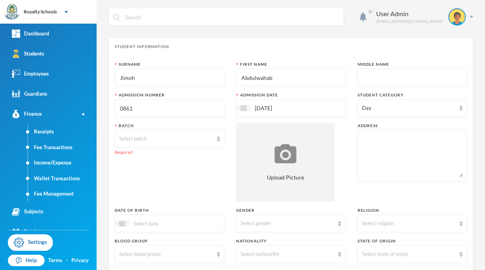
type input "0861"
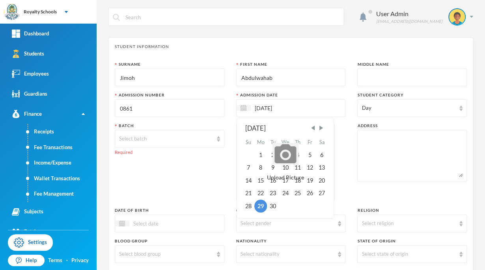
click at [260, 108] on input "[DATE]" at bounding box center [284, 108] width 66 height 9
click at [259, 181] on div "15" at bounding box center [260, 181] width 13 height 13
type input "[DATE]"
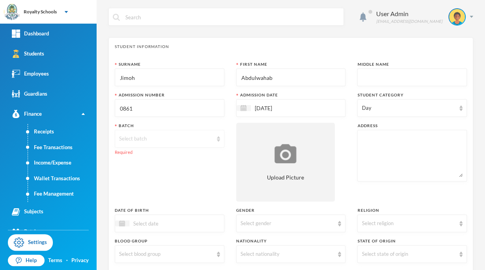
click at [166, 144] on div "Select batch" at bounding box center [170, 139] width 110 height 18
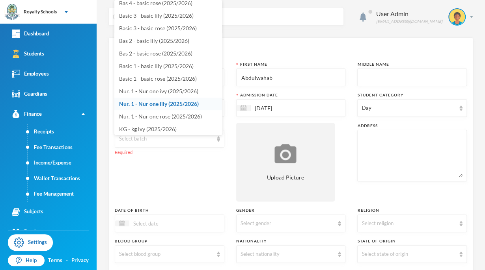
click at [190, 105] on span "Nur. 1 - Nur one lily (2025/2026)" at bounding box center [159, 103] width 80 height 7
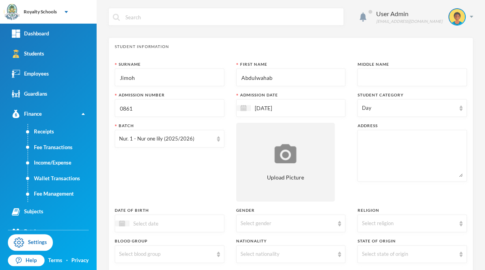
click at [372, 152] on textarea at bounding box center [411, 155] width 101 height 43
type textarea "8"
type textarea "budo esin egbejila ilorin kwara state"
click at [182, 166] on div "Batch Nur. 1 - Nur one lily (2025/2026)" at bounding box center [170, 162] width 110 height 79
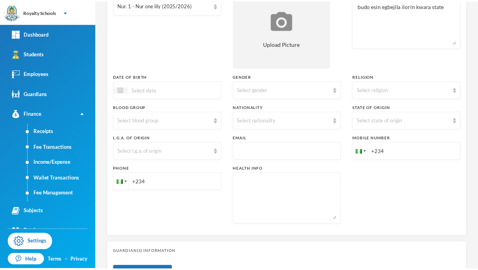
scroll to position [132, 0]
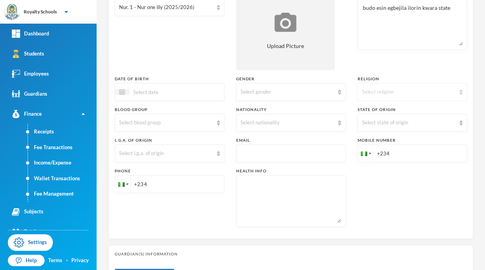
click at [385, 89] on div "Select religion" at bounding box center [408, 92] width 94 height 8
click at [372, 109] on span "[DEMOGRAPHIC_DATA]" at bounding box center [389, 109] width 62 height 7
click at [375, 89] on div "[DEMOGRAPHIC_DATA]" at bounding box center [408, 92] width 94 height 8
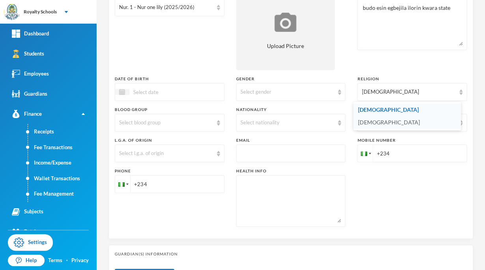
click at [364, 122] on span "[DEMOGRAPHIC_DATA]" at bounding box center [389, 122] width 62 height 7
click at [303, 95] on div "Select gender" at bounding box center [287, 92] width 94 height 8
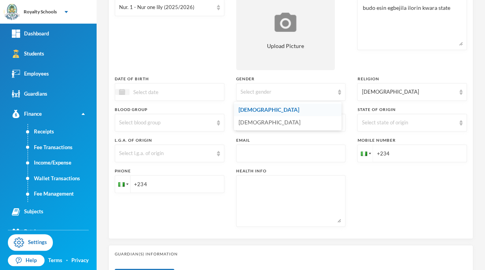
click at [243, 111] on span "[DEMOGRAPHIC_DATA]" at bounding box center [268, 109] width 61 height 7
click at [203, 91] on div at bounding box center [170, 92] width 110 height 18
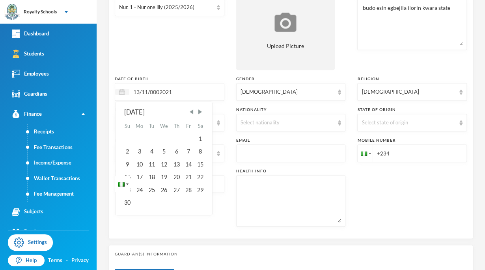
click at [159, 92] on input "13/11/0002021" at bounding box center [162, 91] width 66 height 9
type input "[DATE]"
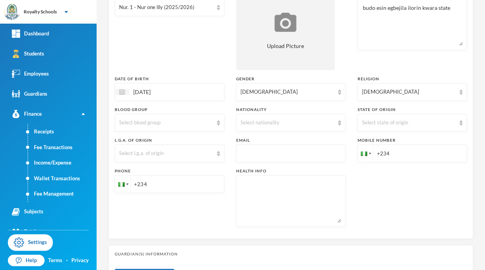
click at [182, 24] on div "Batch Nur. 1 - Nur one lily (2025/2026)" at bounding box center [170, 30] width 110 height 79
click at [361, 123] on div "Select state of origin" at bounding box center [408, 123] width 94 height 8
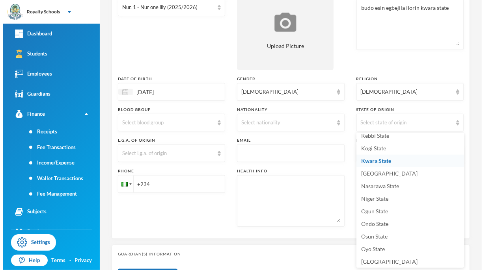
scroll to position [266, 0]
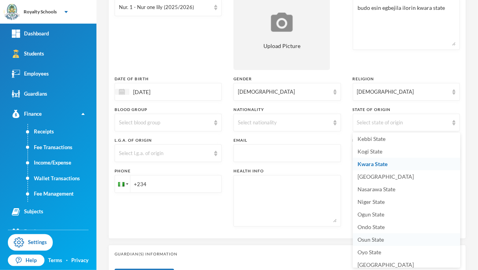
click at [370, 243] on li "Osun State" at bounding box center [407, 240] width 108 height 13
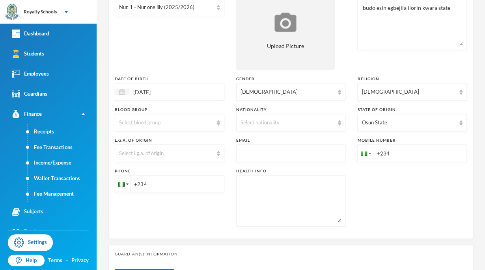
click at [391, 152] on input "+234" at bounding box center [412, 154] width 110 height 18
type input "[PHONE_NUMBER]"
click at [193, 153] on div "Select l.g.a. of origin" at bounding box center [166, 154] width 94 height 8
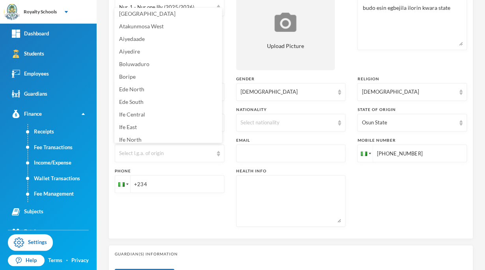
scroll to position [0, 0]
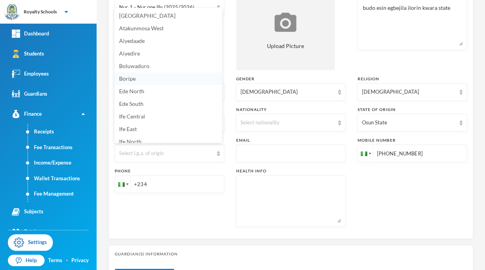
click at [130, 81] on span "Boripe" at bounding box center [127, 78] width 17 height 7
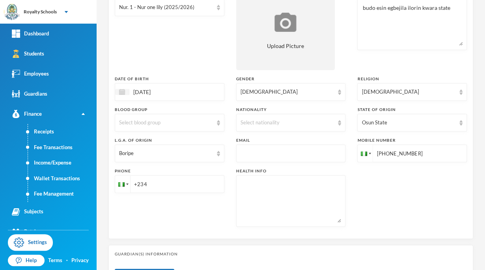
click at [199, 232] on div "Surname [PERSON_NAME] First Name Abdulwahab Middle Name Admission Number 0861 A…" at bounding box center [291, 81] width 352 height 303
click at [279, 123] on div "Select nationality" at bounding box center [287, 123] width 94 height 8
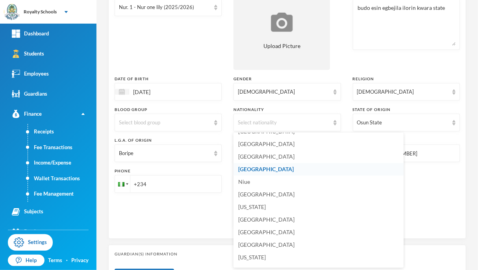
click at [256, 169] on span "[GEOGRAPHIC_DATA]" at bounding box center [266, 169] width 56 height 7
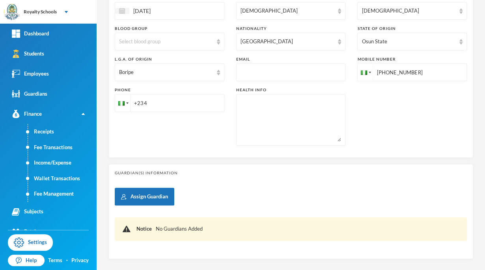
scroll to position [251, 0]
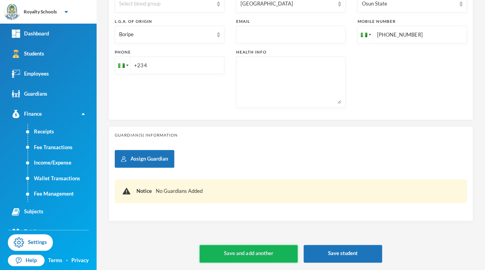
click at [268, 249] on button "Save and add another" at bounding box center [248, 254] width 98 height 18
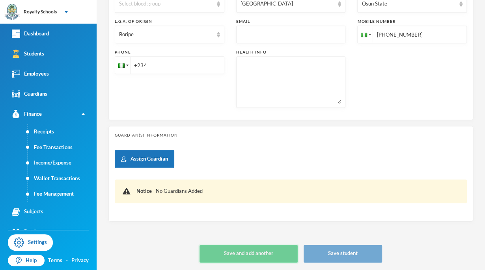
type input "[DATE]"
type input "+234"
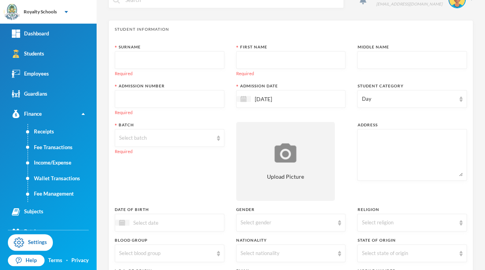
scroll to position [0, 0]
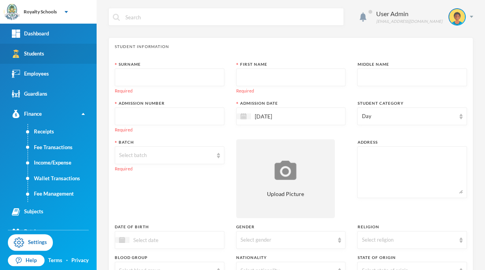
click at [31, 56] on div "Students" at bounding box center [28, 54] width 32 height 8
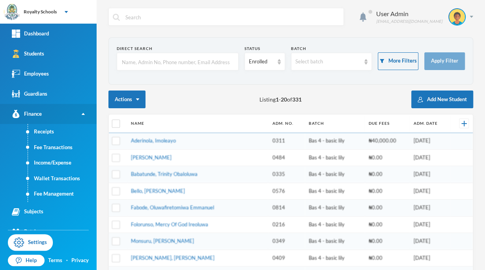
click at [56, 108] on link "Finance" at bounding box center [48, 114] width 97 height 20
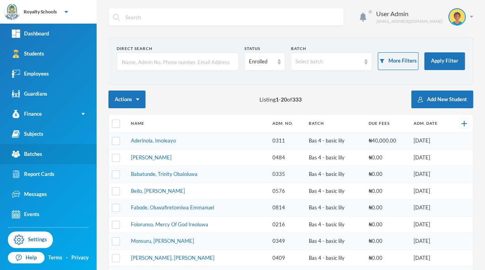
click at [30, 156] on div "Batches" at bounding box center [27, 154] width 30 height 8
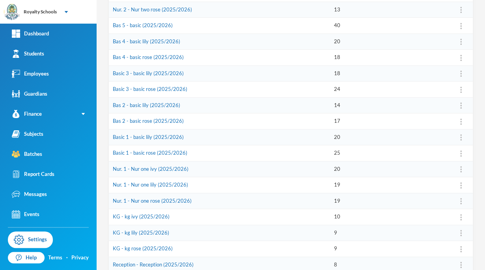
scroll to position [157, 0]
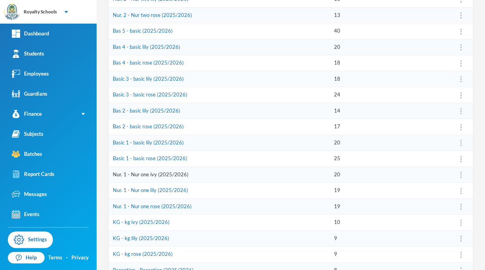
click at [160, 175] on link "Nur. 1 - Nur one ivy (2025/2026)" at bounding box center [151, 174] width 76 height 6
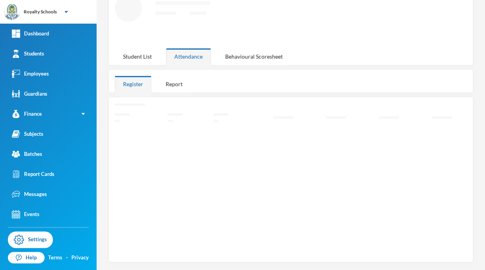
scroll to position [46, 0]
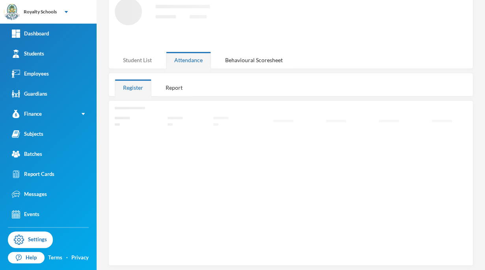
click at [151, 64] on div "Student List" at bounding box center [137, 60] width 45 height 17
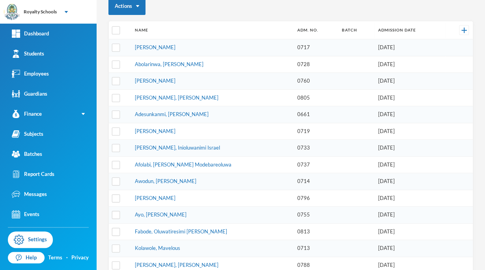
scroll to position [89, 0]
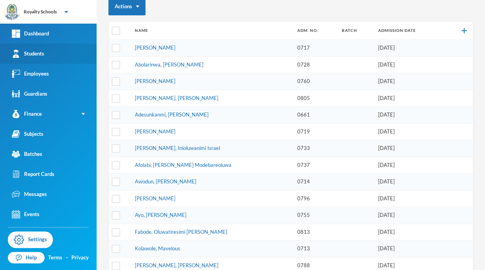
click at [90, 50] on link "Students" at bounding box center [48, 54] width 97 height 20
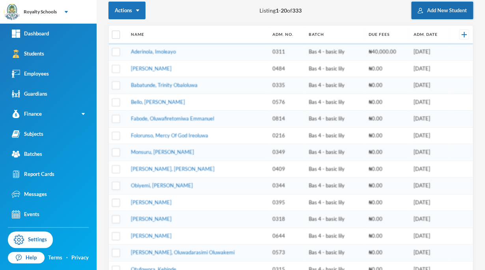
click at [433, 5] on button "Add New Student" at bounding box center [442, 11] width 62 height 18
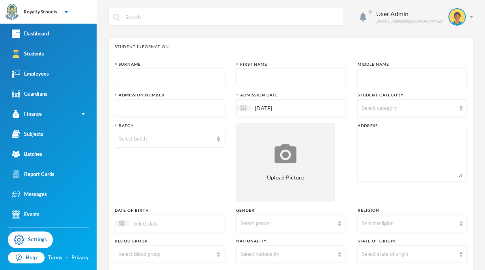
click at [139, 80] on input "text" at bounding box center [169, 78] width 101 height 18
type input "[MEDICAL_DATA]"
click at [244, 76] on input "text" at bounding box center [290, 78] width 101 height 18
click at [370, 76] on input "text" at bounding box center [411, 78] width 101 height 18
click at [282, 82] on input "Oluwadarasimi" at bounding box center [290, 78] width 101 height 18
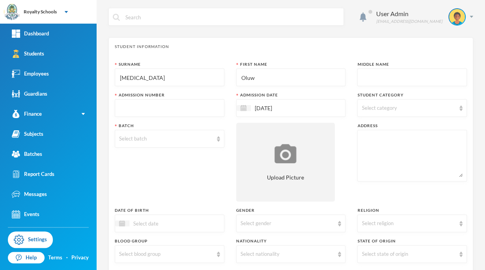
click at [282, 82] on input "Oluw" at bounding box center [290, 78] width 101 height 18
type input "O"
type input "[PERSON_NAME]"
click at [368, 80] on input "text" at bounding box center [411, 78] width 101 height 18
type input "Oluwadarasimi"
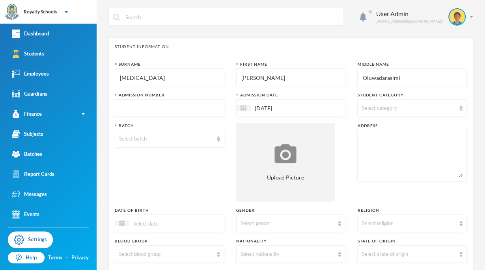
click at [181, 111] on input "text" at bounding box center [169, 109] width 101 height 18
type input "0857"
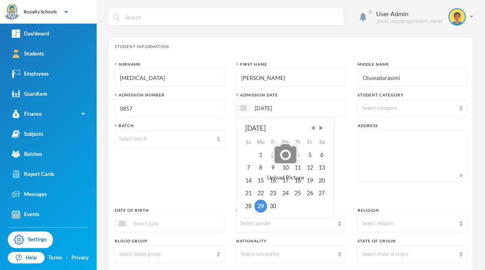
click at [278, 109] on input "[DATE]" at bounding box center [284, 108] width 66 height 9
click at [271, 182] on div "16" at bounding box center [273, 181] width 12 height 13
type input "[DATE]"
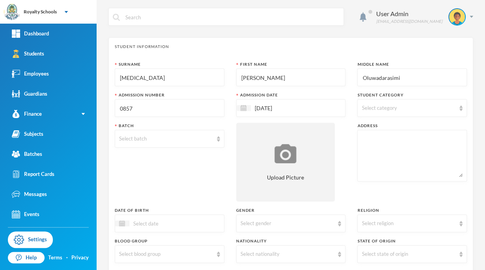
click at [367, 110] on span "Select category" at bounding box center [378, 108] width 35 height 6
click at [362, 132] on div "Day" at bounding box center [407, 128] width 108 height 16
click at [362, 126] on input "Day" at bounding box center [362, 128] width 8 height 8
checkbox input "true"
click at [176, 137] on div "Select batch" at bounding box center [166, 139] width 94 height 8
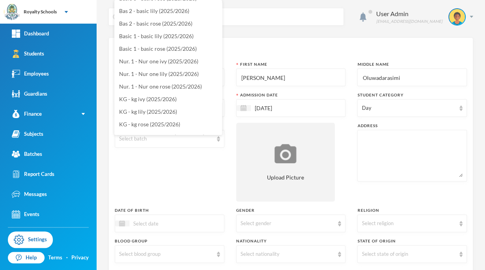
scroll to position [107, 0]
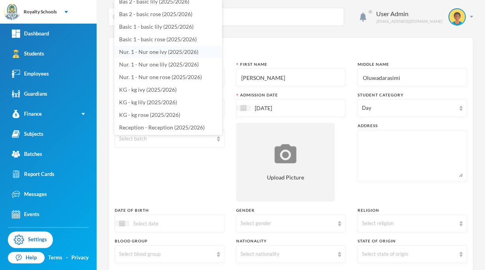
click at [162, 53] on span "Nur. 1 - Nur one ivy (2025/2026)" at bounding box center [158, 51] width 79 height 7
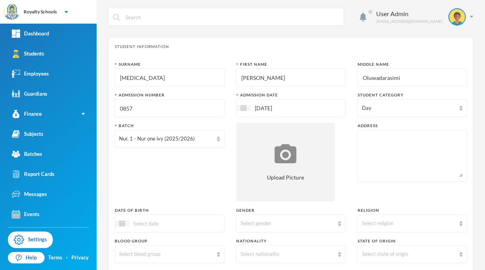
click at [364, 156] on textarea at bounding box center [411, 155] width 101 height 43
type textarea "No 14 irepodun kawu machine egbejila ilorin kwara state."
click at [150, 175] on div "Batch Nur. 1 - Nur one ivy (2025/2026)" at bounding box center [170, 162] width 110 height 79
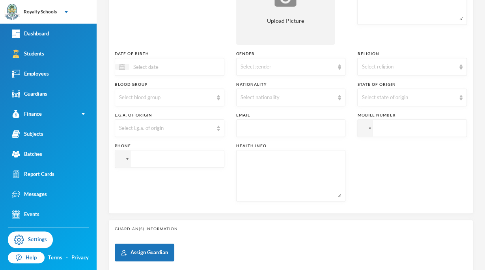
scroll to position [173, 0]
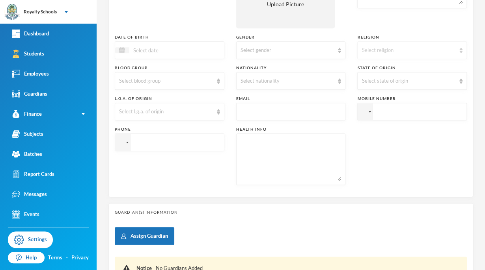
click at [432, 54] on div "Select religion" at bounding box center [412, 50] width 110 height 18
click at [391, 67] on li "[DEMOGRAPHIC_DATA]" at bounding box center [407, 68] width 108 height 13
click at [301, 41] on div "Select gender" at bounding box center [291, 50] width 110 height 18
click at [249, 70] on span "[DEMOGRAPHIC_DATA]" at bounding box center [269, 68] width 62 height 7
click at [201, 52] on div at bounding box center [170, 50] width 110 height 18
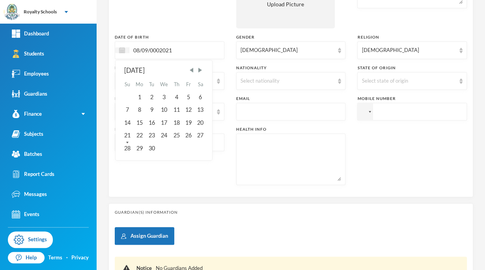
click at [158, 50] on input "08/09/0002021" at bounding box center [162, 50] width 66 height 9
type input "[DATE]"
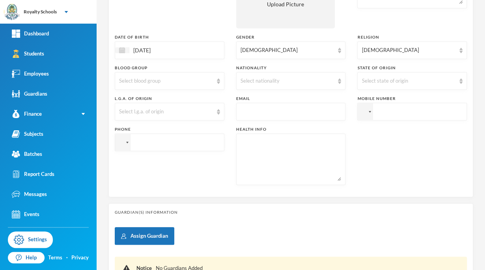
click at [262, 74] on div "Select nationality" at bounding box center [291, 81] width 110 height 18
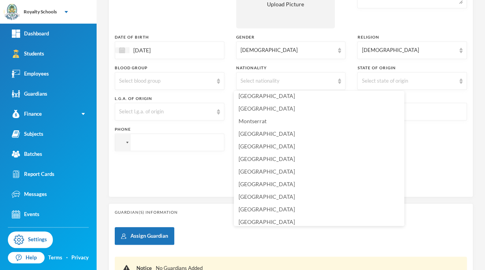
scroll to position [1937, 0]
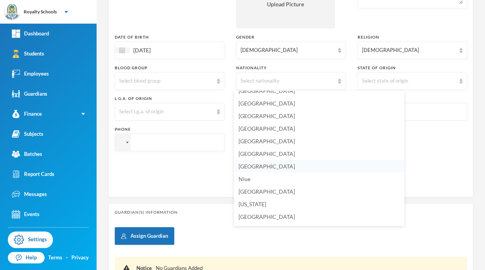
click at [273, 167] on li "[GEOGRAPHIC_DATA]" at bounding box center [319, 166] width 170 height 13
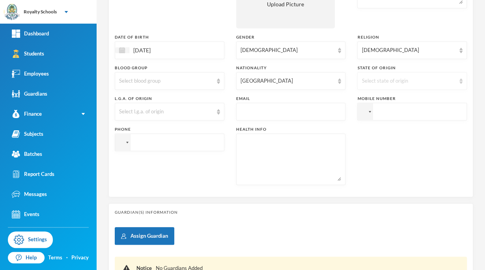
click at [369, 79] on div "Select state of origin" at bounding box center [408, 81] width 94 height 8
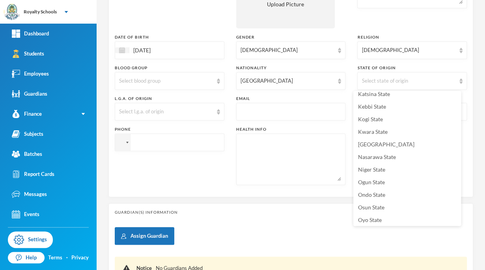
scroll to position [326, 0]
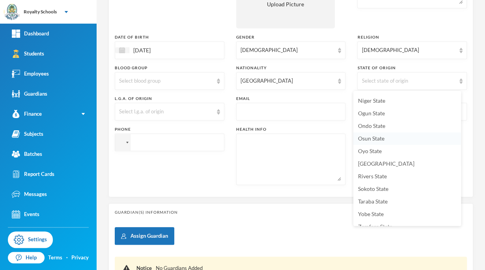
click at [368, 139] on span "Osun State" at bounding box center [371, 138] width 26 height 7
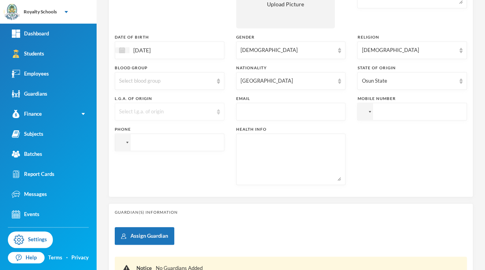
click at [167, 110] on div "Select l.g.a. of origin" at bounding box center [166, 112] width 94 height 8
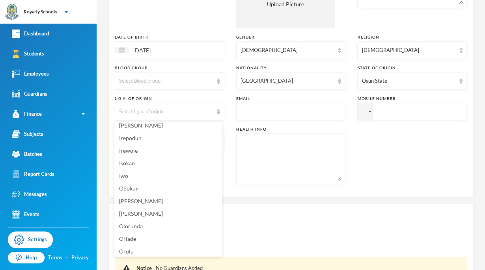
scroll to position [246, 0]
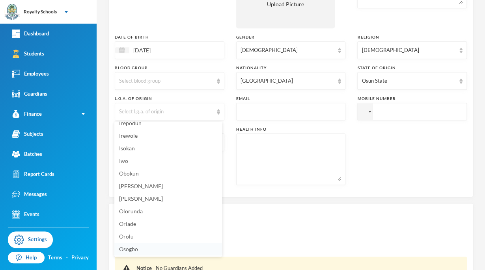
click at [161, 251] on li "Osogbo" at bounding box center [168, 249] width 108 height 13
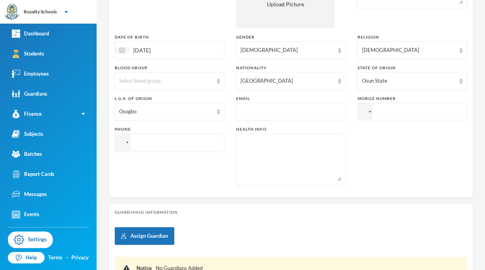
click at [179, 171] on div "Phone" at bounding box center [170, 156] width 110 height 59
click at [125, 146] on div at bounding box center [122, 142] width 15 height 17
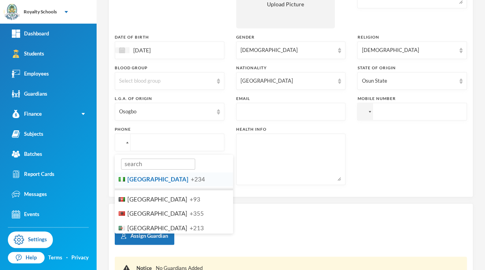
click at [143, 179] on span "[GEOGRAPHIC_DATA]" at bounding box center [157, 179] width 61 height 7
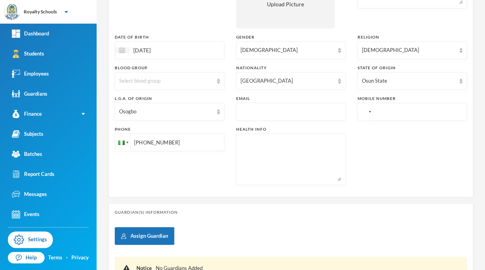
type input "[PHONE_NUMBER]"
click at [363, 108] on div at bounding box center [364, 111] width 15 height 17
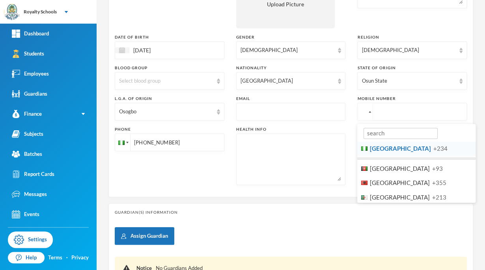
click at [373, 151] on span "[GEOGRAPHIC_DATA]" at bounding box center [400, 148] width 61 height 7
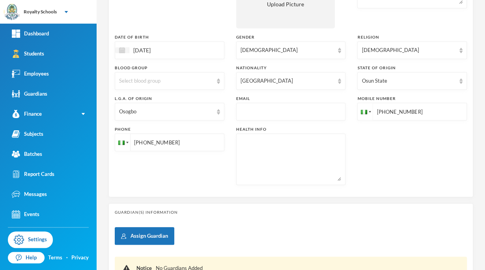
type input "[PHONE_NUMBER]"
click at [183, 174] on div "Phone [PHONE_NUMBER]" at bounding box center [170, 156] width 110 height 59
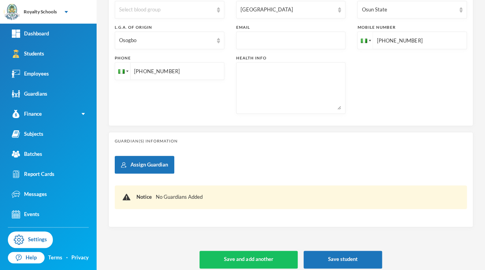
scroll to position [251, 0]
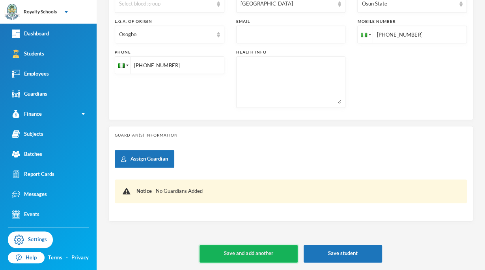
click at [267, 254] on button "Save and add another" at bounding box center [248, 254] width 98 height 18
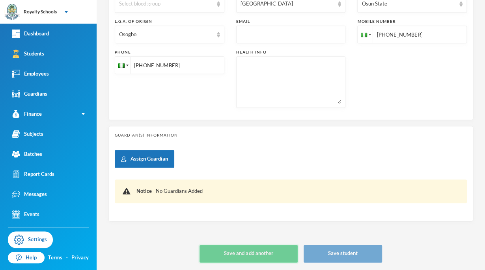
type input "[DATE]"
type input "+234"
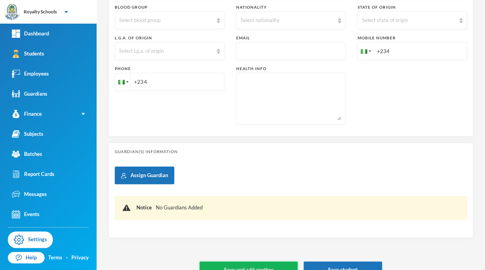
scroll to position [267, 0]
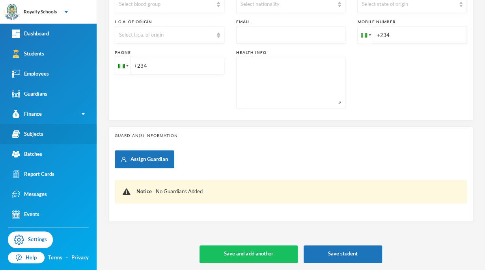
click at [45, 133] on link "Subjects" at bounding box center [48, 134] width 97 height 20
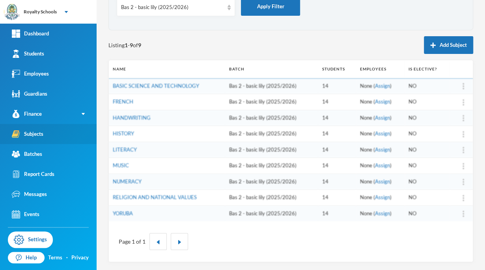
scroll to position [53, 0]
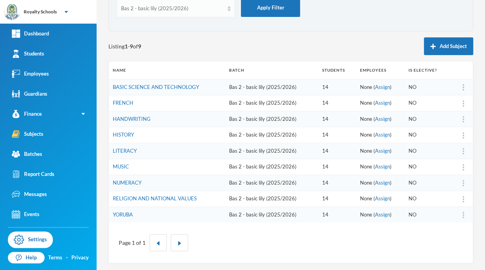
click at [180, 11] on div "Bas 2 - basic lily (2025/2026)" at bounding box center [172, 9] width 102 height 8
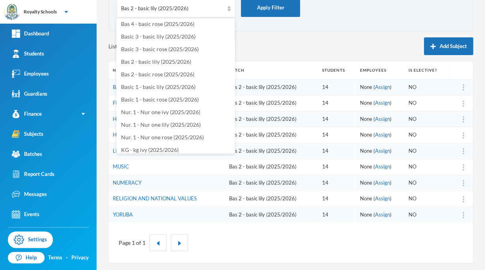
scroll to position [84, 0]
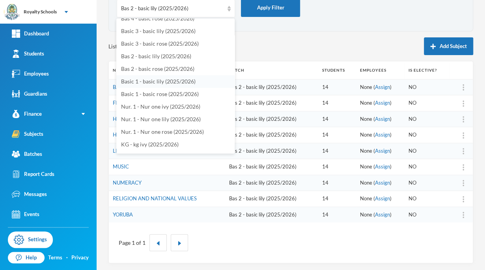
click at [187, 82] on span "Basic 1 - basic lily (2025/2026)" at bounding box center [158, 81] width 74 height 7
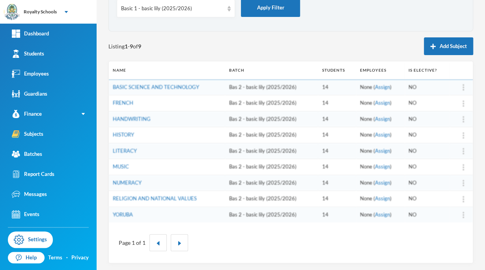
scroll to position [23, 0]
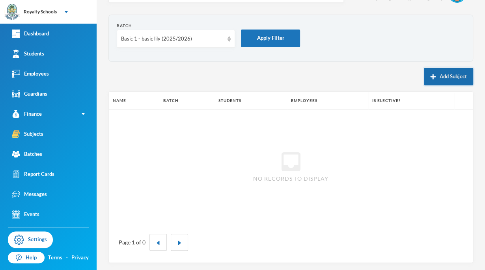
click at [444, 79] on button "Add Subject" at bounding box center [448, 77] width 49 height 18
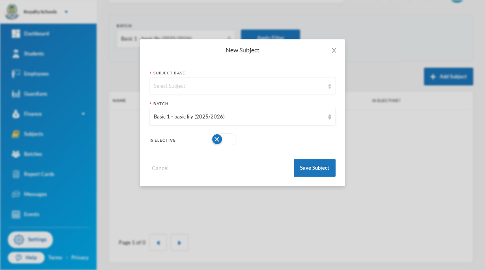
click at [306, 82] on div "Select Subject" at bounding box center [239, 86] width 170 height 8
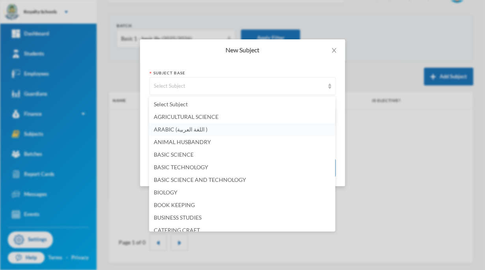
click at [177, 131] on span "ARABIC (اللغة العربية )" at bounding box center [181, 129] width 54 height 7
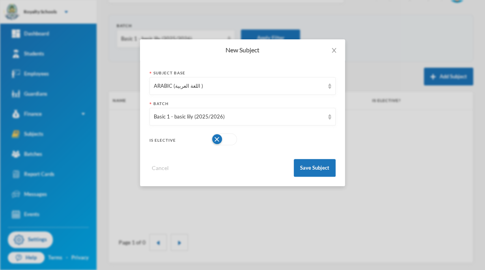
click at [217, 139] on button "button" at bounding box center [224, 140] width 26 height 12
click at [317, 174] on button "Save Subject" at bounding box center [315, 168] width 42 height 18
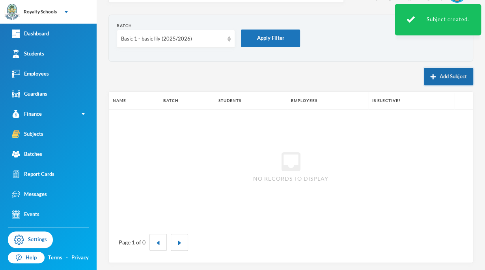
click at [445, 79] on button "Add Subject" at bounding box center [448, 77] width 49 height 18
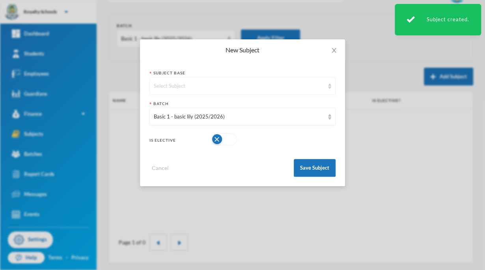
click at [271, 90] on div "Select Subject" at bounding box center [242, 86] width 186 height 18
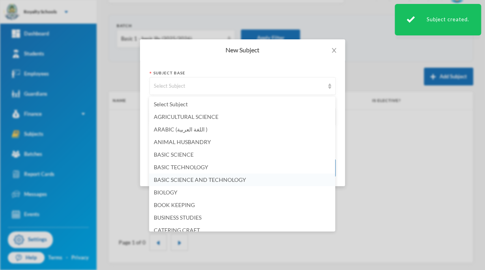
click at [251, 180] on li "BASIC SCIENCE AND TECHNOLOGY" at bounding box center [242, 180] width 186 height 13
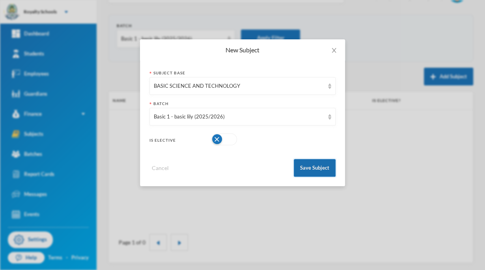
click at [314, 167] on button "Save Subject" at bounding box center [315, 168] width 42 height 18
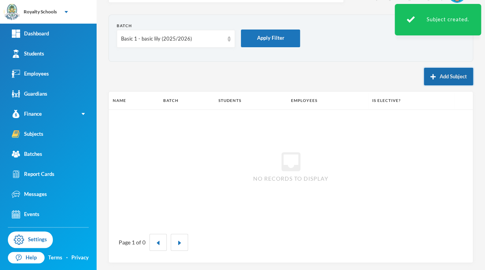
click at [434, 84] on button "Add Subject" at bounding box center [448, 77] width 49 height 18
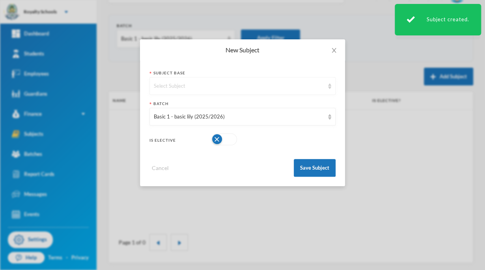
click at [265, 84] on div "Select Subject" at bounding box center [239, 86] width 170 height 8
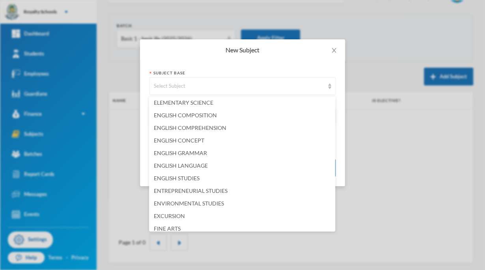
scroll to position [473, 0]
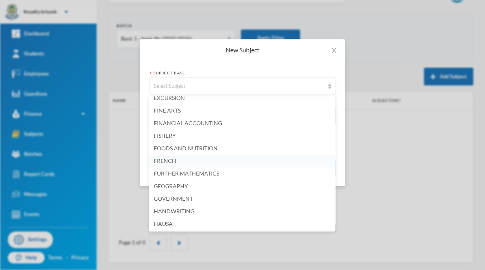
click at [174, 156] on li "FRENCH" at bounding box center [242, 161] width 186 height 13
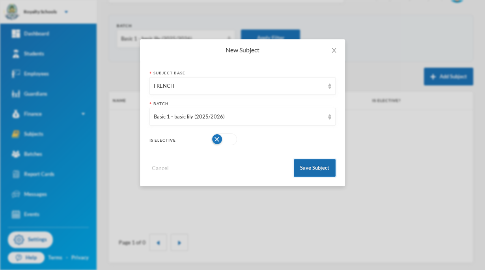
click at [299, 167] on button "Save Subject" at bounding box center [315, 168] width 42 height 18
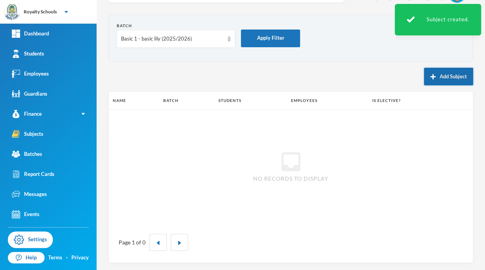
click at [446, 80] on button "Add Subject" at bounding box center [448, 77] width 49 height 18
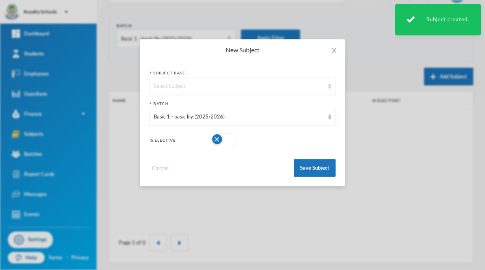
click at [305, 85] on div "Select Subject" at bounding box center [239, 86] width 170 height 8
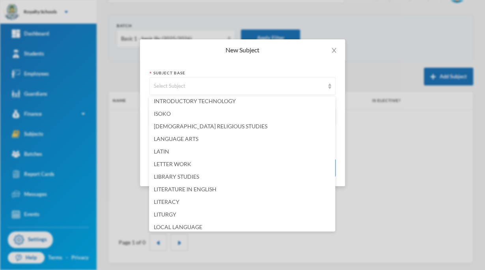
scroll to position [711, 0]
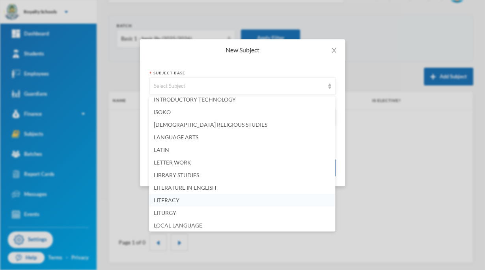
click at [180, 201] on li "LITERACY" at bounding box center [242, 200] width 186 height 13
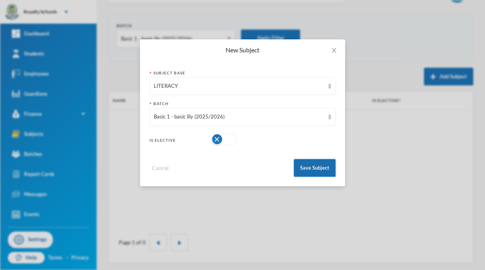
click at [313, 168] on button "Save Subject" at bounding box center [315, 168] width 42 height 18
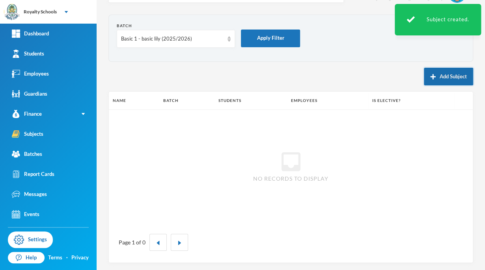
click at [446, 80] on button "Add Subject" at bounding box center [448, 77] width 49 height 18
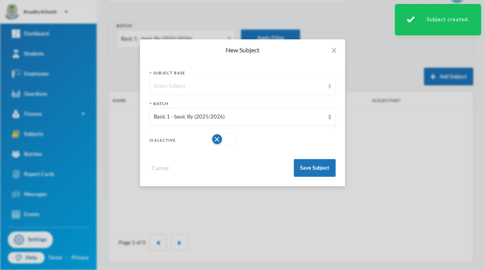
click at [326, 87] on div "Select Subject" at bounding box center [242, 86] width 186 height 18
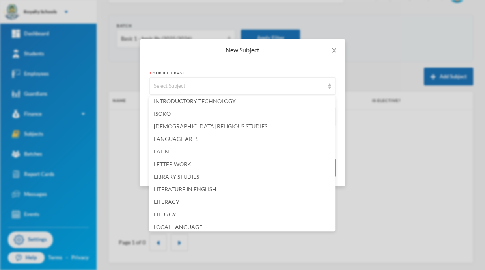
scroll to position [828, 0]
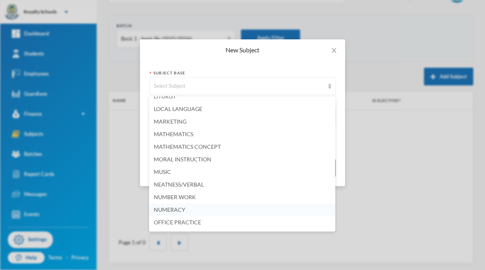
click at [173, 212] on span "NUMERACY" at bounding box center [170, 209] width 32 height 7
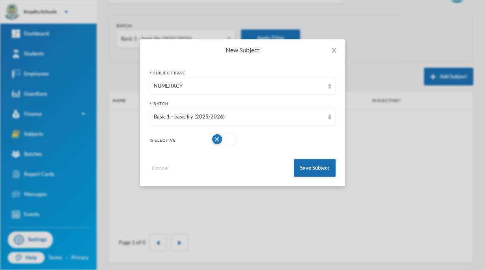
click at [304, 162] on button "Save Subject" at bounding box center [315, 168] width 42 height 18
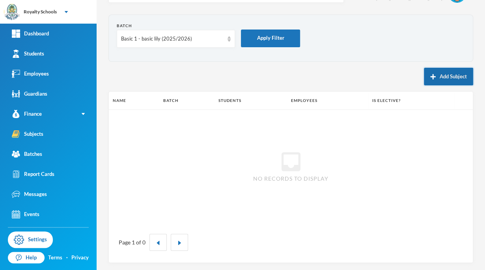
click at [449, 82] on button "Add Subject" at bounding box center [448, 77] width 49 height 18
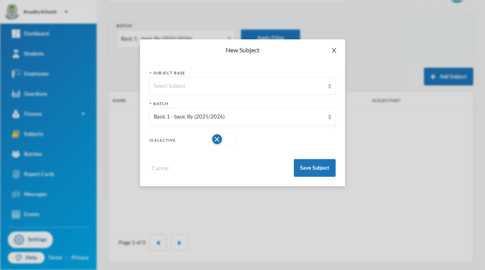
click at [331, 47] on span "Close" at bounding box center [334, 50] width 22 height 22
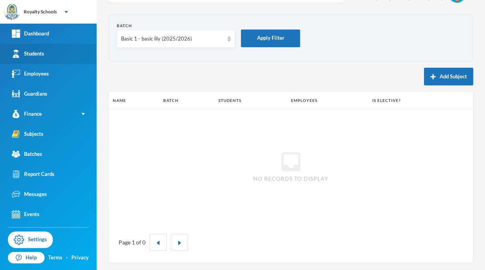
click at [65, 60] on link "Students" at bounding box center [48, 54] width 97 height 20
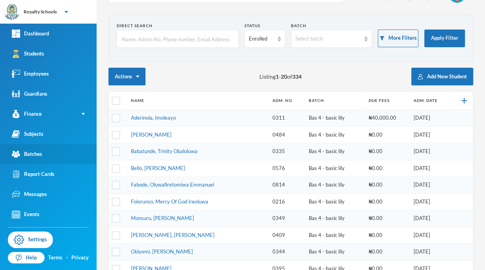
click at [38, 158] on link "Batches" at bounding box center [48, 154] width 97 height 20
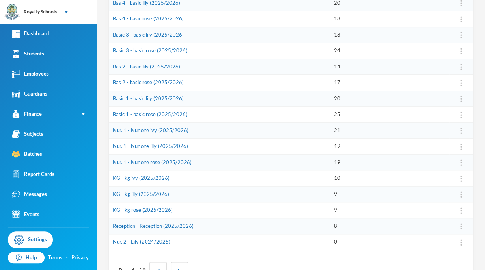
scroll to position [178, 0]
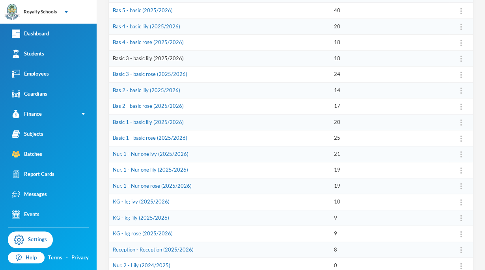
click at [171, 57] on link "Basic 3 - basic lily (2025/2026)" at bounding box center [148, 58] width 71 height 6
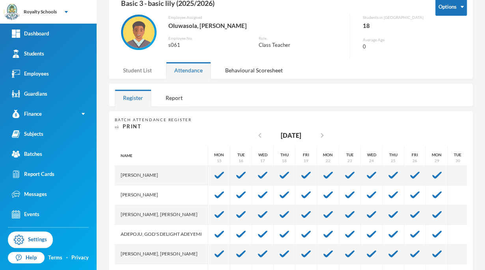
click at [142, 67] on div "Student List" at bounding box center [137, 70] width 45 height 17
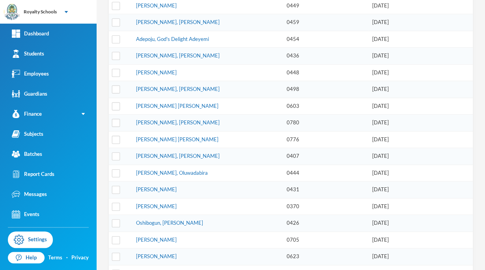
scroll to position [205, 0]
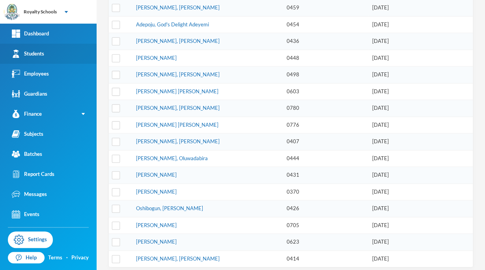
click at [24, 55] on div "Students" at bounding box center [28, 54] width 32 height 8
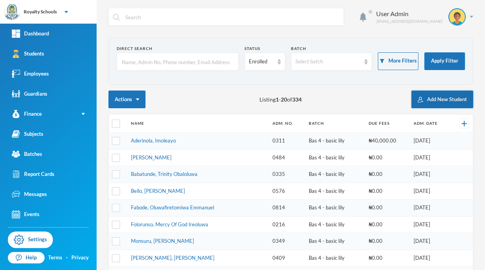
click at [439, 99] on button "Add New Student" at bounding box center [442, 100] width 62 height 18
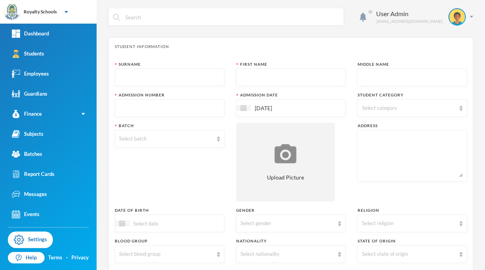
click at [169, 80] on input "text" at bounding box center [169, 78] width 101 height 18
type input "Oyekanmi"
click at [266, 80] on input "text" at bounding box center [290, 78] width 101 height 18
type input "Amor"
click at [389, 76] on input "text" at bounding box center [411, 78] width 101 height 18
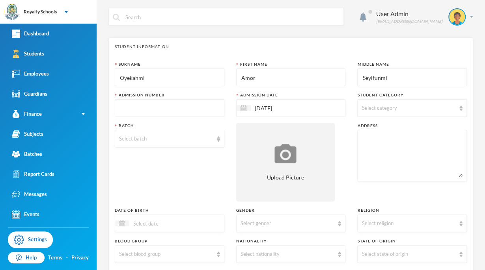
type input "Seyifunmi"
click at [172, 110] on input "text" at bounding box center [169, 109] width 101 height 18
type input "0876"
click at [296, 106] on input "[DATE]" at bounding box center [284, 108] width 66 height 9
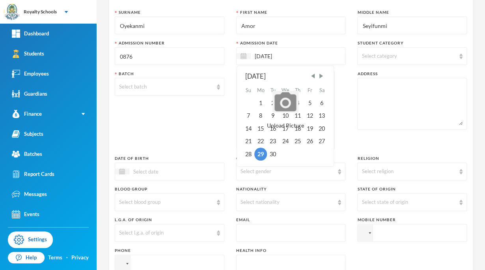
scroll to position [55, 0]
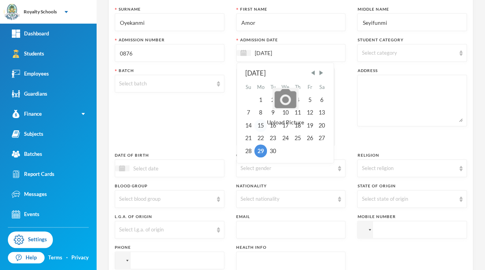
click at [258, 127] on div "15" at bounding box center [260, 125] width 13 height 13
type input "[DATE]"
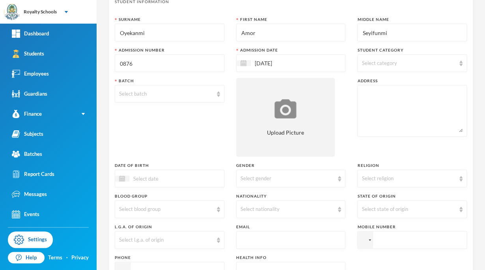
scroll to position [36, 0]
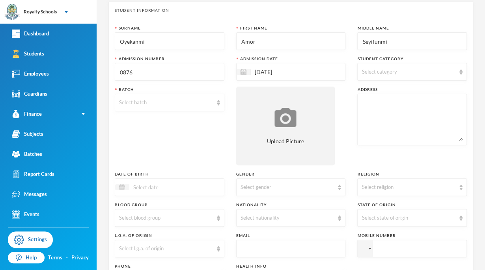
click at [409, 74] on div "Select category" at bounding box center [408, 72] width 94 height 8
click at [363, 95] on input "Day" at bounding box center [362, 92] width 8 height 8
checkbox input "true"
click at [337, 134] on div "Surname Oyekanmi First Name Amor Middle Name Seyifunmi Admission Number 0876 Ad…" at bounding box center [291, 176] width 352 height 303
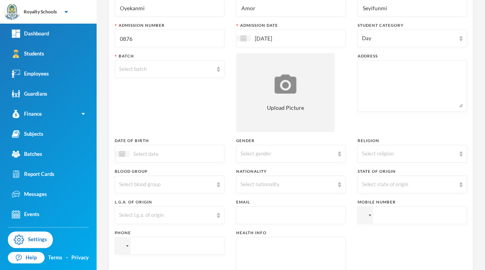
scroll to position [73, 0]
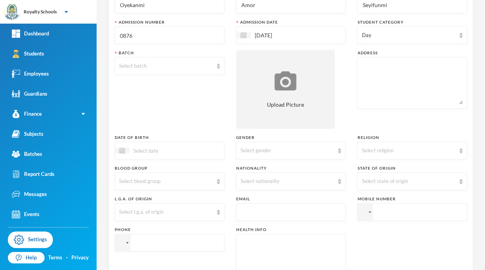
click at [167, 70] on div "Select batch" at bounding box center [170, 66] width 110 height 18
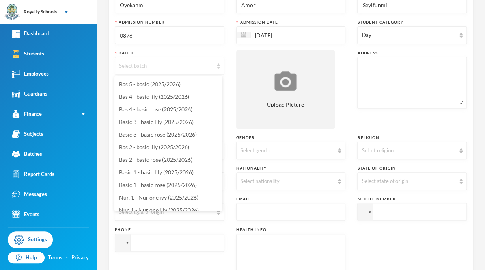
scroll to position [38, 0]
click at [169, 123] on span "Basic 3 - basic lily (2025/2026)" at bounding box center [156, 121] width 74 height 7
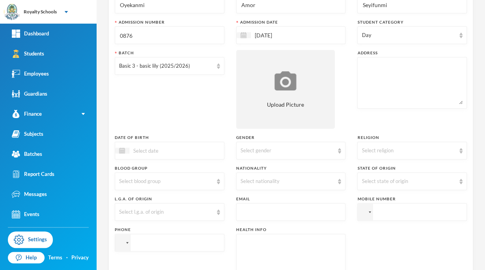
click at [392, 87] on textarea at bounding box center [411, 82] width 101 height 43
type textarea "[GEOGRAPHIC_DATA] [GEOGRAPHIC_DATA]"
click at [154, 117] on div "Batch Basic 3 - basic lily (2025/2026)" at bounding box center [170, 89] width 110 height 79
click at [274, 151] on div "Select gender" at bounding box center [287, 151] width 94 height 8
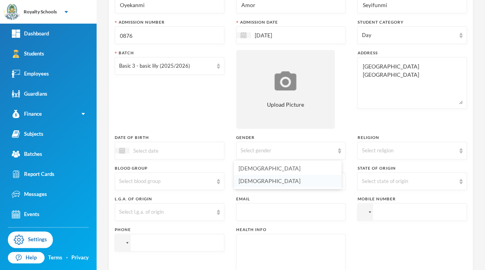
click at [246, 183] on span "[DEMOGRAPHIC_DATA]" at bounding box center [269, 181] width 62 height 7
click at [379, 152] on div "Select religion" at bounding box center [408, 151] width 94 height 8
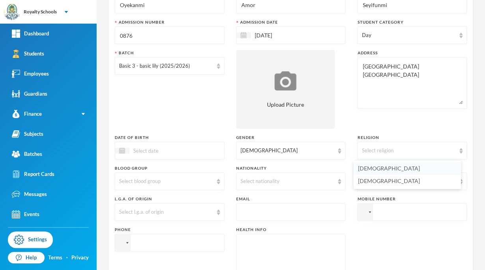
click at [369, 167] on span "[DEMOGRAPHIC_DATA]" at bounding box center [389, 168] width 62 height 7
click at [202, 152] on div at bounding box center [170, 151] width 110 height 18
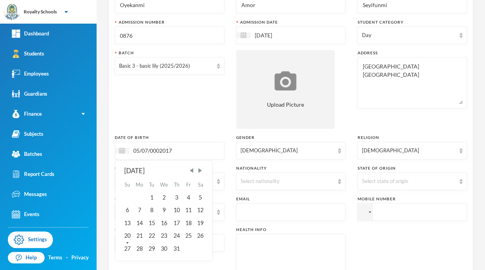
click at [159, 151] on input "05/07/0002017" at bounding box center [162, 150] width 66 height 9
type input "[DATE]"
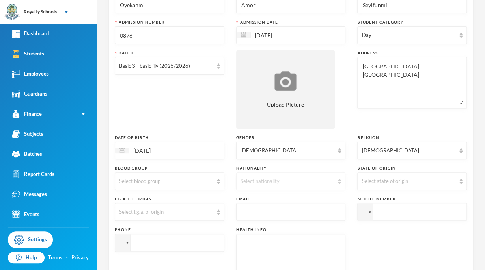
click at [265, 180] on div "Select nationality" at bounding box center [287, 182] width 94 height 8
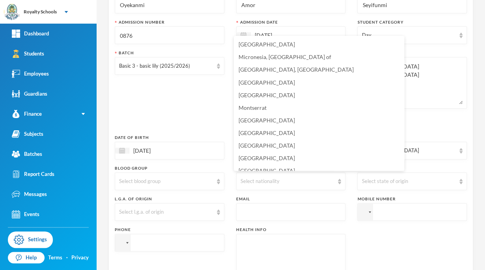
scroll to position [1895, 0]
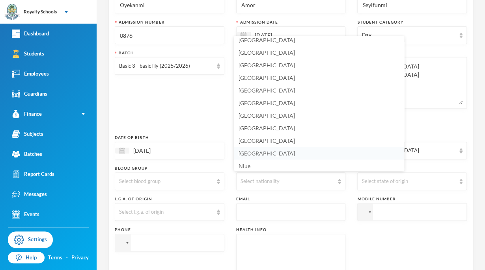
click at [266, 154] on li "[GEOGRAPHIC_DATA]" at bounding box center [319, 153] width 170 height 13
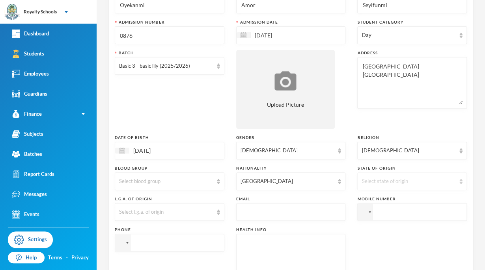
click at [371, 184] on div "Select state of origin" at bounding box center [408, 182] width 94 height 8
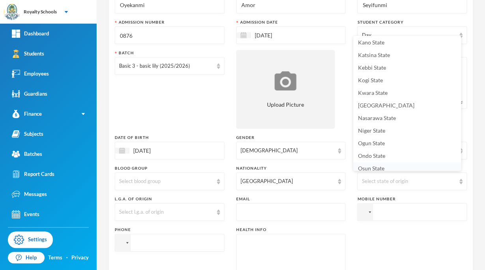
scroll to position [244, 0]
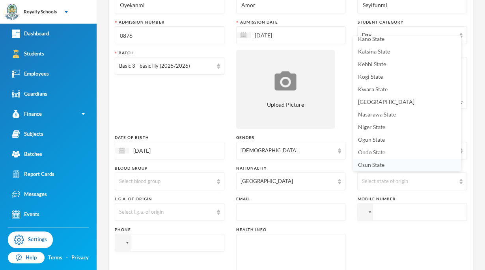
click at [385, 170] on li "Osun State" at bounding box center [407, 165] width 108 height 13
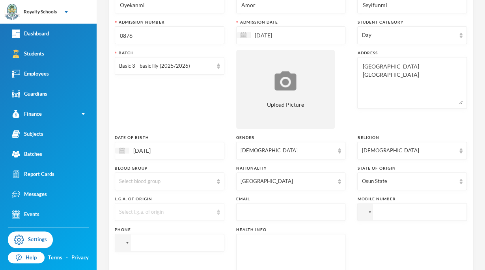
click at [143, 212] on div "Select l.g.a. of origin" at bounding box center [166, 212] width 94 height 8
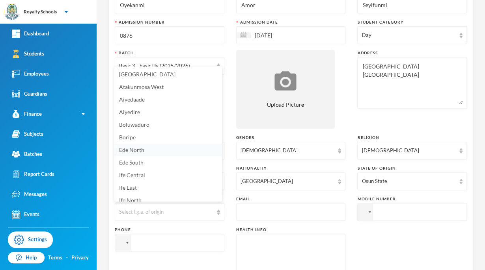
scroll to position [5, 0]
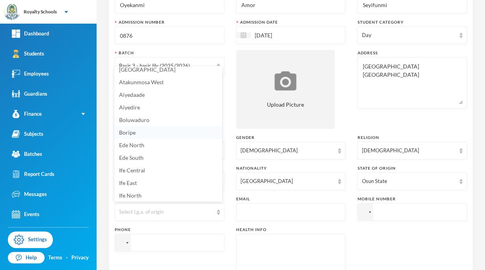
click at [132, 131] on span "Boripe" at bounding box center [127, 132] width 17 height 7
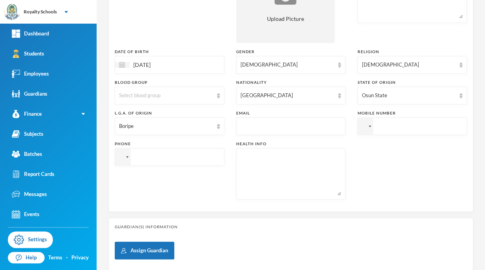
scroll to position [162, 0]
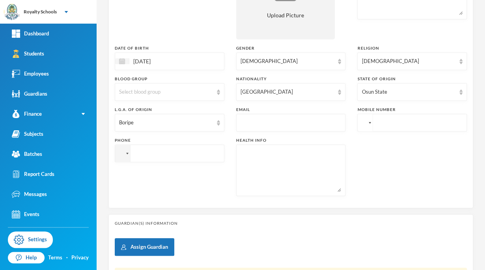
click at [368, 123] on div at bounding box center [369, 123] width 2 height 2
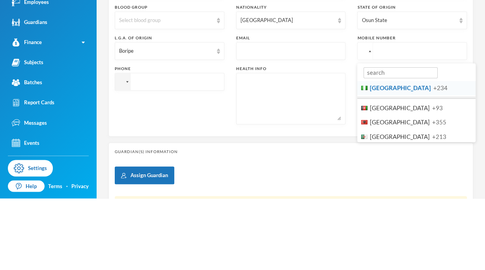
click at [406, 160] on li "Nigeria +234" at bounding box center [416, 160] width 118 height 15
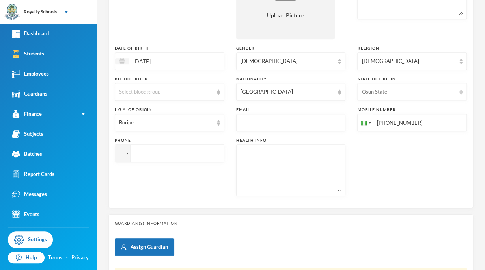
type input "[PHONE_NUMBER]"
click at [121, 154] on div at bounding box center [121, 154] width 6 height 4
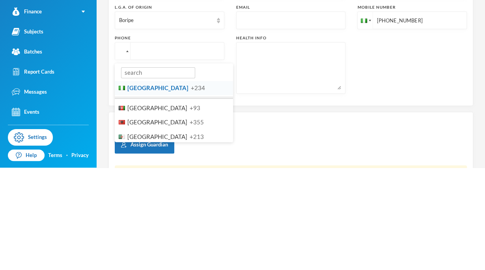
click at [172, 195] on li "Nigeria +234" at bounding box center [174, 190] width 118 height 15
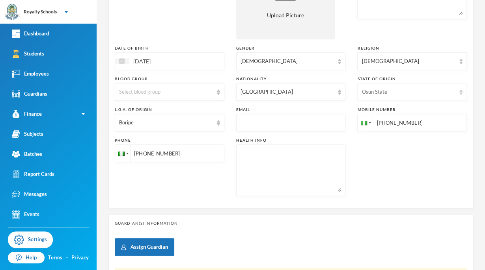
type input "[PHONE_NUMBER]"
drag, startPoint x: 393, startPoint y: 84, endPoint x: 433, endPoint y: 78, distance: 41.4
click at [433, 78] on div "State of Origin [GEOGRAPHIC_DATA]" at bounding box center [412, 88] width 110 height 25
click at [213, 193] on div "Phone [PHONE_NUMBER]" at bounding box center [170, 167] width 110 height 59
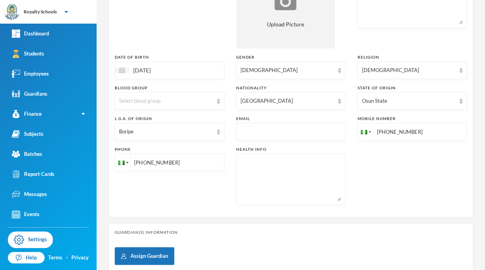
scroll to position [251, 0]
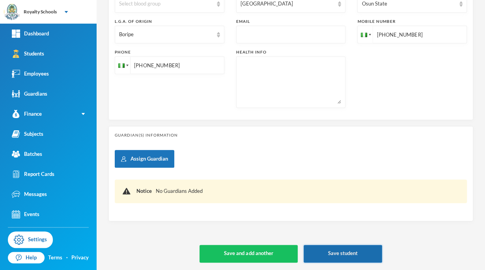
click at [331, 259] on button "Save student" at bounding box center [342, 254] width 78 height 18
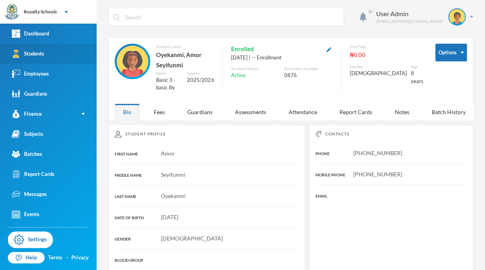
click at [86, 62] on link "Students" at bounding box center [48, 54] width 97 height 20
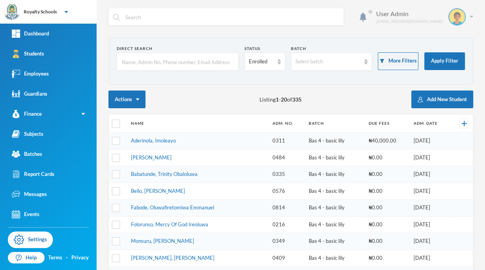
click at [469, 17] on img at bounding box center [471, 17] width 4 height 2
click at [460, 10] on div "User Admin [EMAIL_ADDRESS][DOMAIN_NAME]" at bounding box center [421, 16] width 103 height 17
click at [457, 15] on img at bounding box center [457, 17] width 16 height 16
click at [445, 62] on button "Logout" at bounding box center [444, 58] width 35 height 12
